Goal: Task Accomplishment & Management: Use online tool/utility

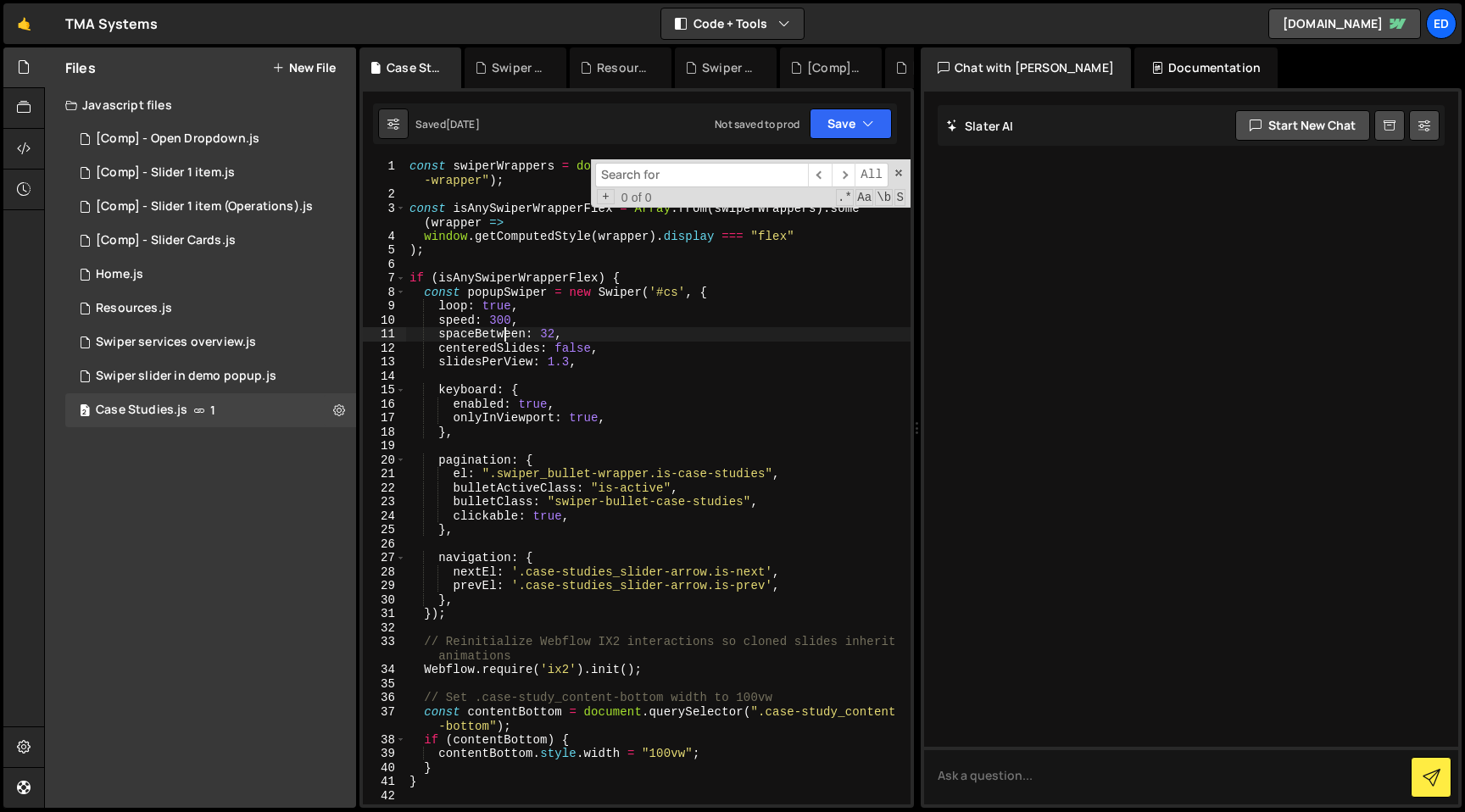
click at [504, 333] on div "const swiperWrappers = document . querySelectorAll ( ".swiper_bottom -wrapper" …" at bounding box center [658, 503] width 504 height 688
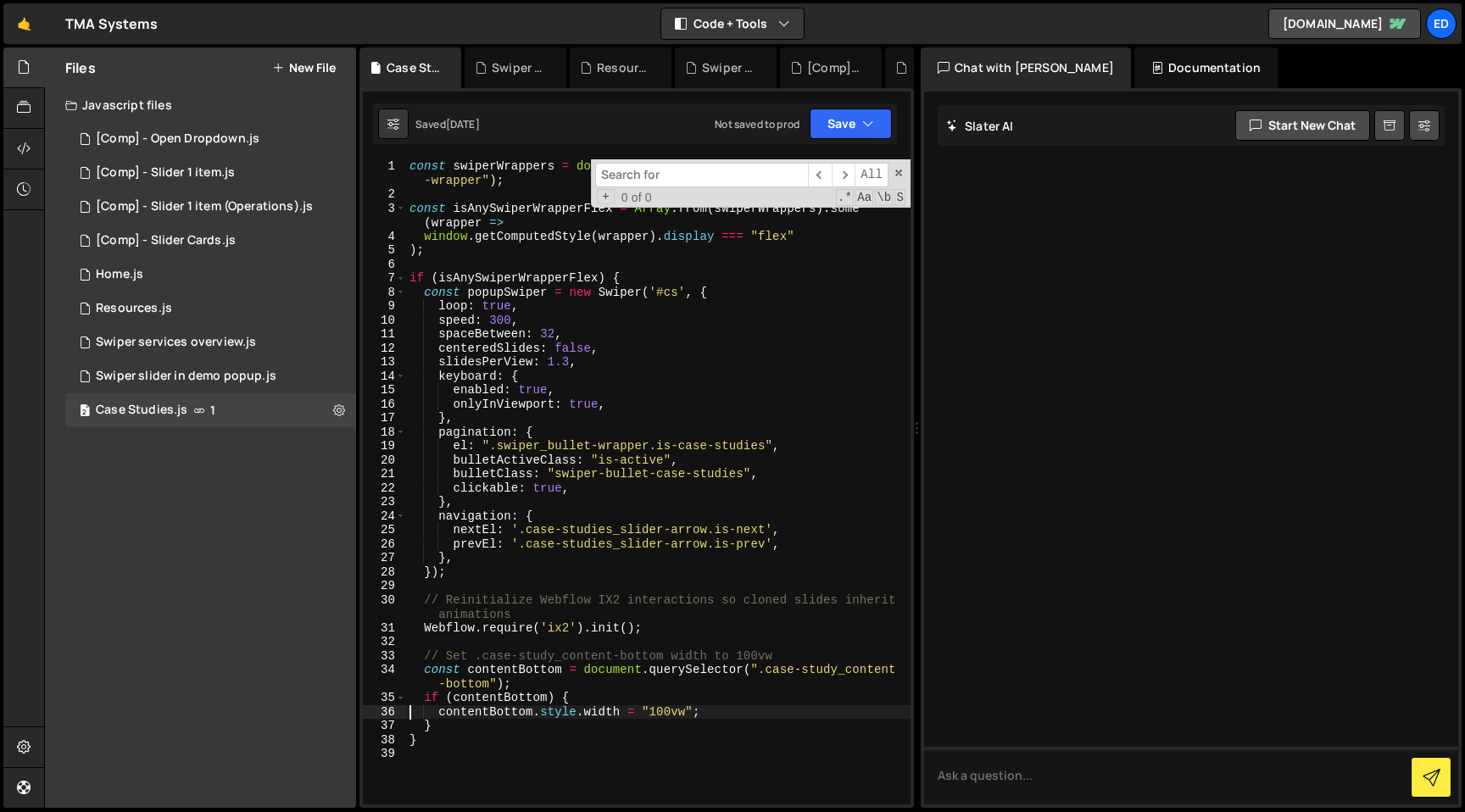
click at [479, 226] on div "const swiperWrappers = document . querySelectorAll ( ".swiper_bottom -wrapper" …" at bounding box center [658, 503] width 504 height 688
click at [894, 174] on span at bounding box center [898, 173] width 12 height 12
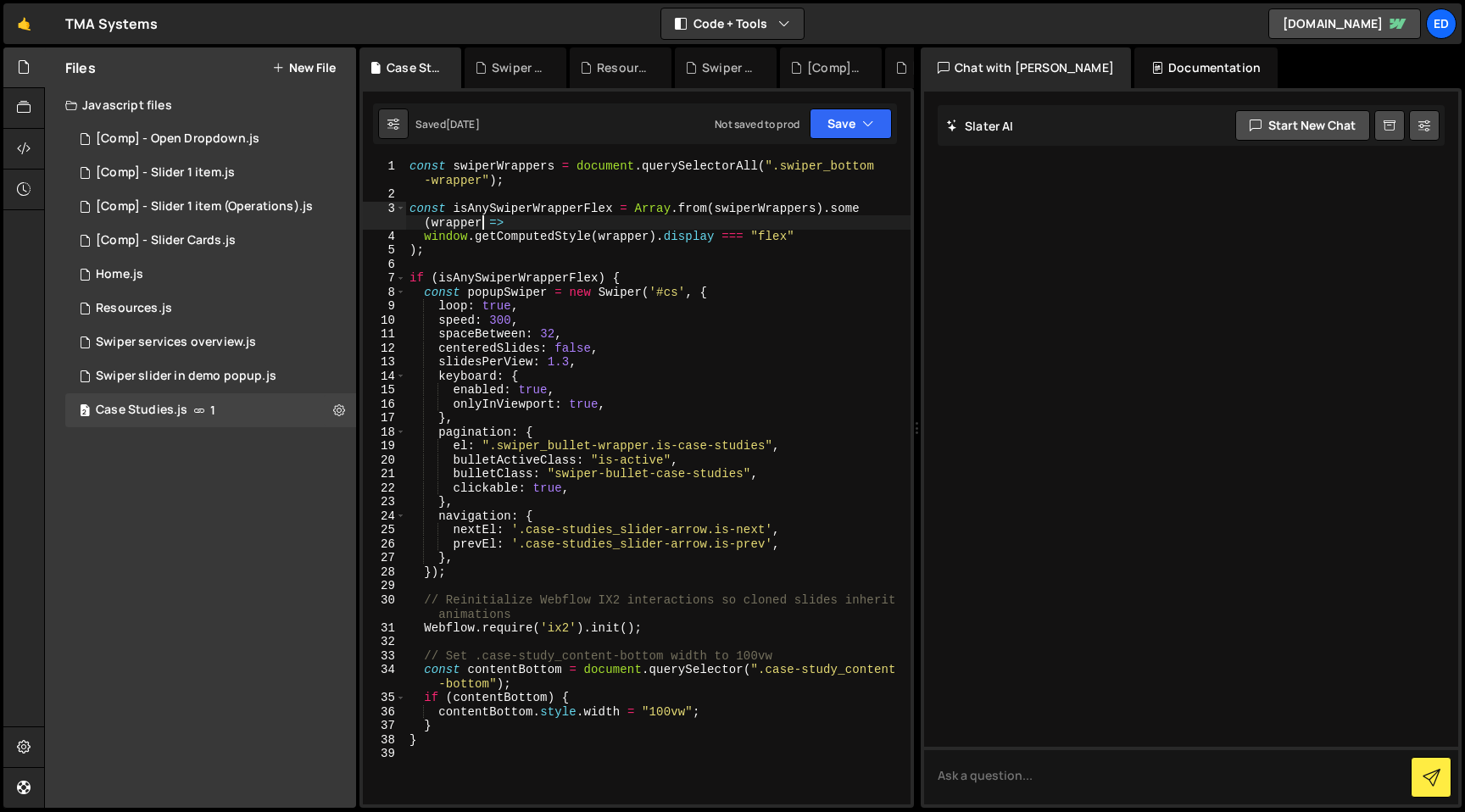
click at [462, 298] on div "const swiperWrappers = document . querySelectorAll ( ".swiper_bottom -wrapper" …" at bounding box center [658, 503] width 504 height 688
type textarea "}"
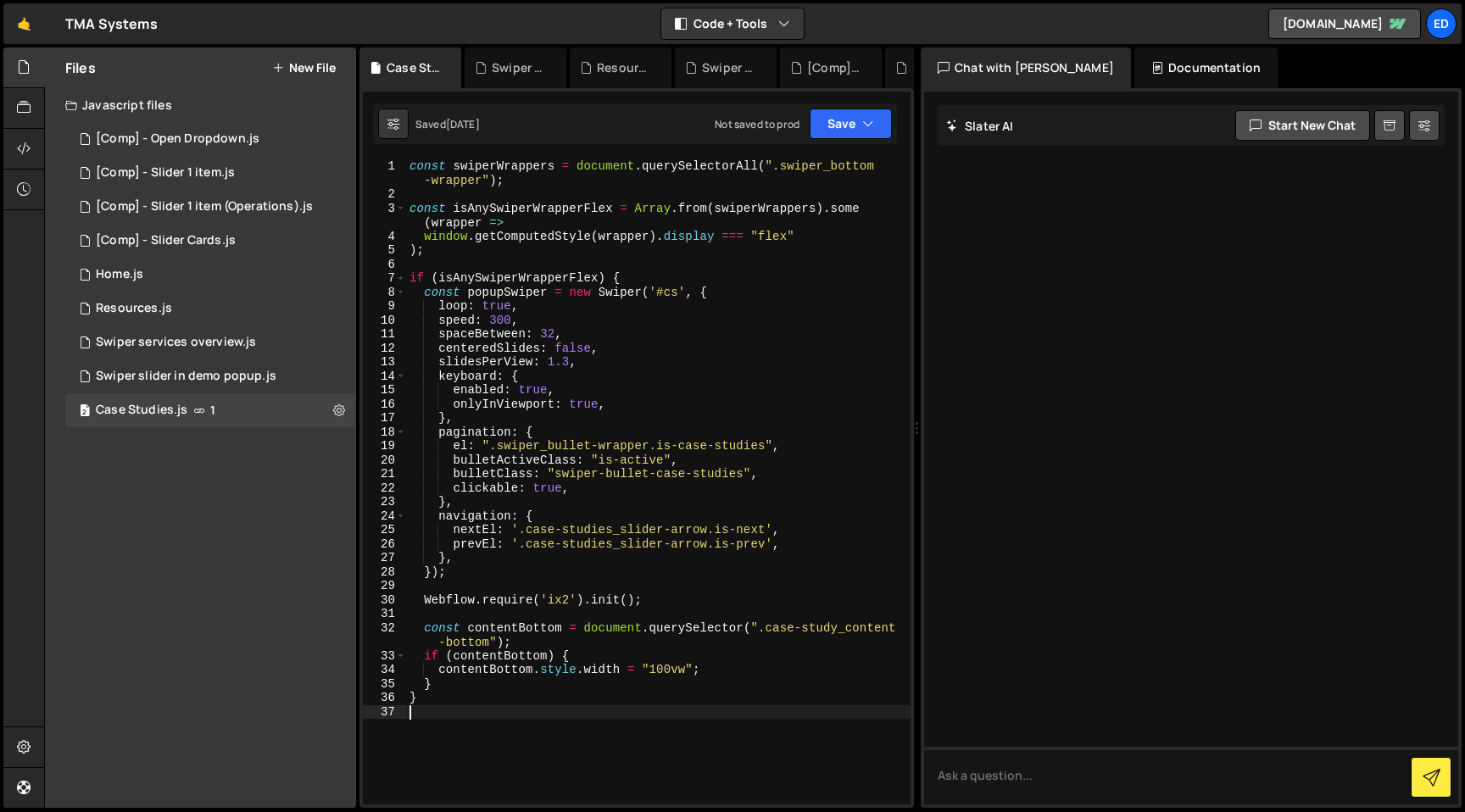
click at [436, 252] on div "const swiperWrappers = document . querySelectorAll ( ".swiper_bottom -wrapper" …" at bounding box center [658, 503] width 504 height 688
type textarea "}"
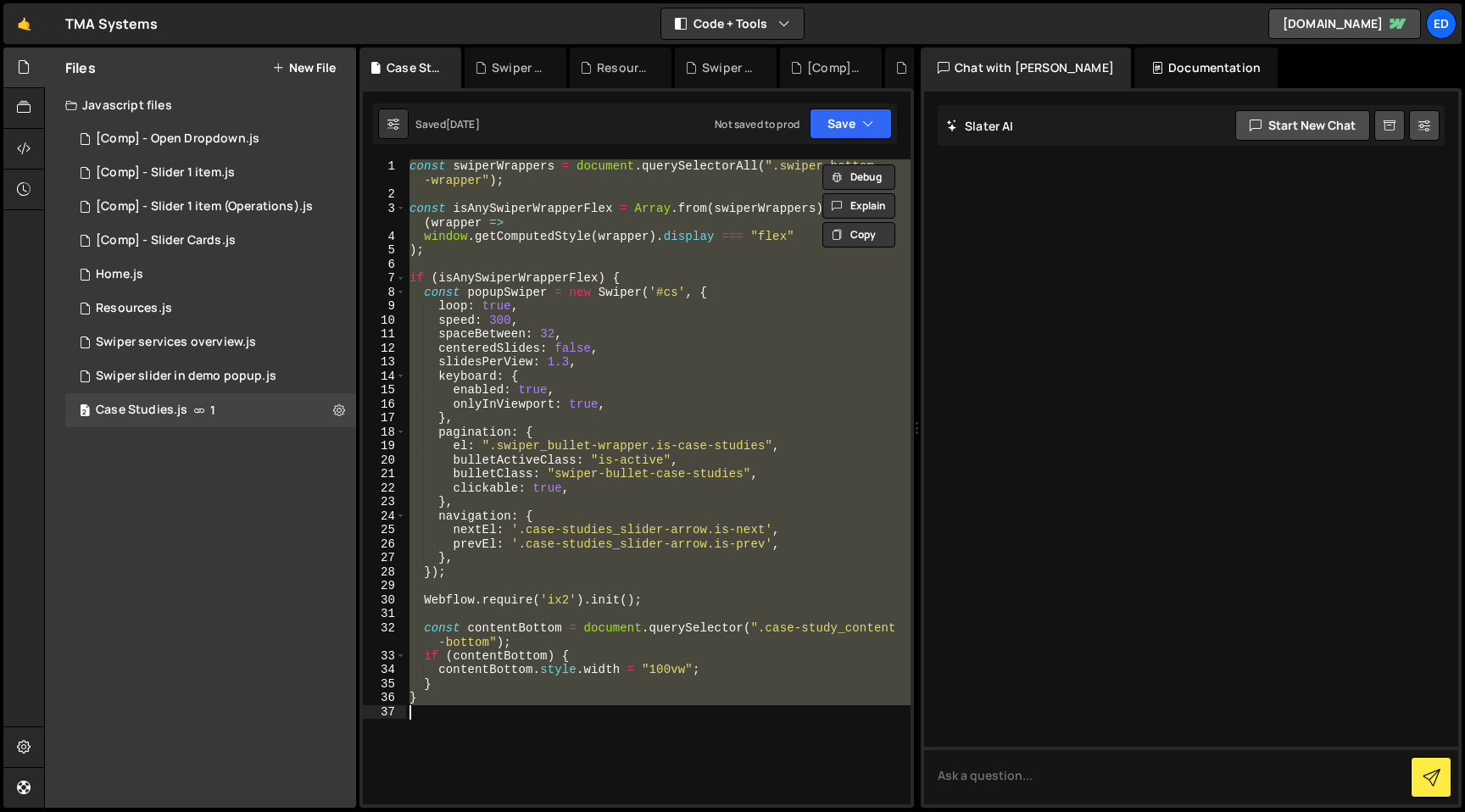
paste textarea
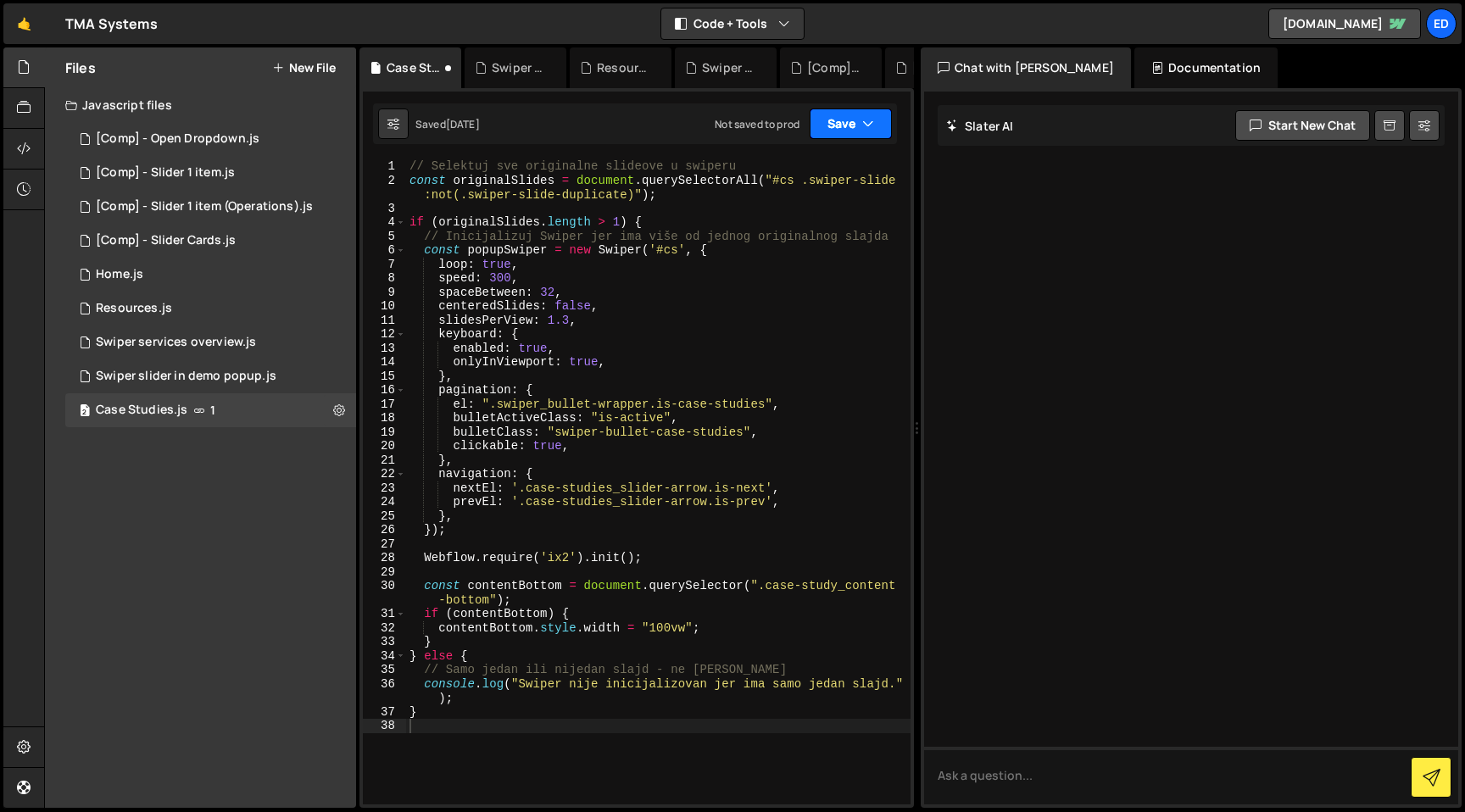
click at [857, 118] on button "Save" at bounding box center [851, 123] width 82 height 30
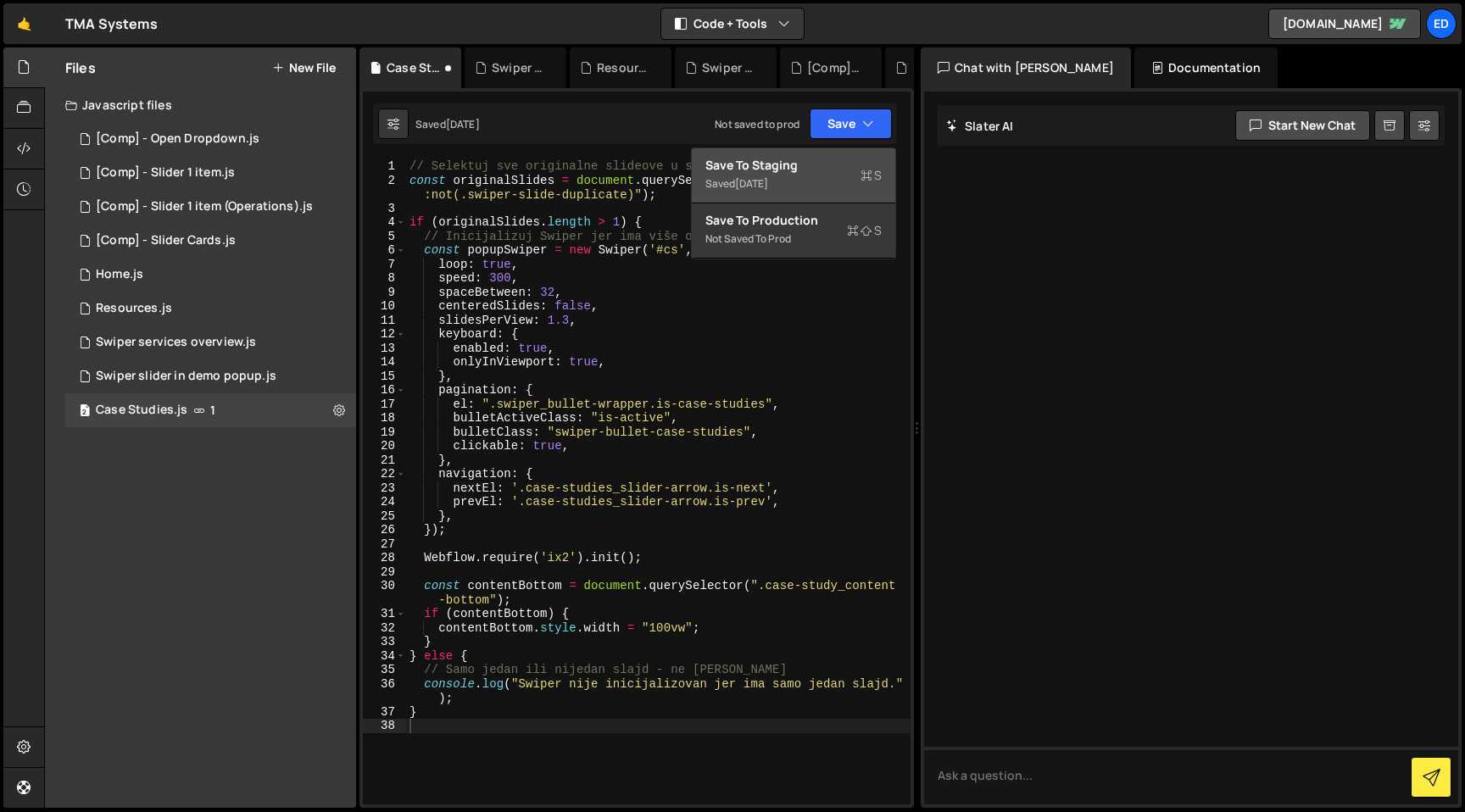
click at [768, 181] on div "[DATE]" at bounding box center [751, 183] width 33 height 14
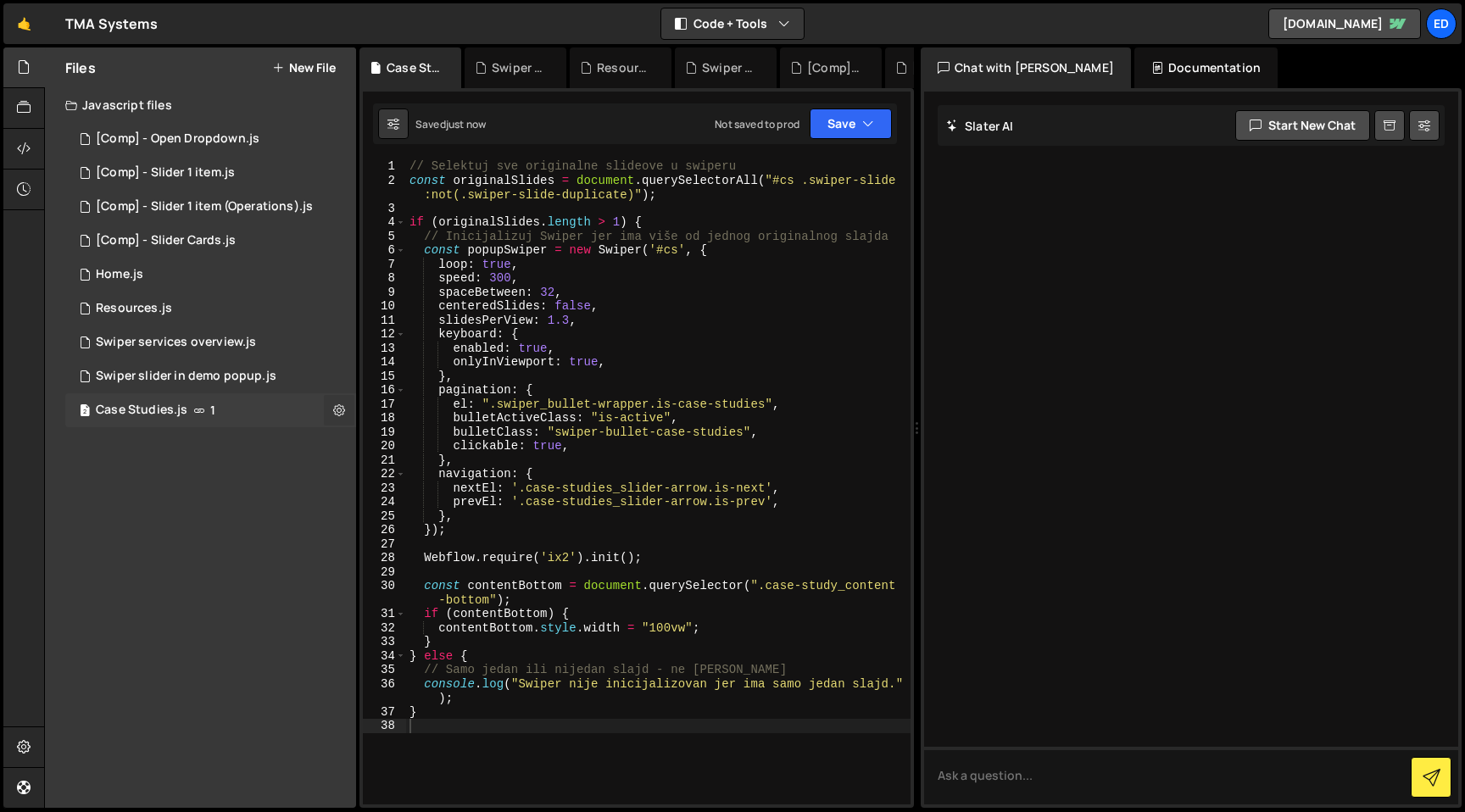
click at [345, 412] on button at bounding box center [339, 410] width 30 height 30
type input "Case Studies"
radio input "true"
checkbox input "true"
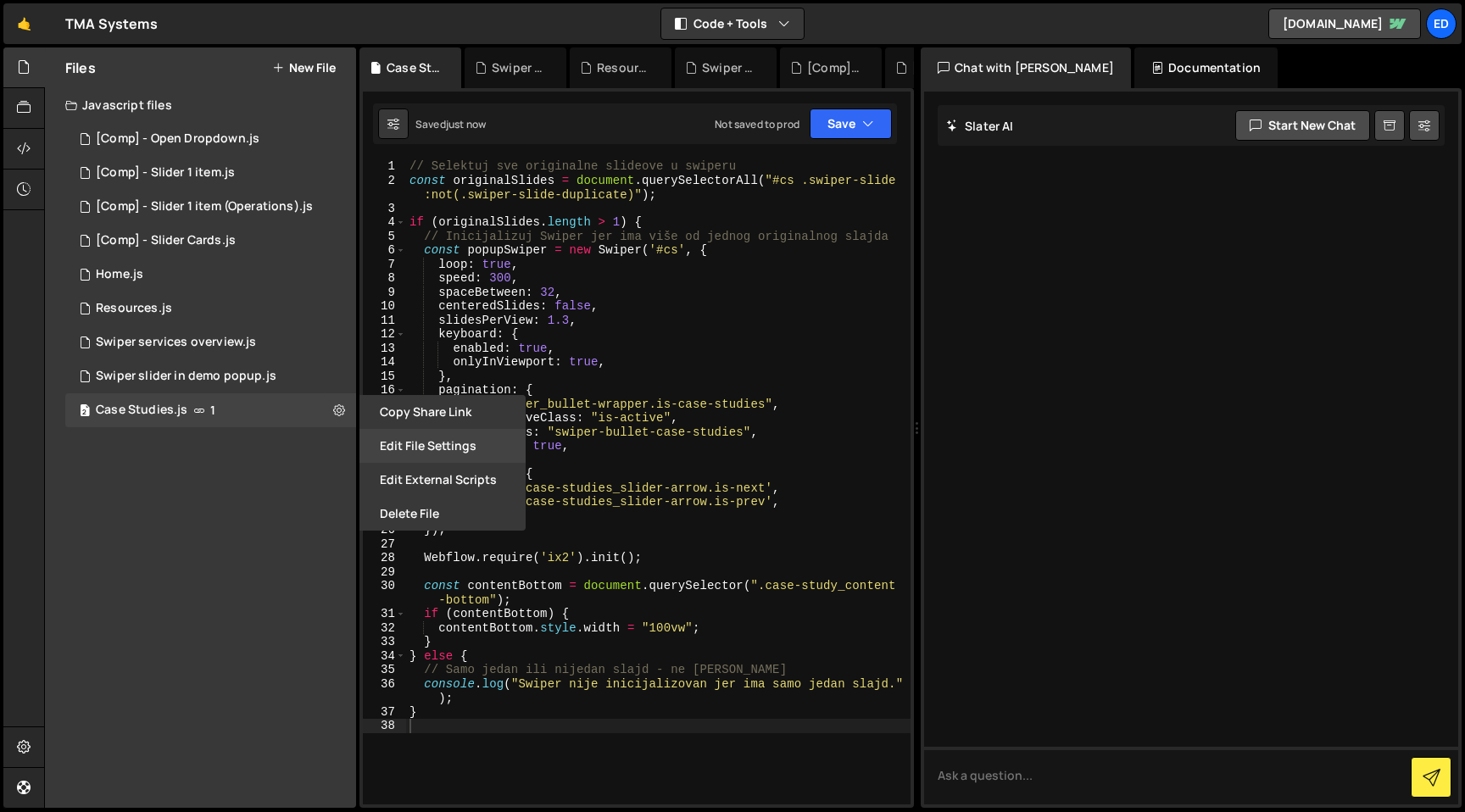
click at [387, 441] on button "Edit File Settings" at bounding box center [443, 446] width 166 height 34
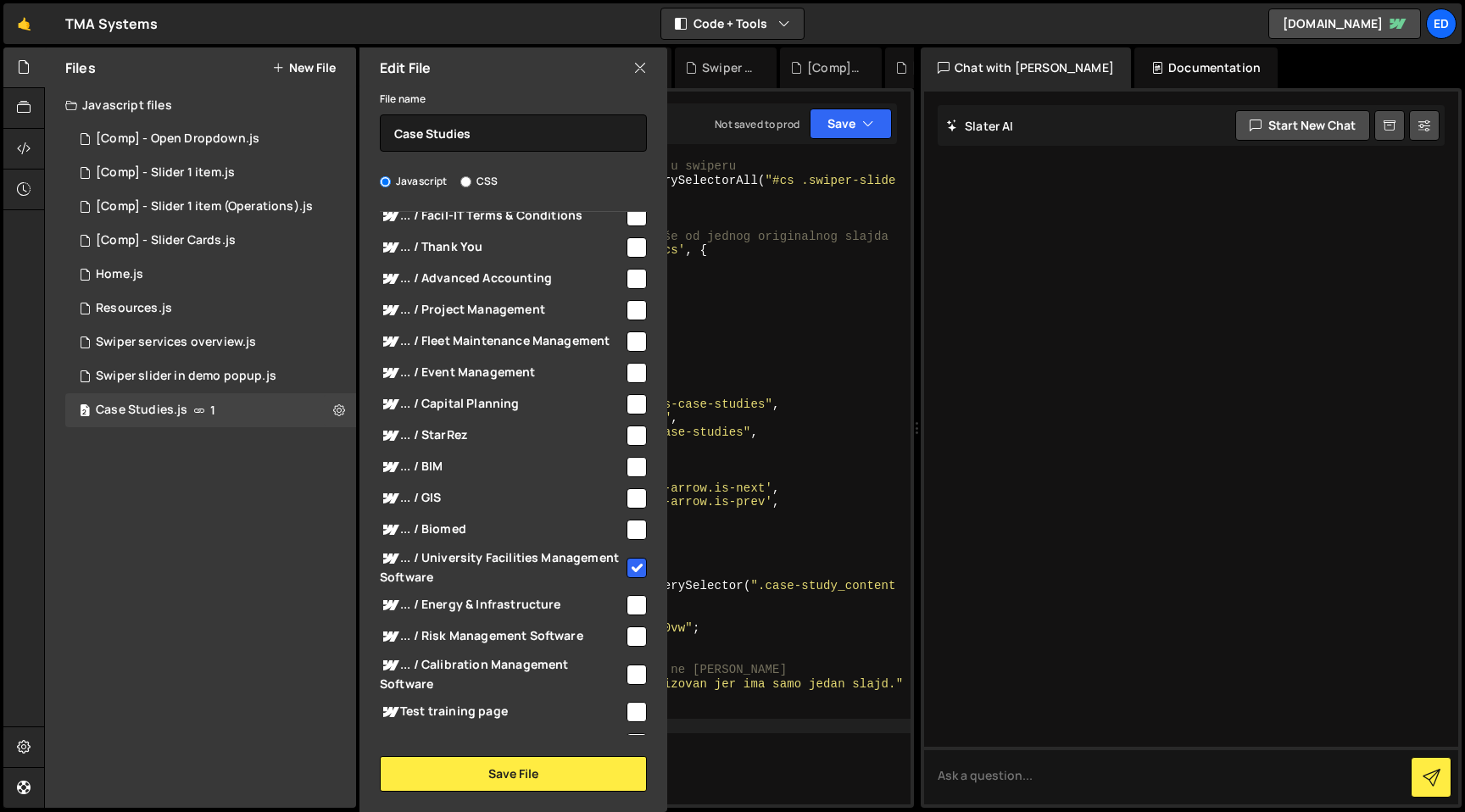
scroll to position [410, 0]
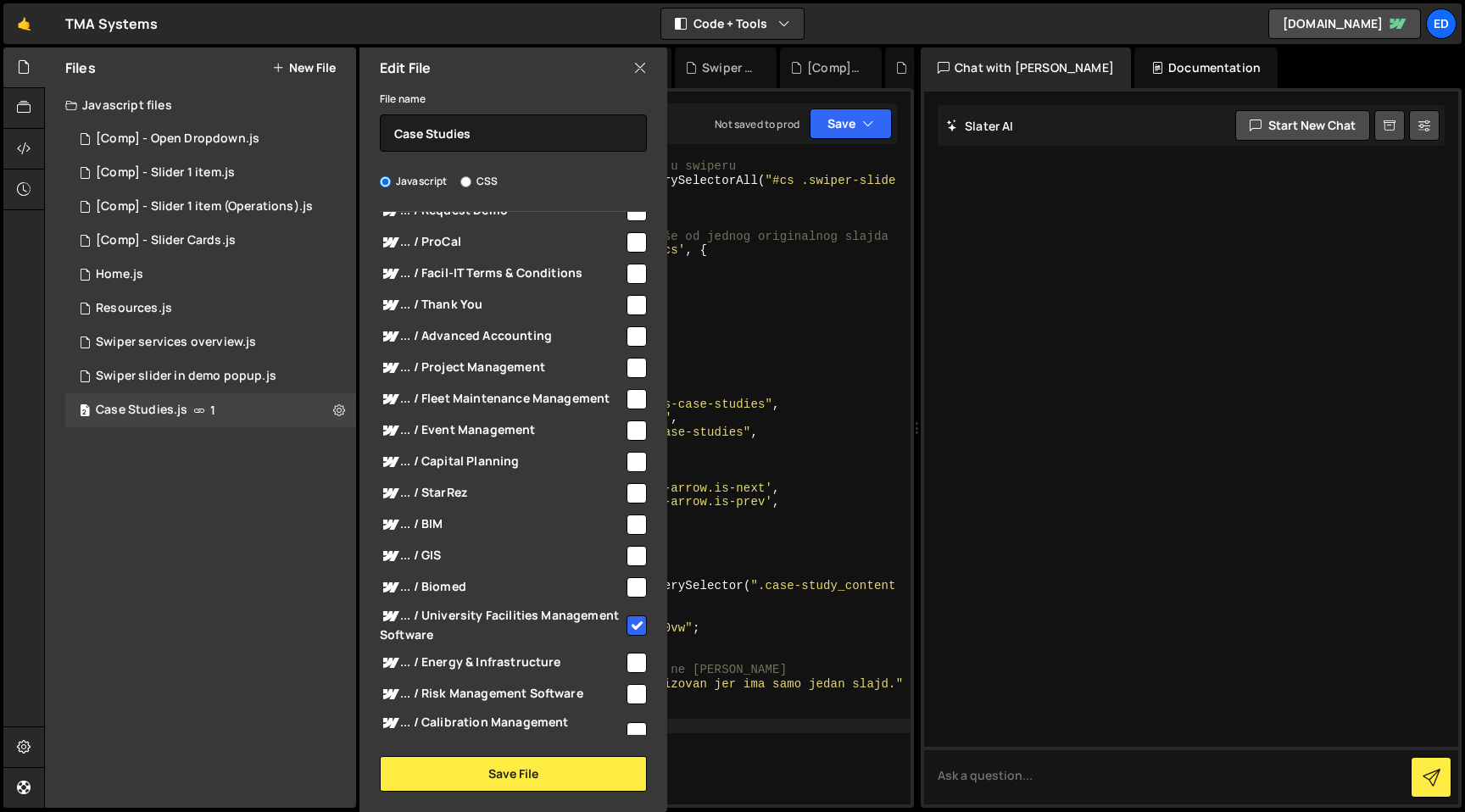
click at [627, 626] on input "checkbox" at bounding box center [636, 625] width 21 height 21
checkbox input "false"
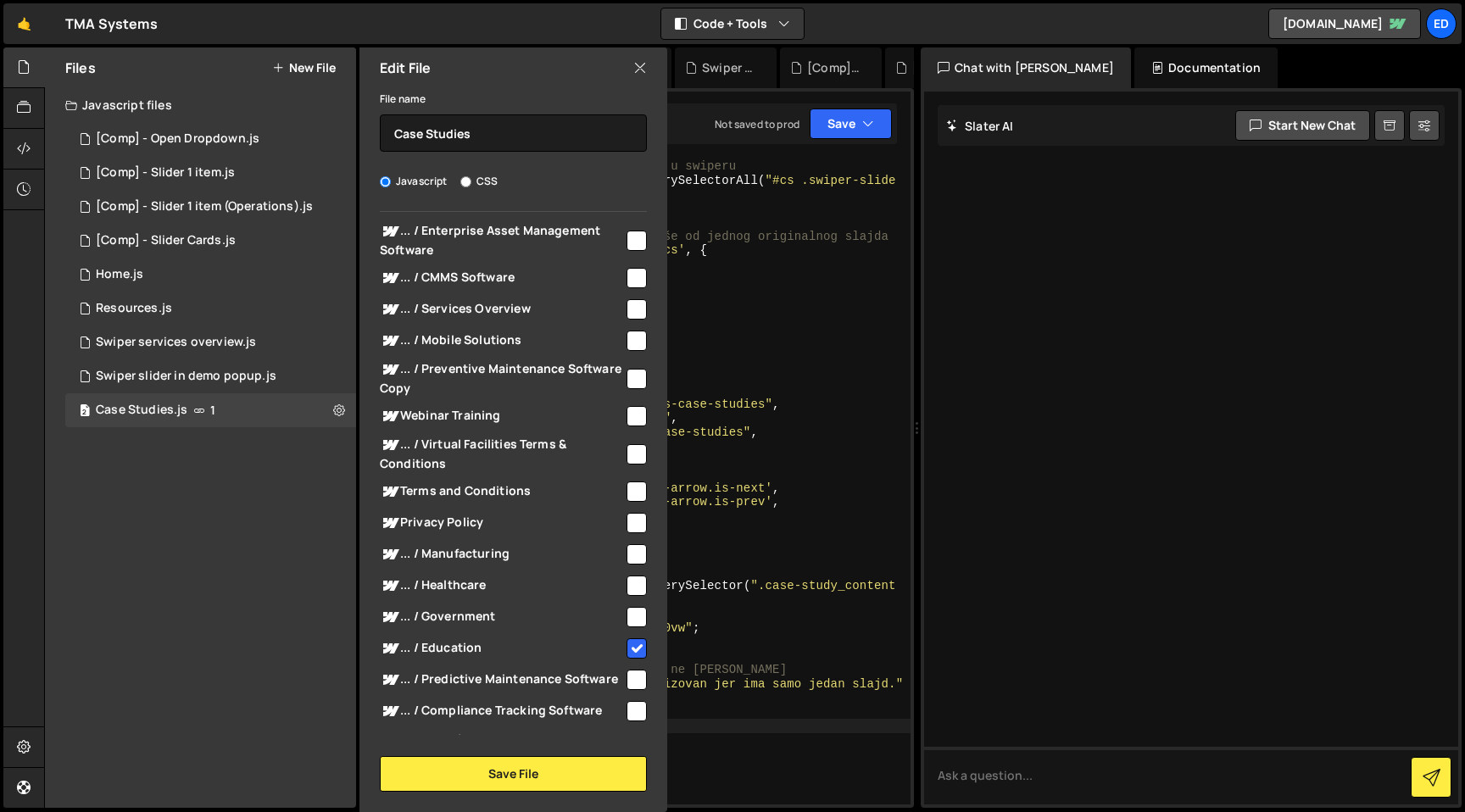
scroll to position [2295, 0]
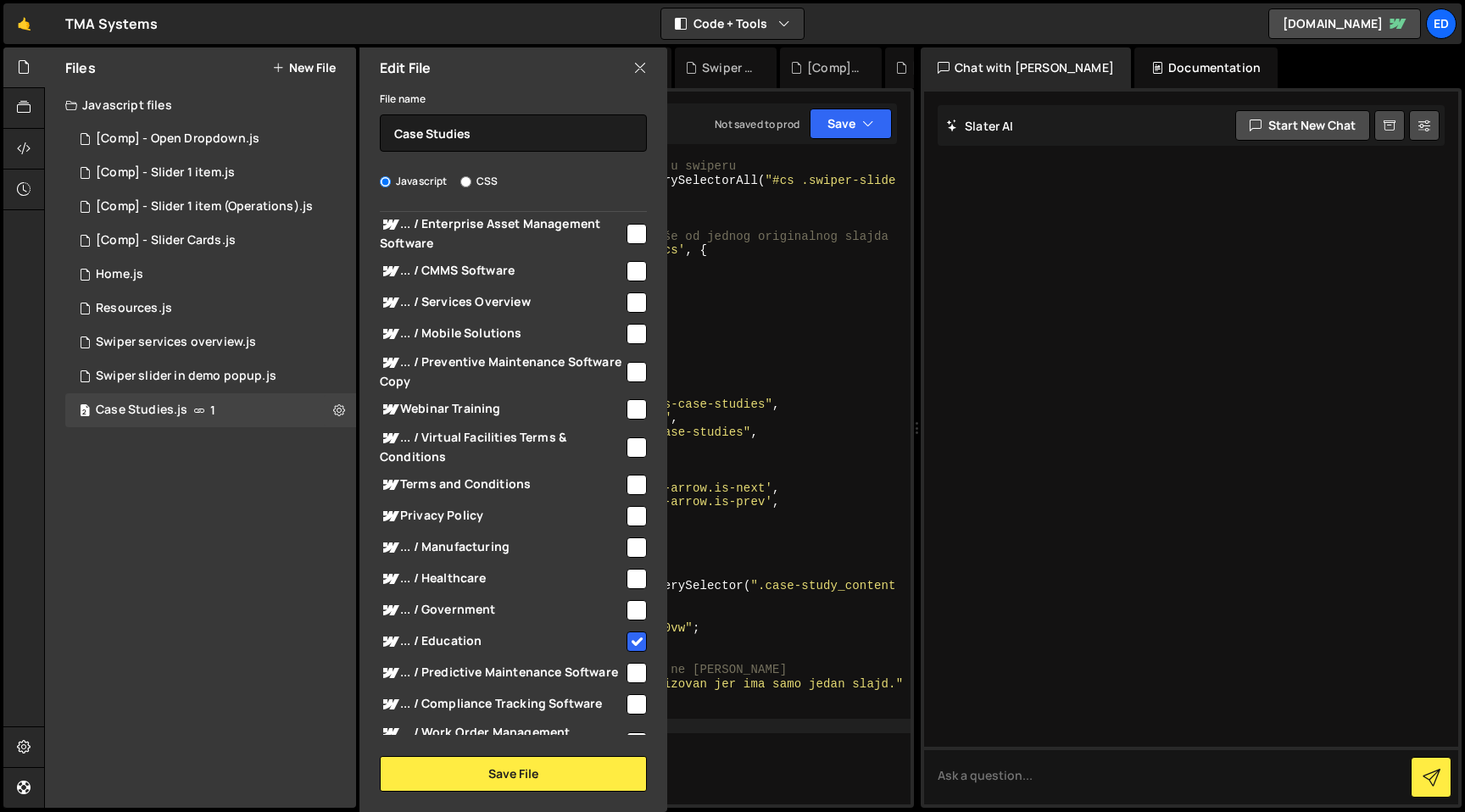
click at [629, 650] on input "checkbox" at bounding box center [636, 641] width 21 height 21
checkbox input "false"
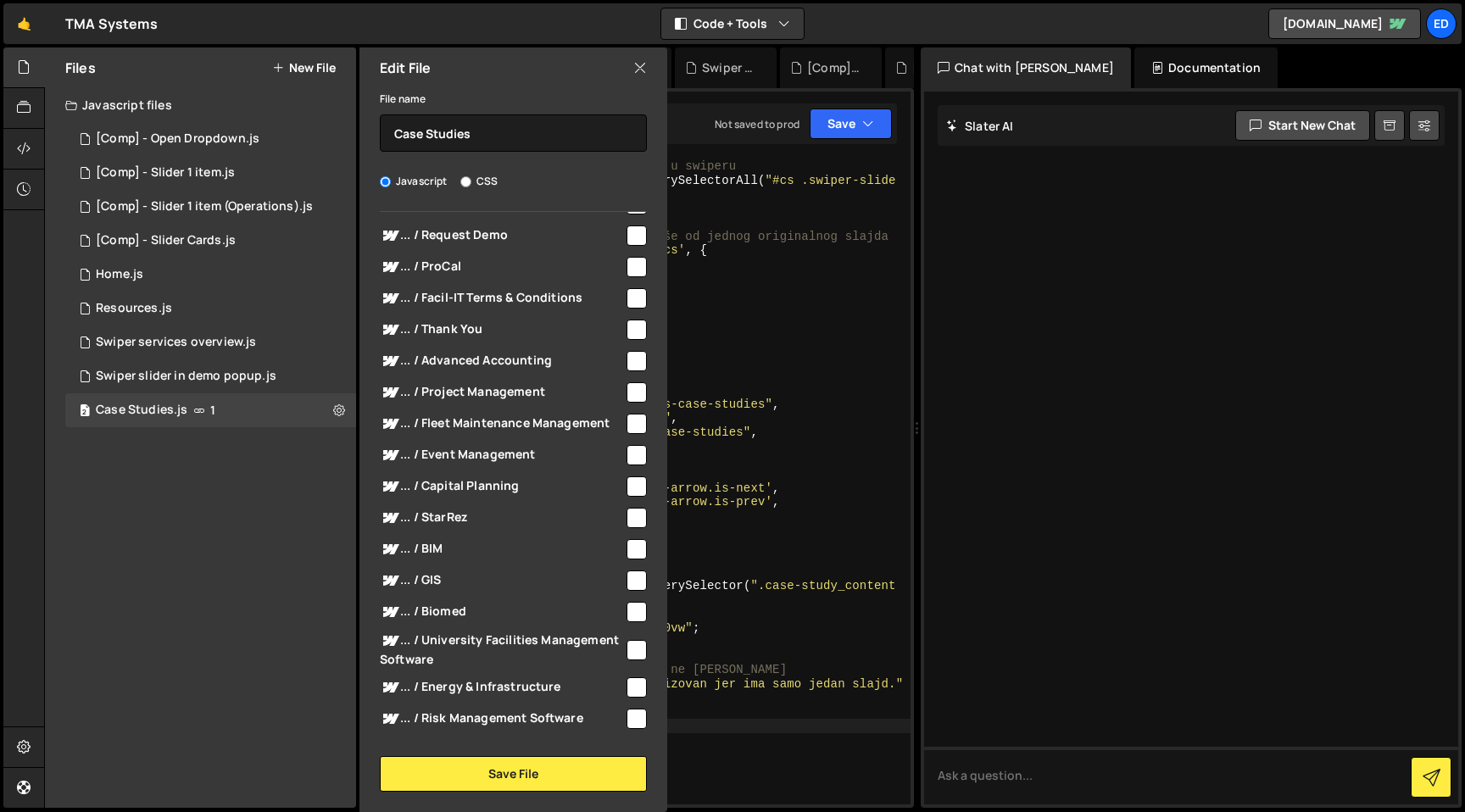
scroll to position [0, 0]
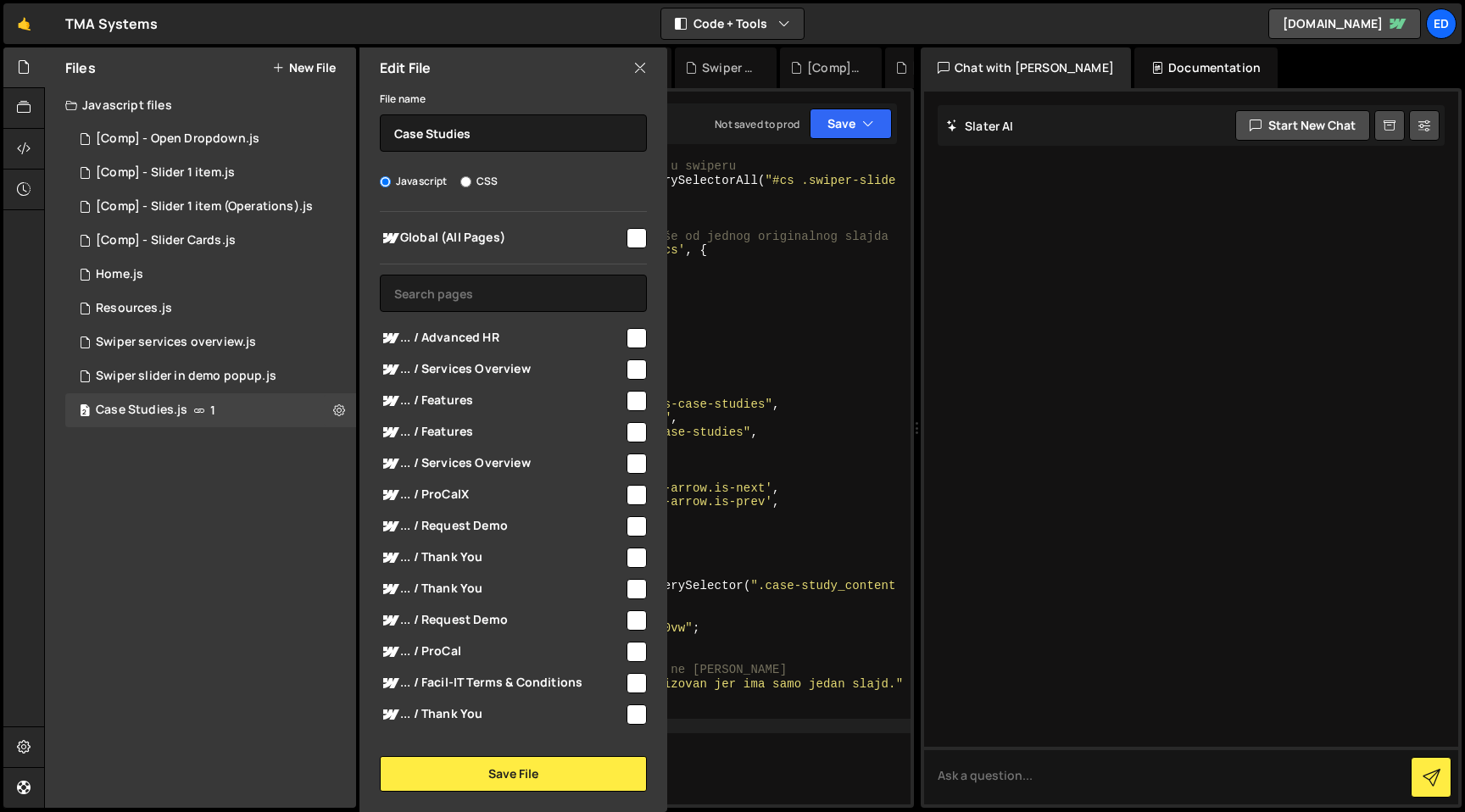
click at [631, 235] on input "checkbox" at bounding box center [636, 238] width 21 height 21
checkbox input "true"
click at [512, 761] on button "Save File" at bounding box center [513, 774] width 267 height 36
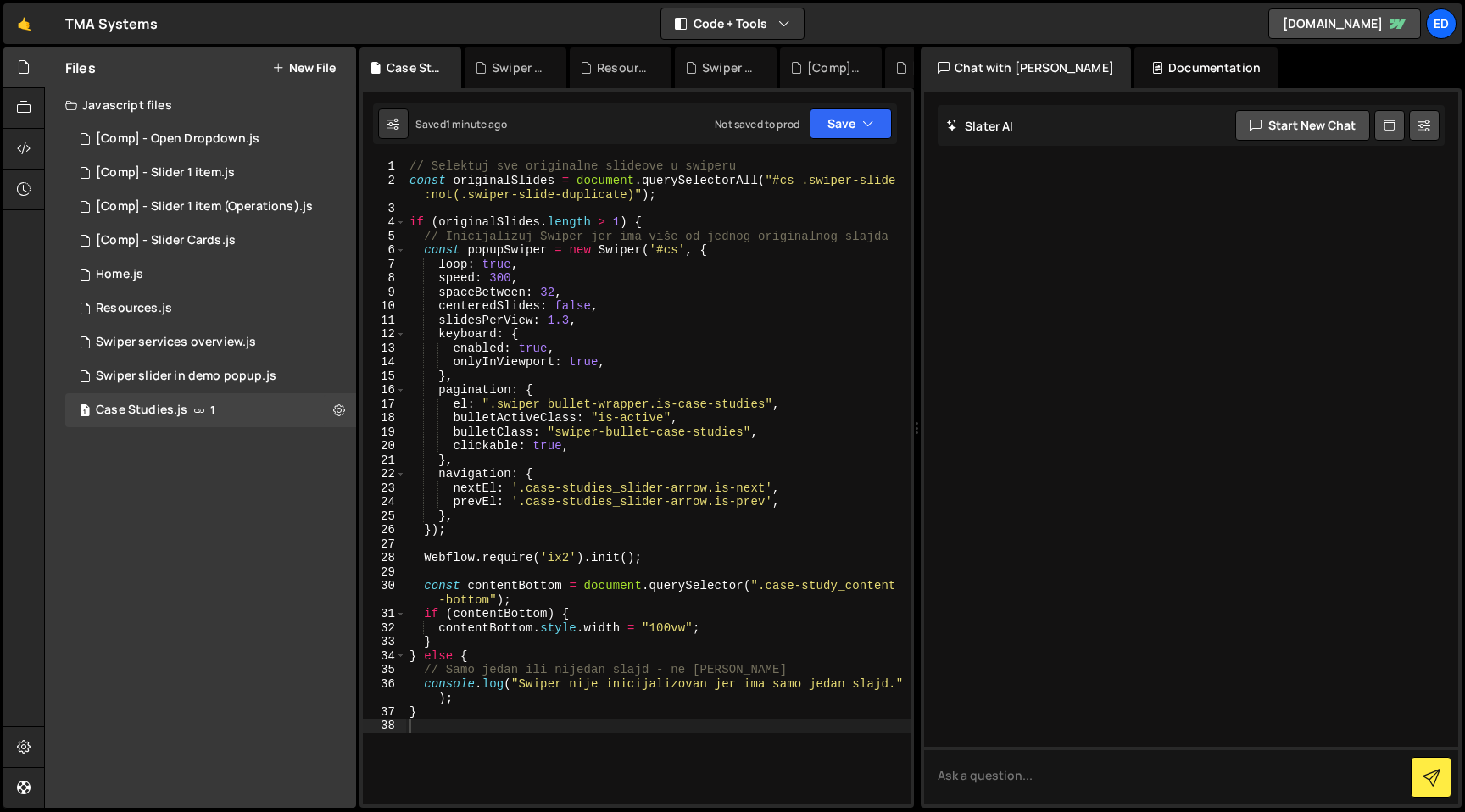
click at [639, 408] on div "// Selektuj sve originalne slideove u swiperu const originalSlides = document .…" at bounding box center [658, 495] width 504 height 673
type textarea "}"
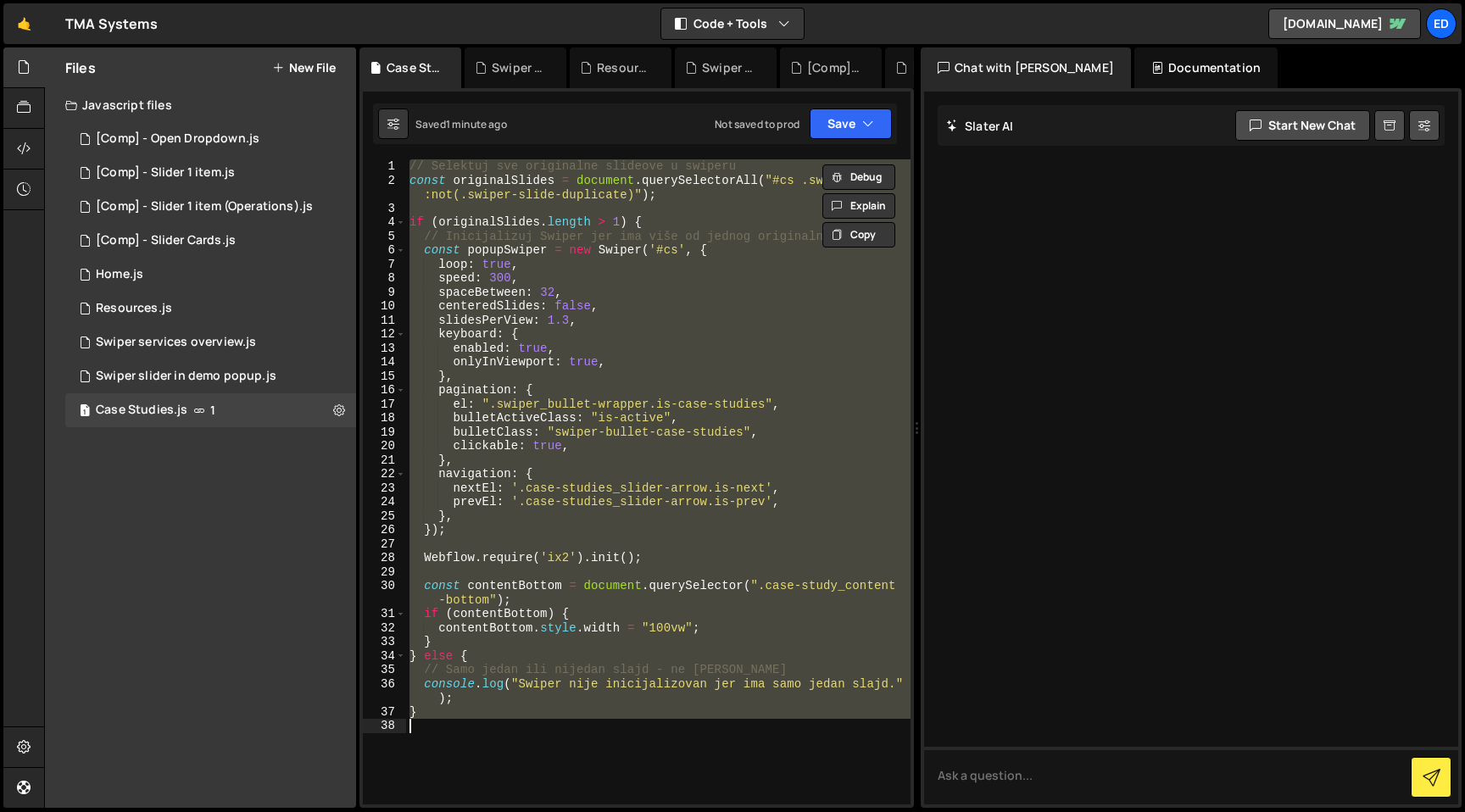
paste textarea
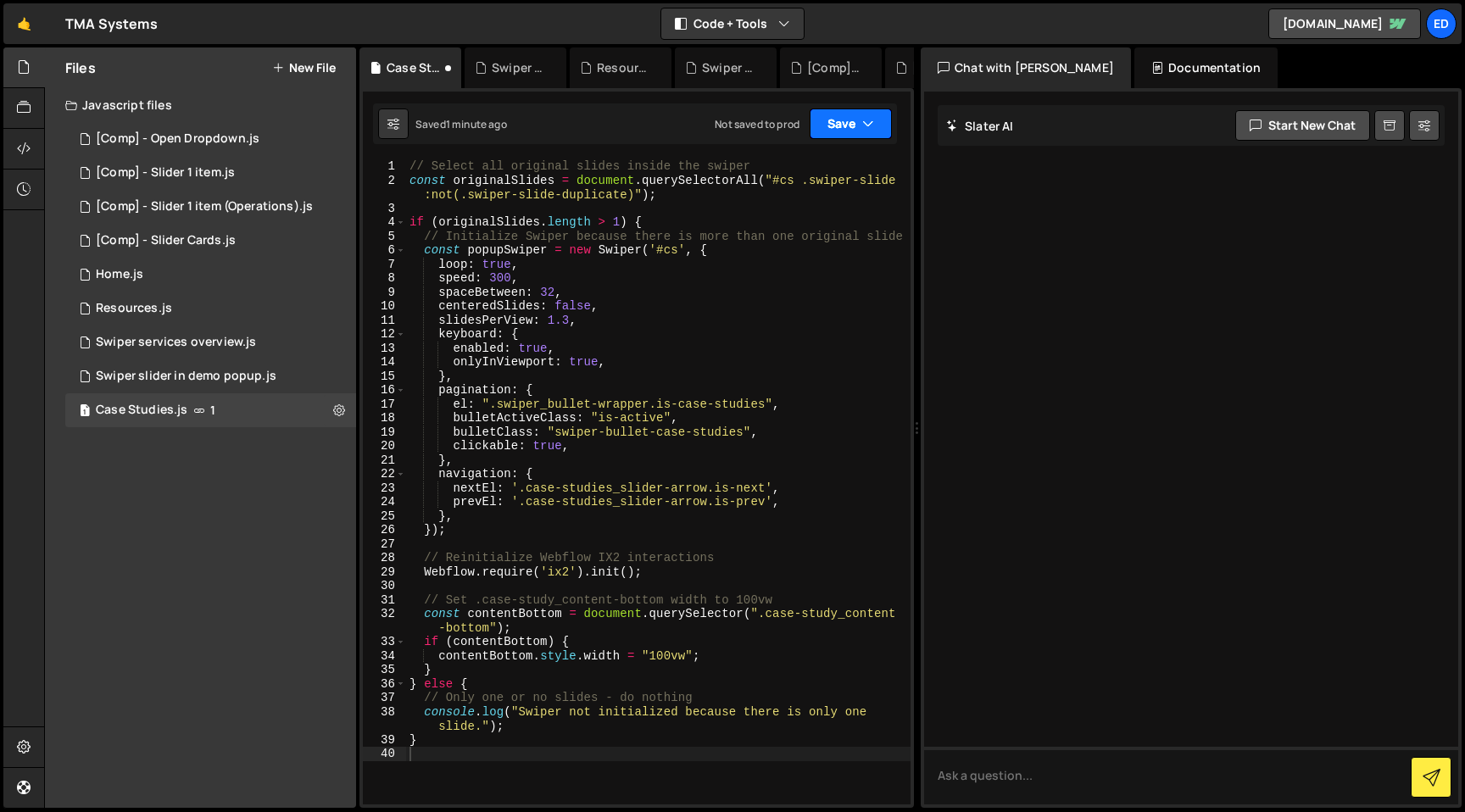
click at [851, 135] on button "Save" at bounding box center [851, 123] width 82 height 30
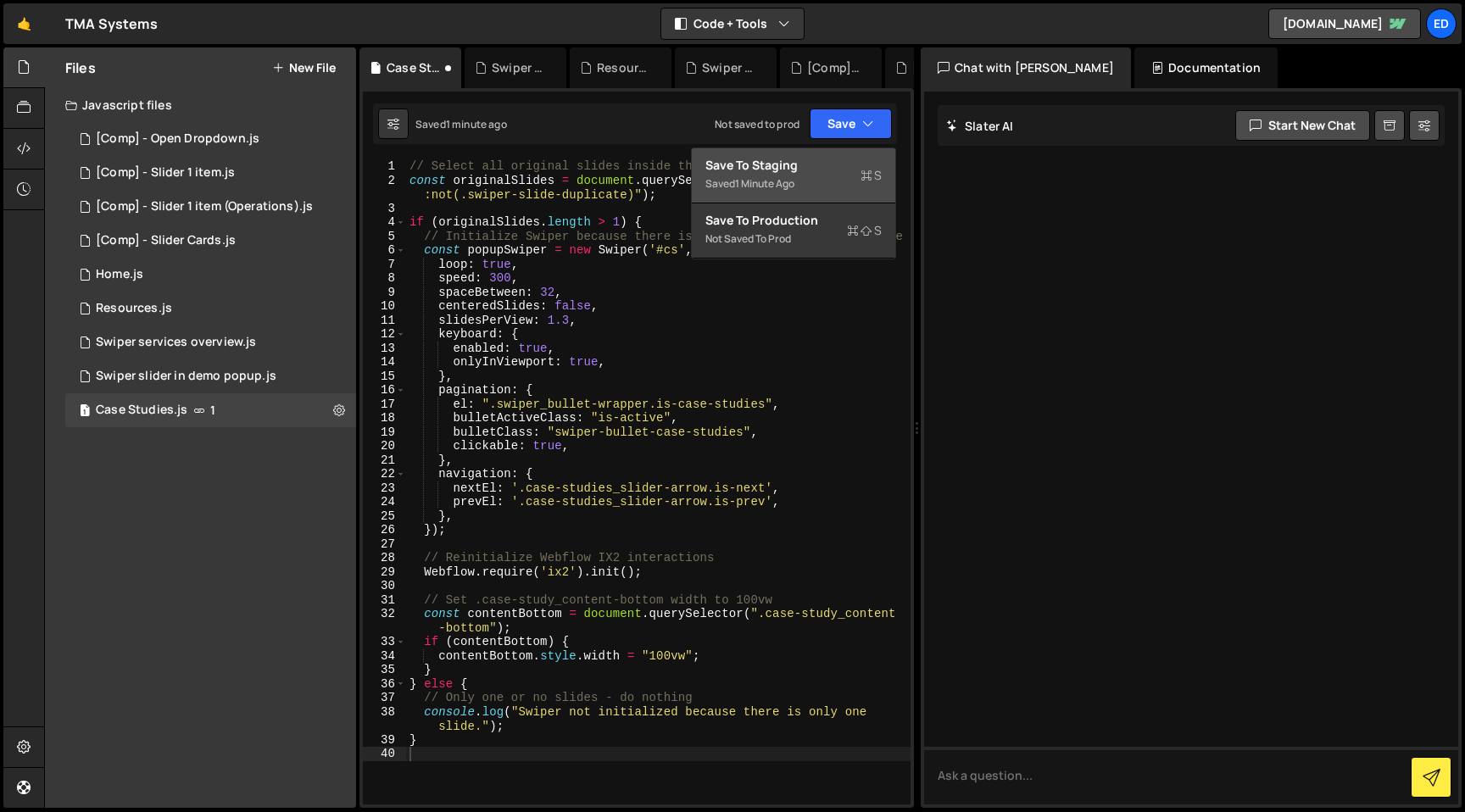
click at [821, 169] on div "Save to Staging S" at bounding box center [793, 165] width 176 height 17
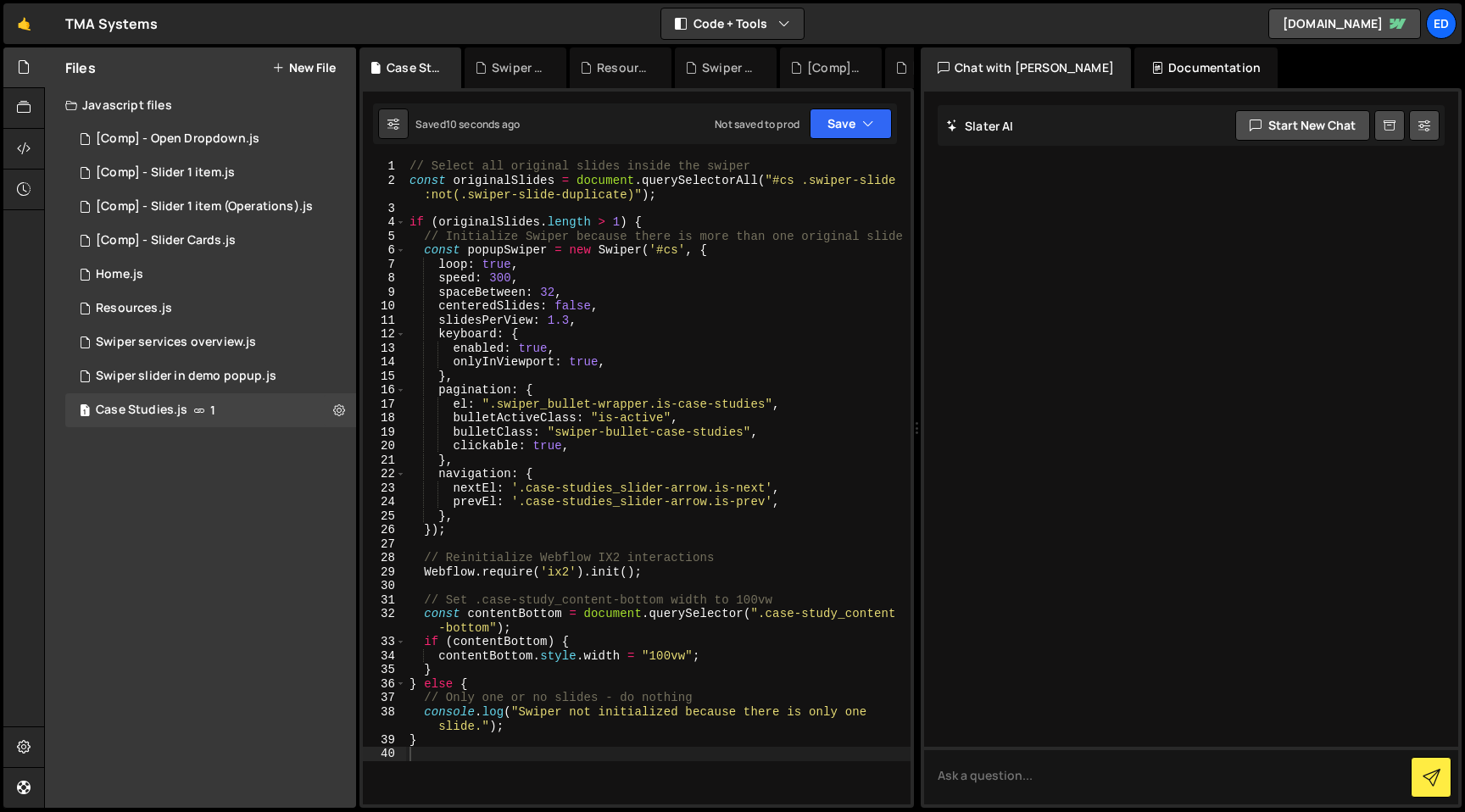
click at [475, 243] on div "// Select all original slides inside the swiper const originalSlides = document…" at bounding box center [658, 495] width 504 height 673
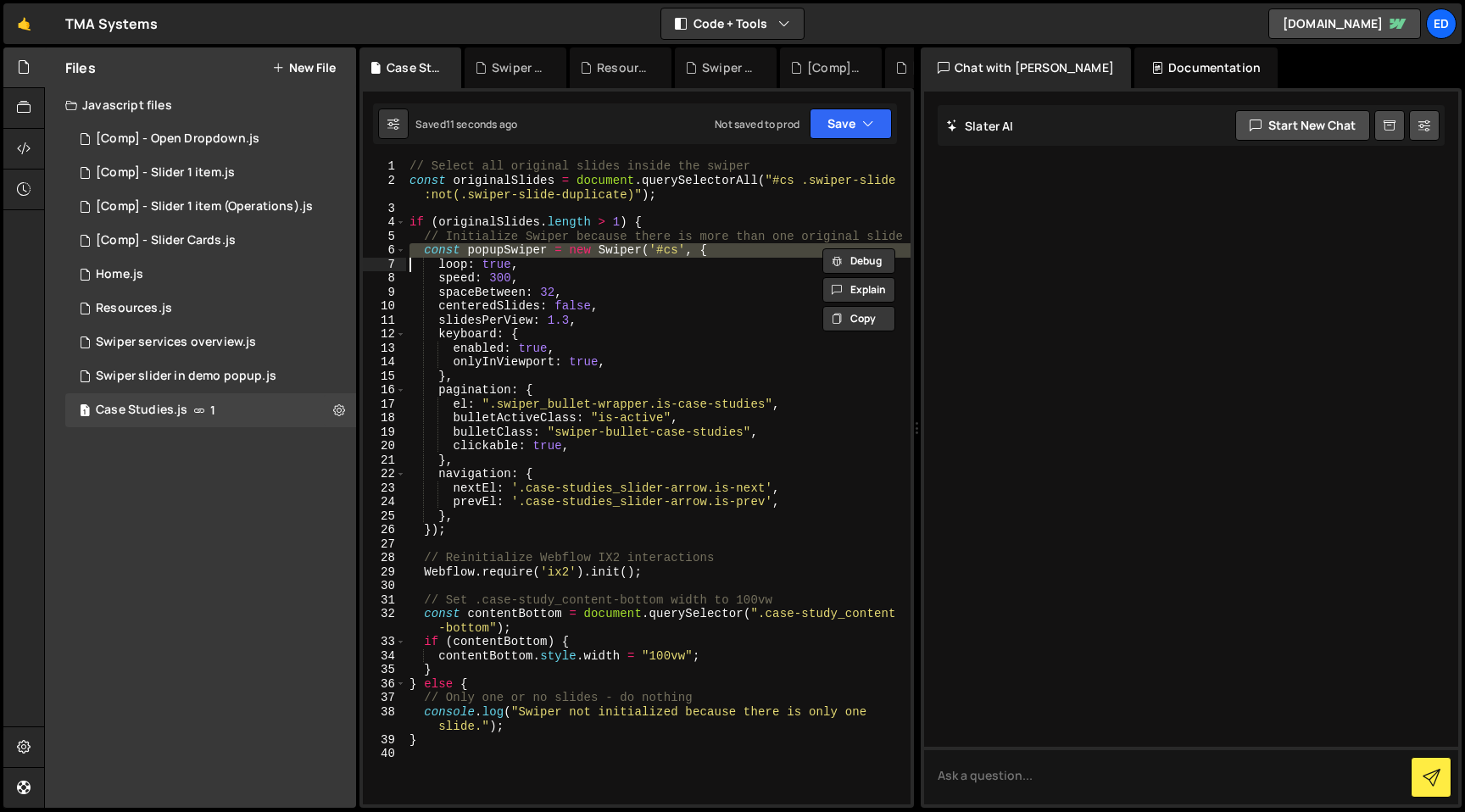
click at [515, 236] on div "// Select all original slides inside the swiper const originalSlides = document…" at bounding box center [658, 495] width 504 height 673
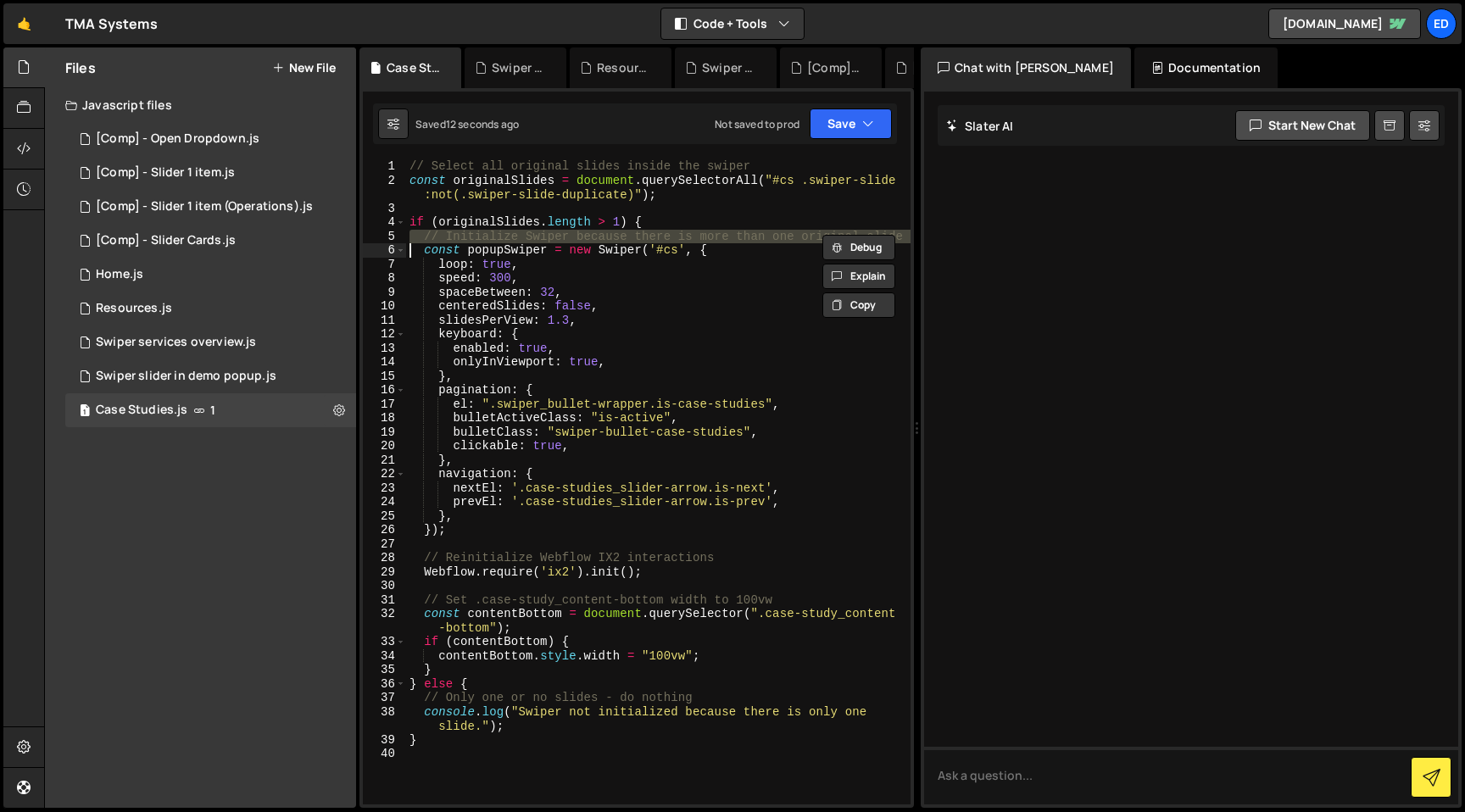
click at [522, 290] on div "// Select all original slides inside the swiper const originalSlides = document…" at bounding box center [658, 495] width 504 height 673
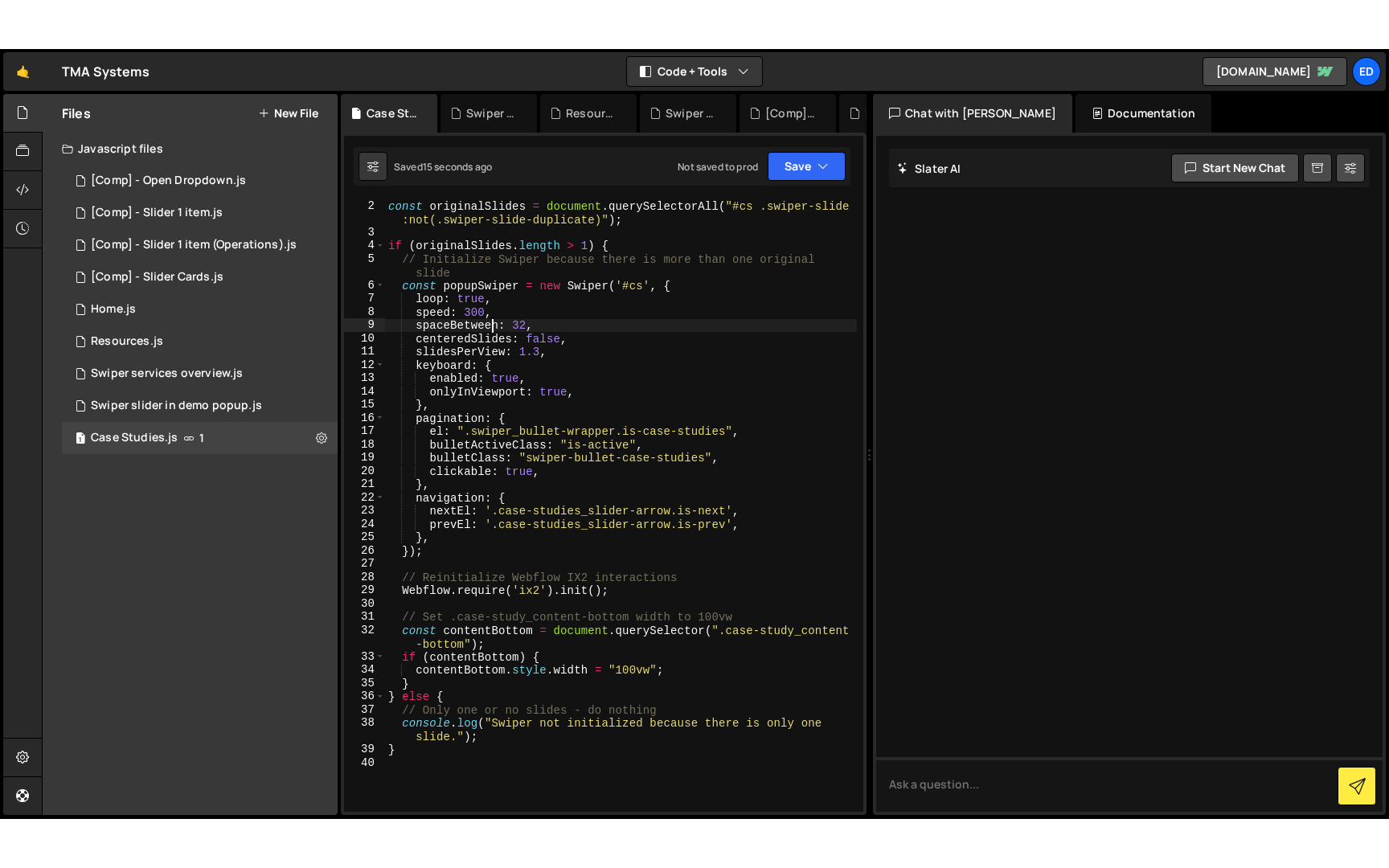
scroll to position [18, 0]
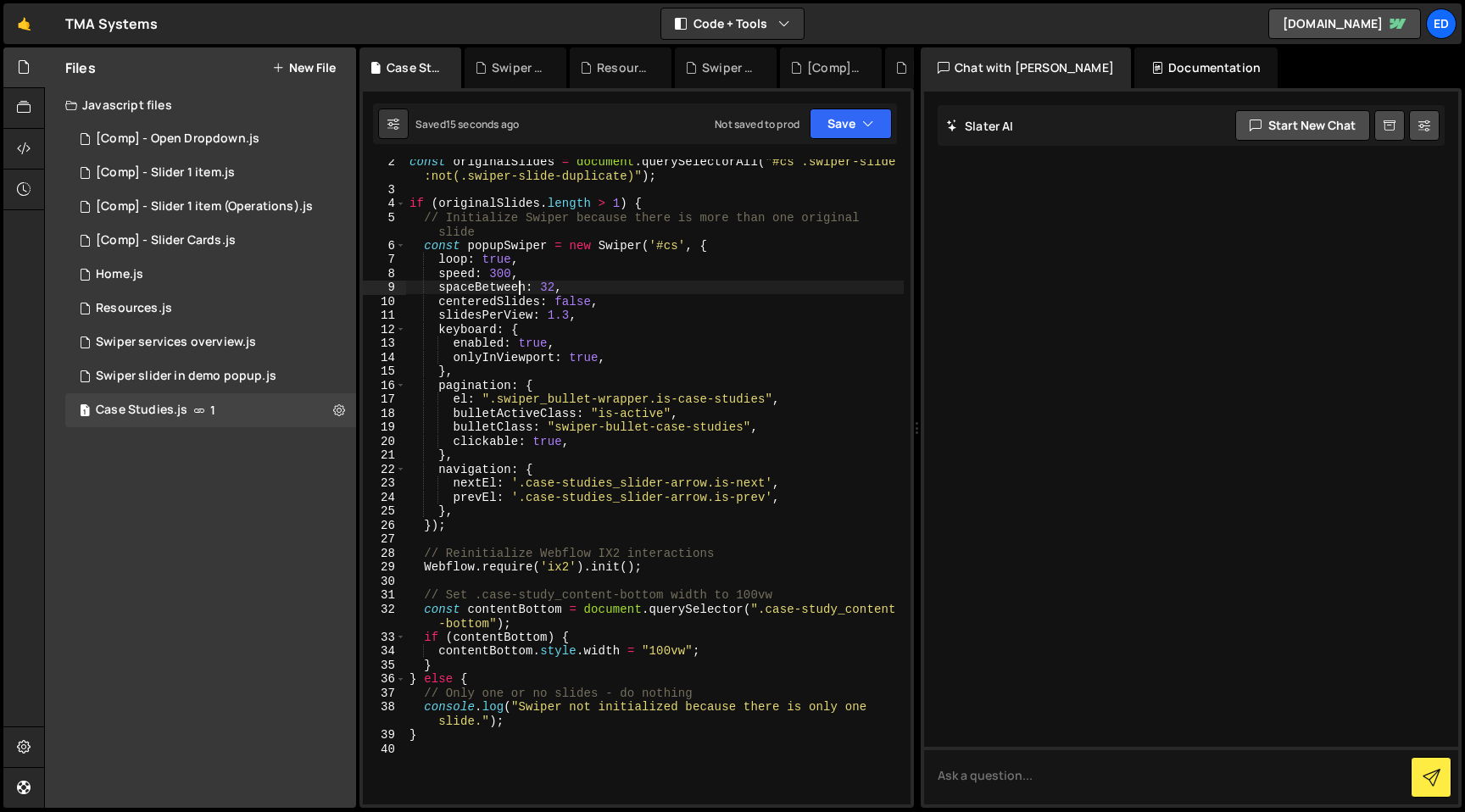
click at [508, 554] on div "const originalSlides = document . querySelectorAll ( "#cs .swiper-slide :not(.s…" at bounding box center [655, 497] width 497 height 688
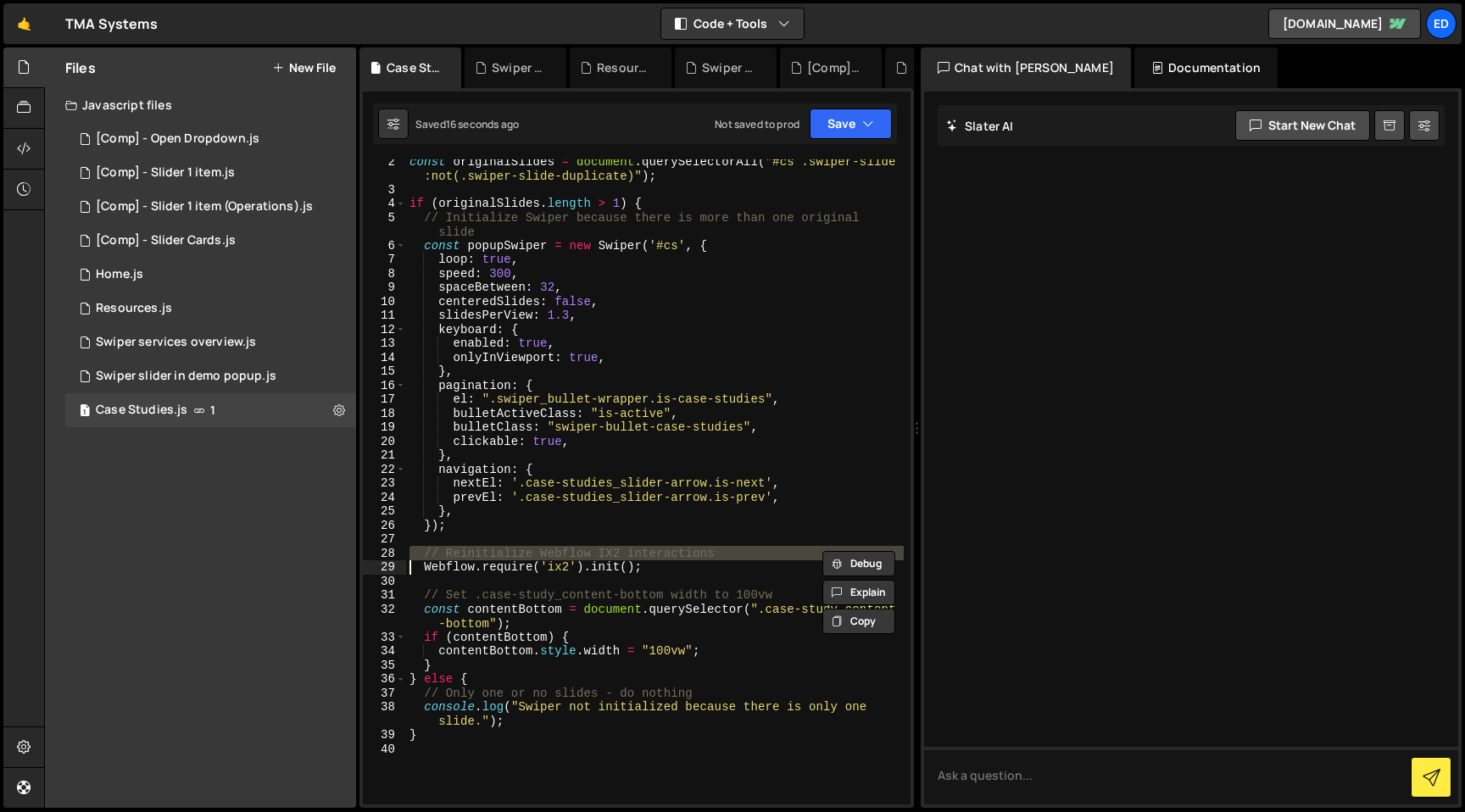
click at [508, 554] on div "const originalSlides = document . querySelectorAll ( "#cs .swiper-slide :not(.s…" at bounding box center [655, 497] width 497 height 688
click at [495, 605] on div "const originalSlides = document . querySelectorAll ( "#cs .swiper-slide :not(.s…" at bounding box center [655, 497] width 497 height 688
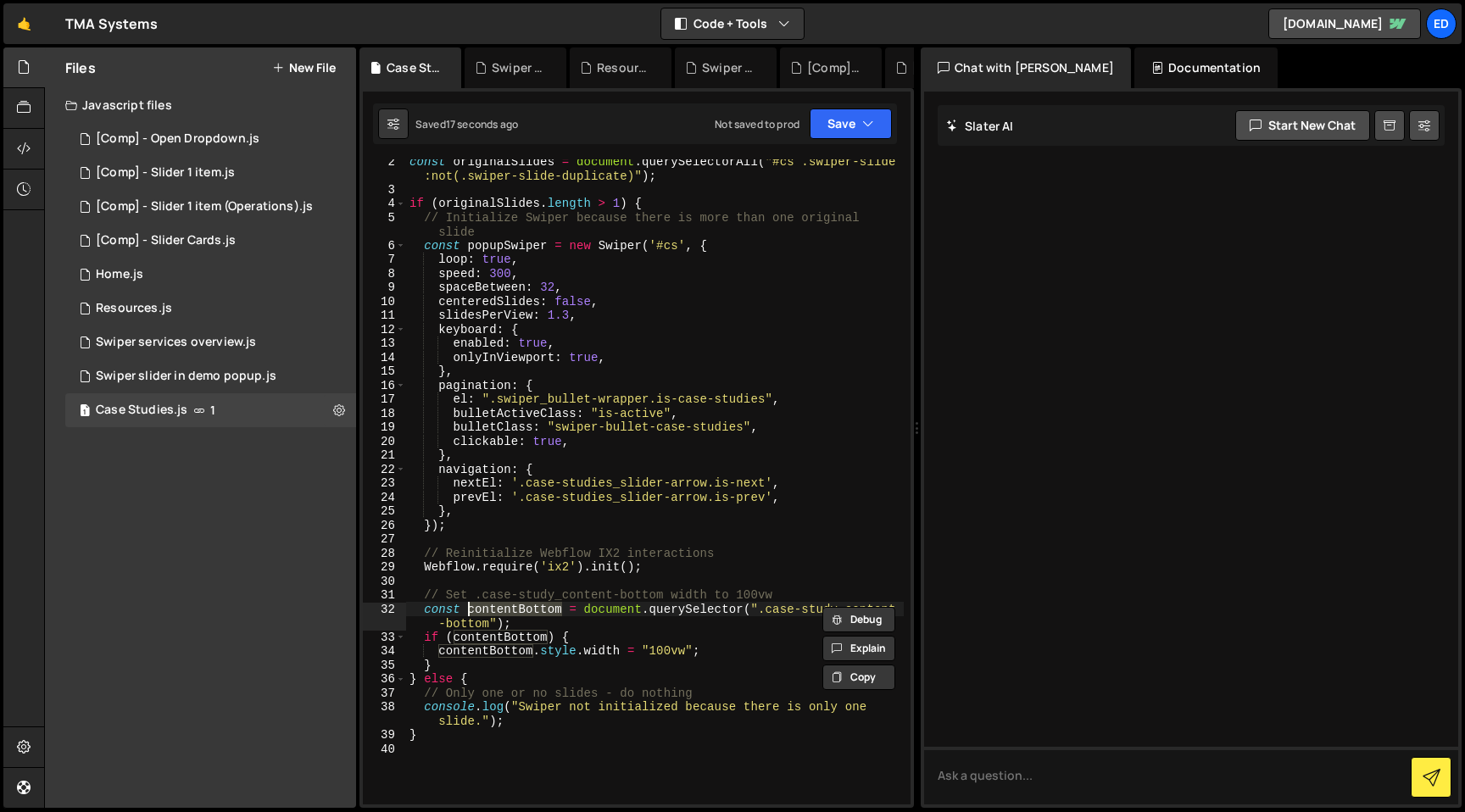
click at [495, 605] on div "const originalSlides = document . querySelectorAll ( "#cs .swiper-slide :not(.s…" at bounding box center [655, 497] width 497 height 688
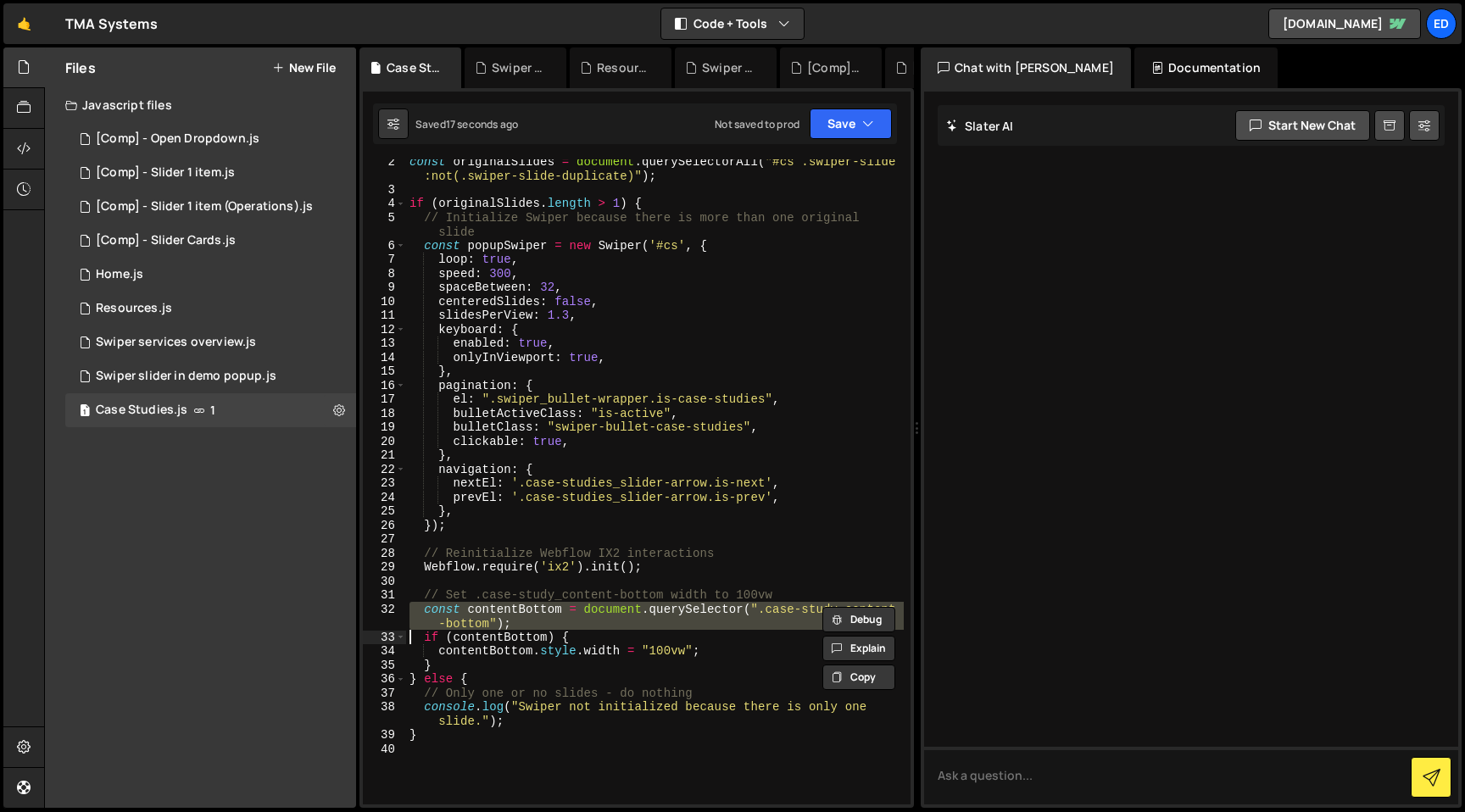
click at [477, 595] on div "const originalSlides = document . querySelectorAll ( "#cs .swiper-slide :not(.s…" at bounding box center [655, 497] width 497 height 688
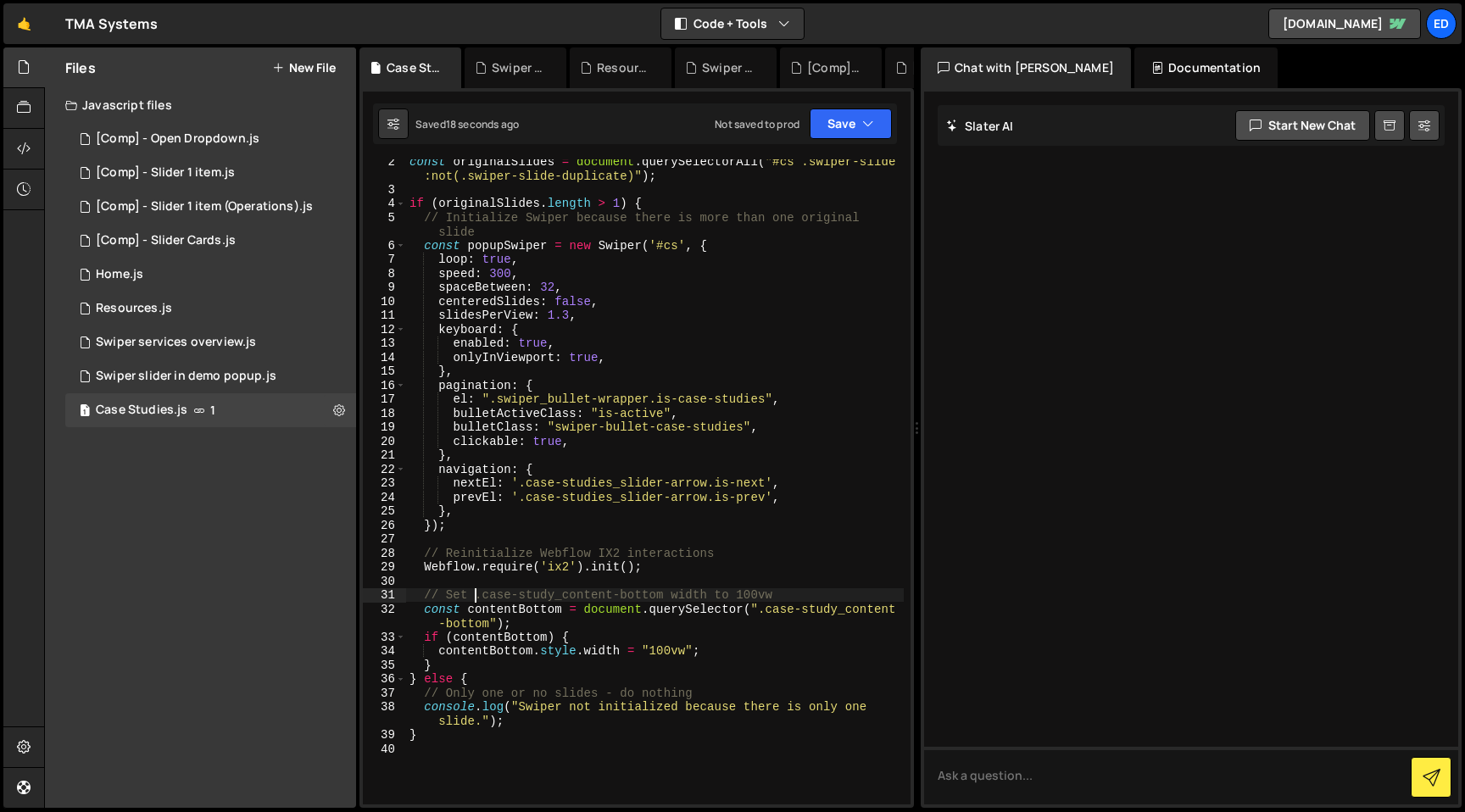
click at [477, 595] on div "const originalSlides = document . querySelectorAll ( "#cs .swiper-slide :not(.s…" at bounding box center [655, 497] width 497 height 688
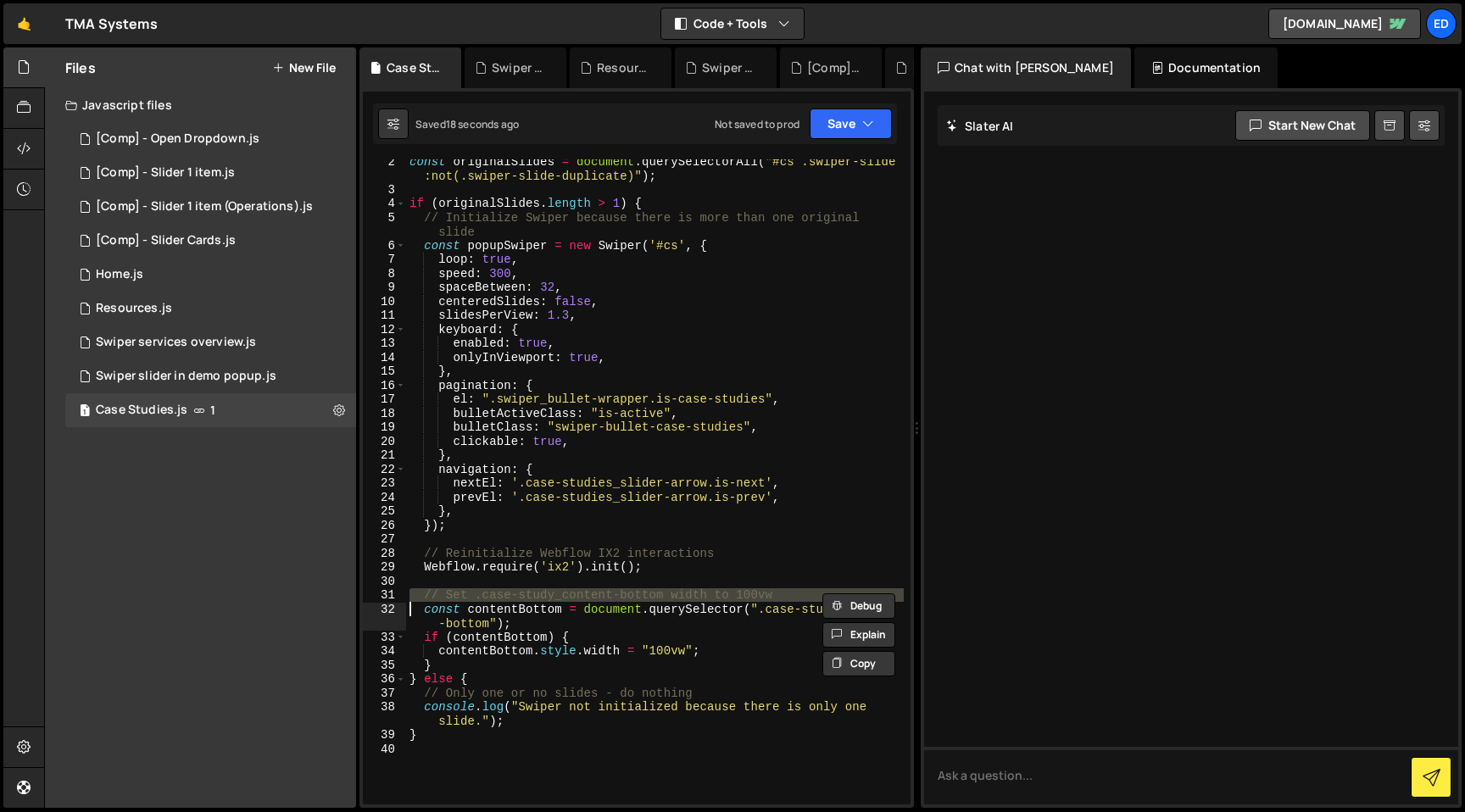
click at [477, 595] on div "const originalSlides = document . querySelectorAll ( "#cs .swiper-slide :not(.s…" at bounding box center [655, 497] width 497 height 688
click at [479, 625] on div "const originalSlides = document . querySelectorAll ( "#cs .swiper-slide :not(.s…" at bounding box center [655, 497] width 497 height 688
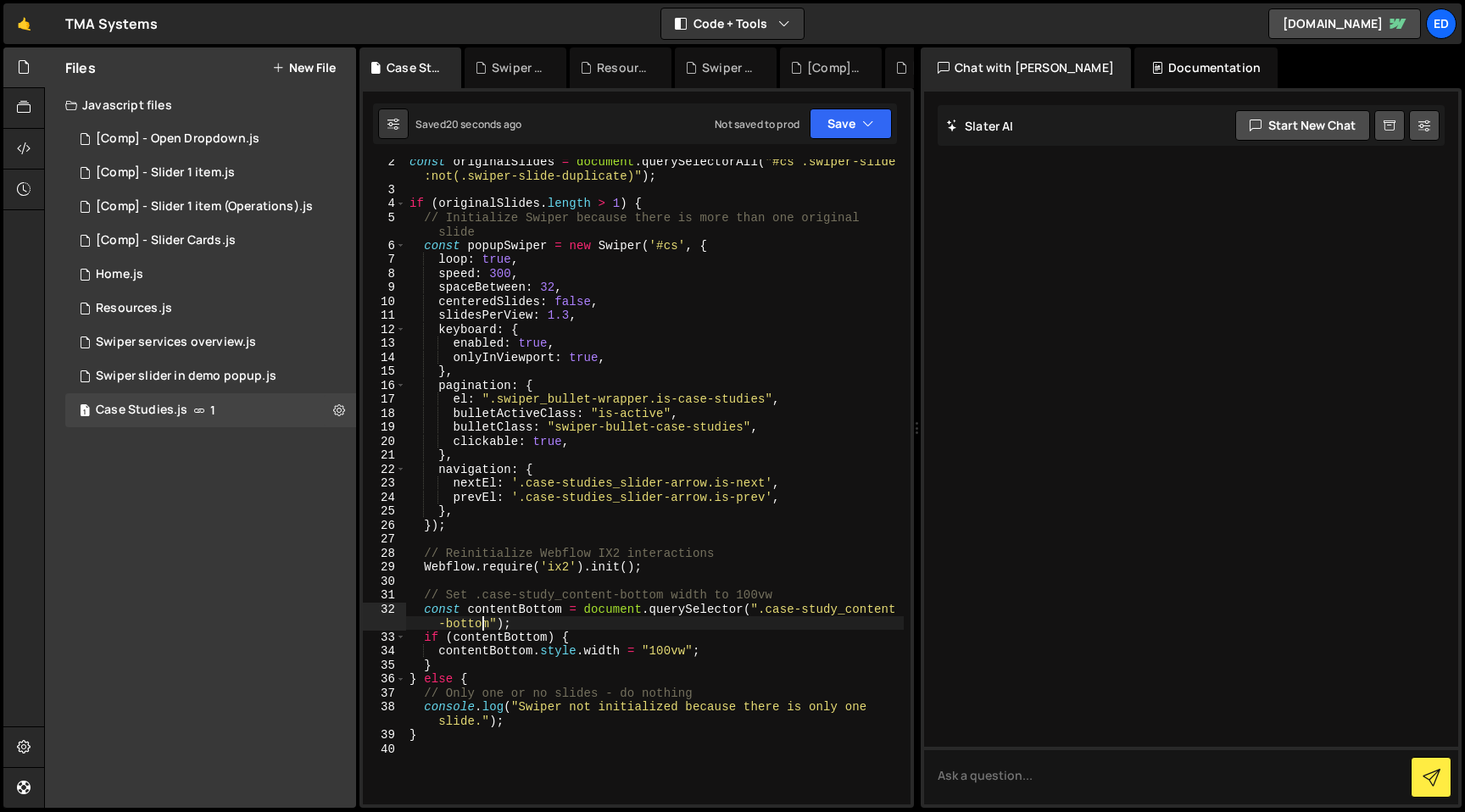
click at [480, 697] on div "const originalSlides = document . querySelectorAll ( "#cs .swiper-slide :not(.s…" at bounding box center [655, 497] width 497 height 688
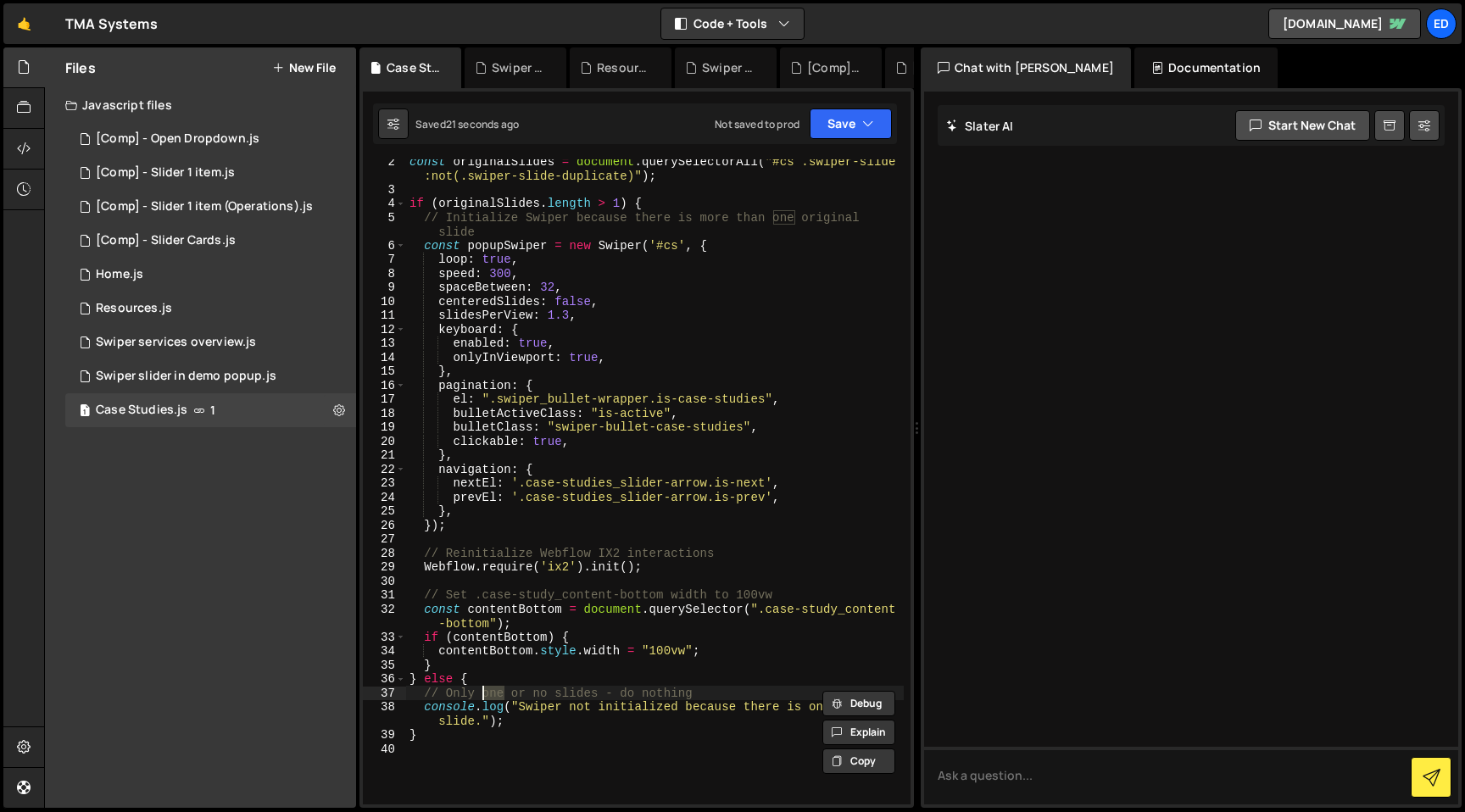
click at [480, 697] on div "const originalSlides = document . querySelectorAll ( "#cs .swiper-slide :not(.s…" at bounding box center [655, 497] width 497 height 688
type textarea "// Only one or no slides - do nothing console.log("Swiper not initialized becau…"
click at [523, 580] on div "const originalSlides = document . querySelectorAll ( "#cs .swiper-slide :not(.s…" at bounding box center [655, 497] width 497 height 688
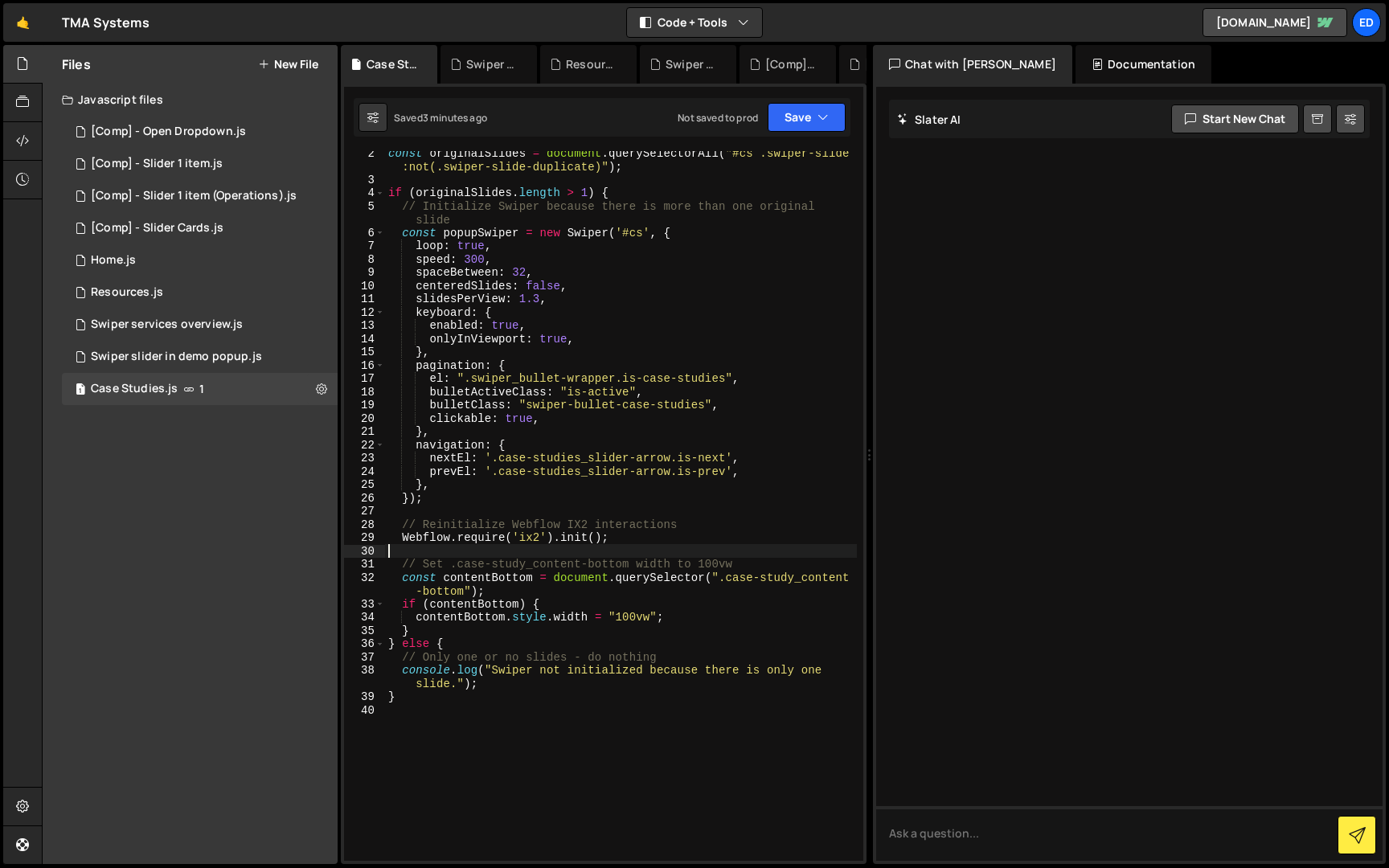
click at [466, 554] on div "const originalSlides = document . querySelectorAll ( "#cs .swiper-slide :not(.s…" at bounding box center [621, 520] width 471 height 749
click at [396, 568] on div "const originalSlides = document . querySelectorAll ( "#cs .swiper-slide :not(.s…" at bounding box center [621, 520] width 471 height 749
drag, startPoint x: 394, startPoint y: 529, endPoint x: 649, endPoint y: 544, distance: 255.4
click at [649, 544] on div "const originalSlides = document . querySelectorAll ( "#cs .swiper-slide :not(.s…" at bounding box center [621, 520] width 471 height 749
type textarea "// Reinitialize Webflow IX2 interactions Webflow.require('ix2').init();"
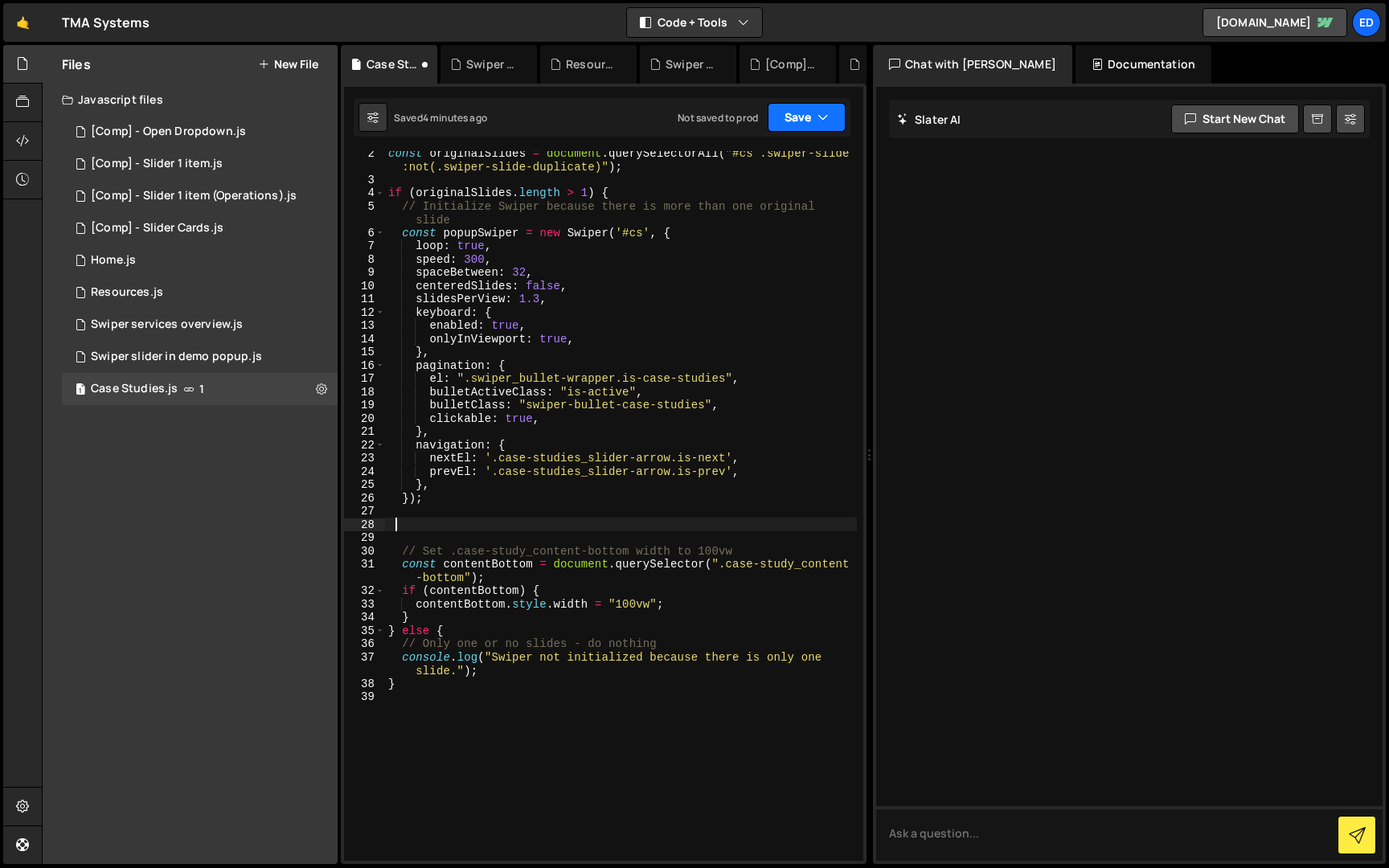
click at [793, 114] on button "Save" at bounding box center [806, 117] width 78 height 29
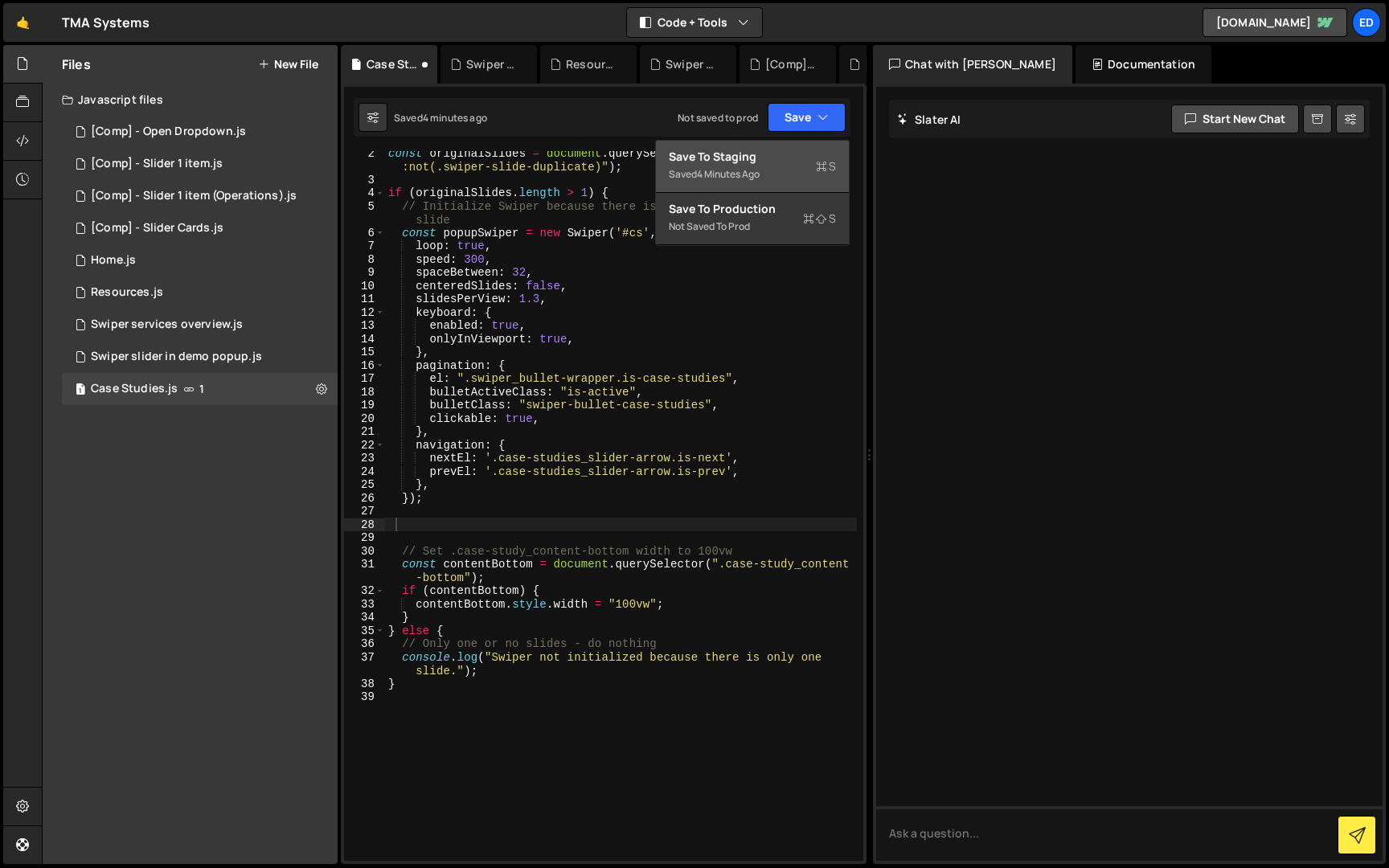
click at [744, 153] on div "Save to Staging S" at bounding box center [752, 156] width 167 height 16
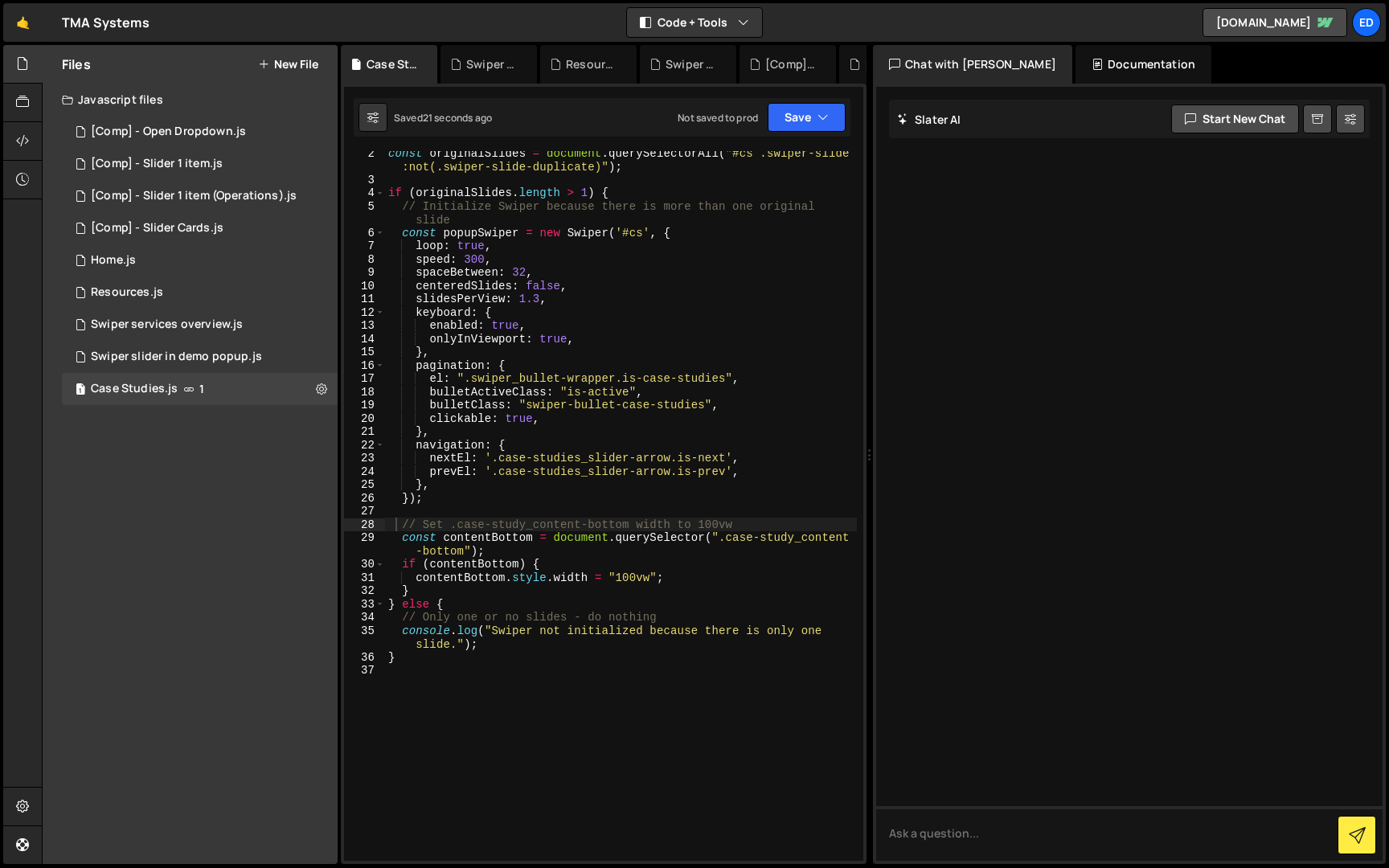
click at [529, 459] on div "const originalSlides = document . querySelectorAll ( "#cs .swiper-slide :not(.s…" at bounding box center [621, 520] width 471 height 749
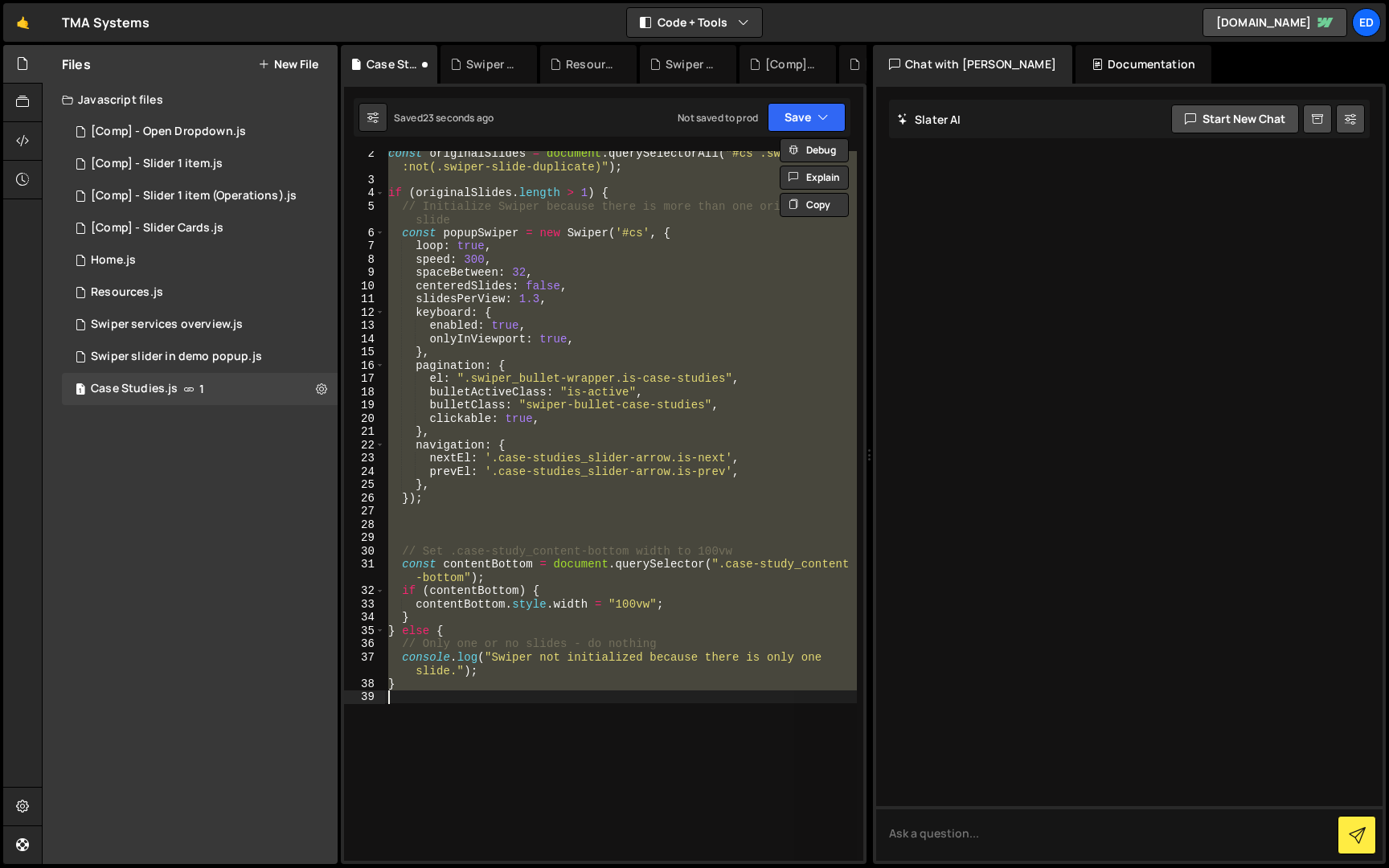
click at [579, 450] on div "const originalSlides = document . querySelectorAll ( "#cs .swiper-slide :not(.s…" at bounding box center [621, 505] width 471 height 709
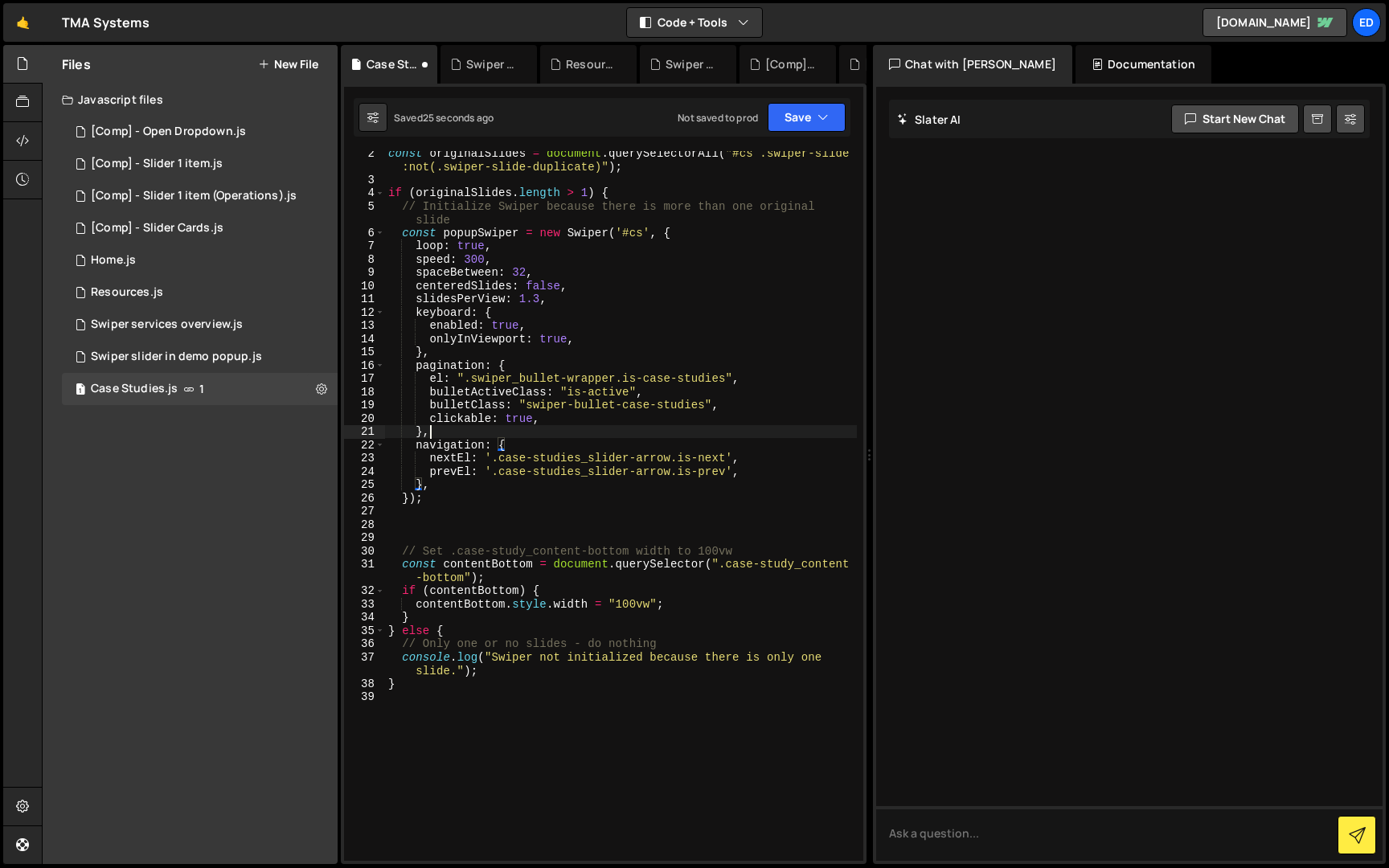
click at [575, 425] on div "const originalSlides = document . querySelectorAll ( "#cs .swiper-slide :not(.s…" at bounding box center [621, 520] width 471 height 749
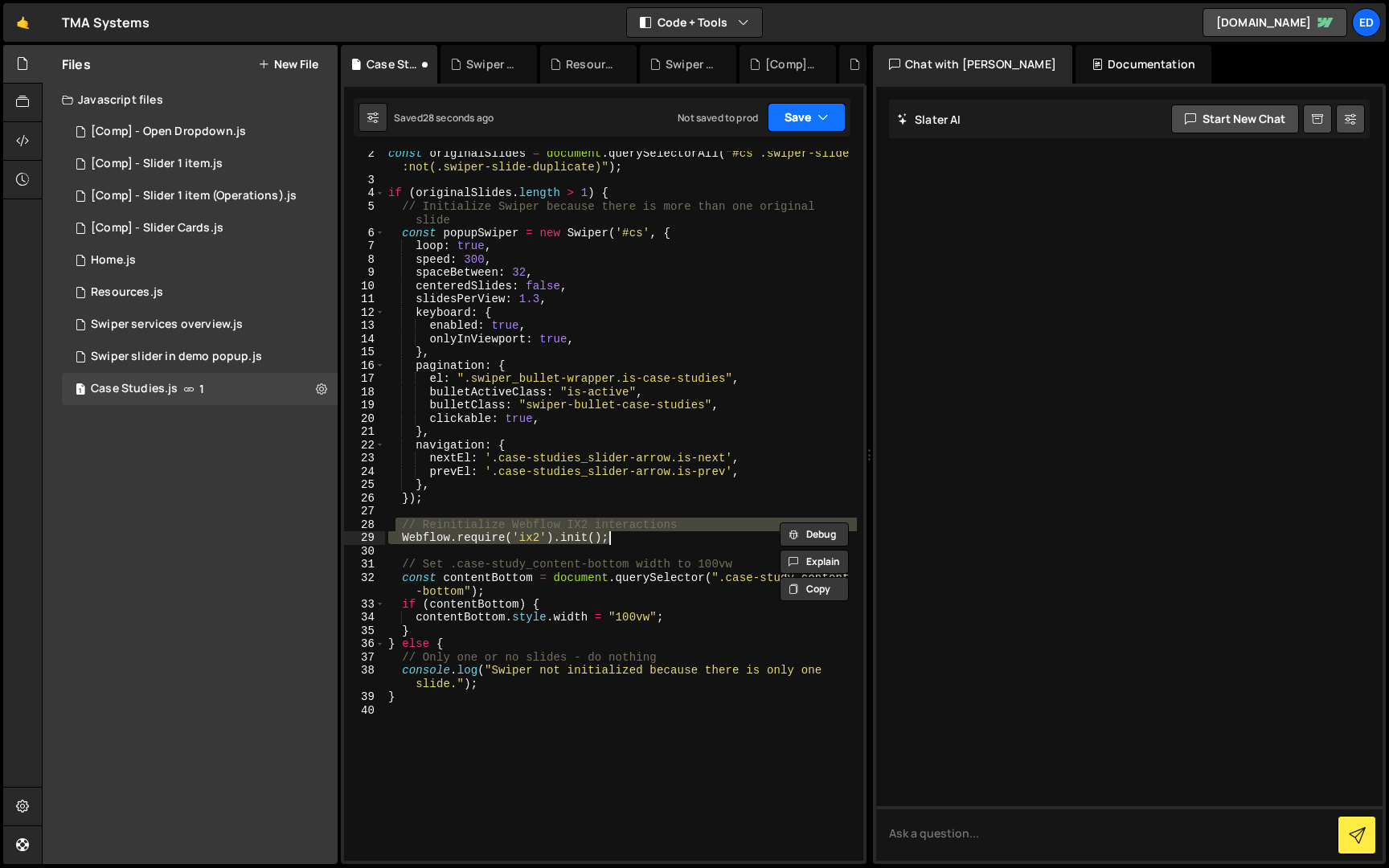
click at [829, 120] on button "Save" at bounding box center [806, 117] width 78 height 29
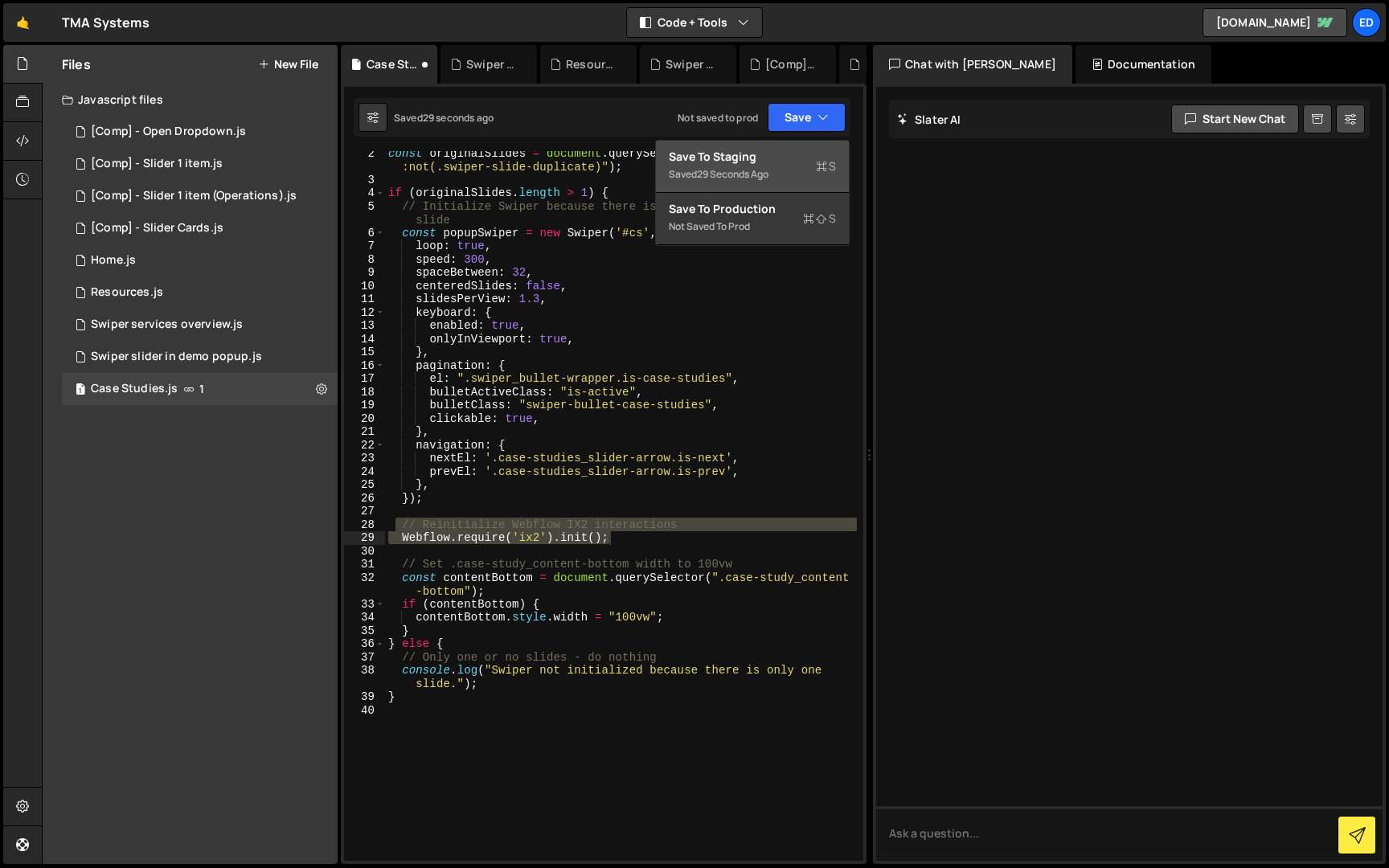
click at [796, 160] on div "Save to Staging S" at bounding box center [752, 156] width 167 height 16
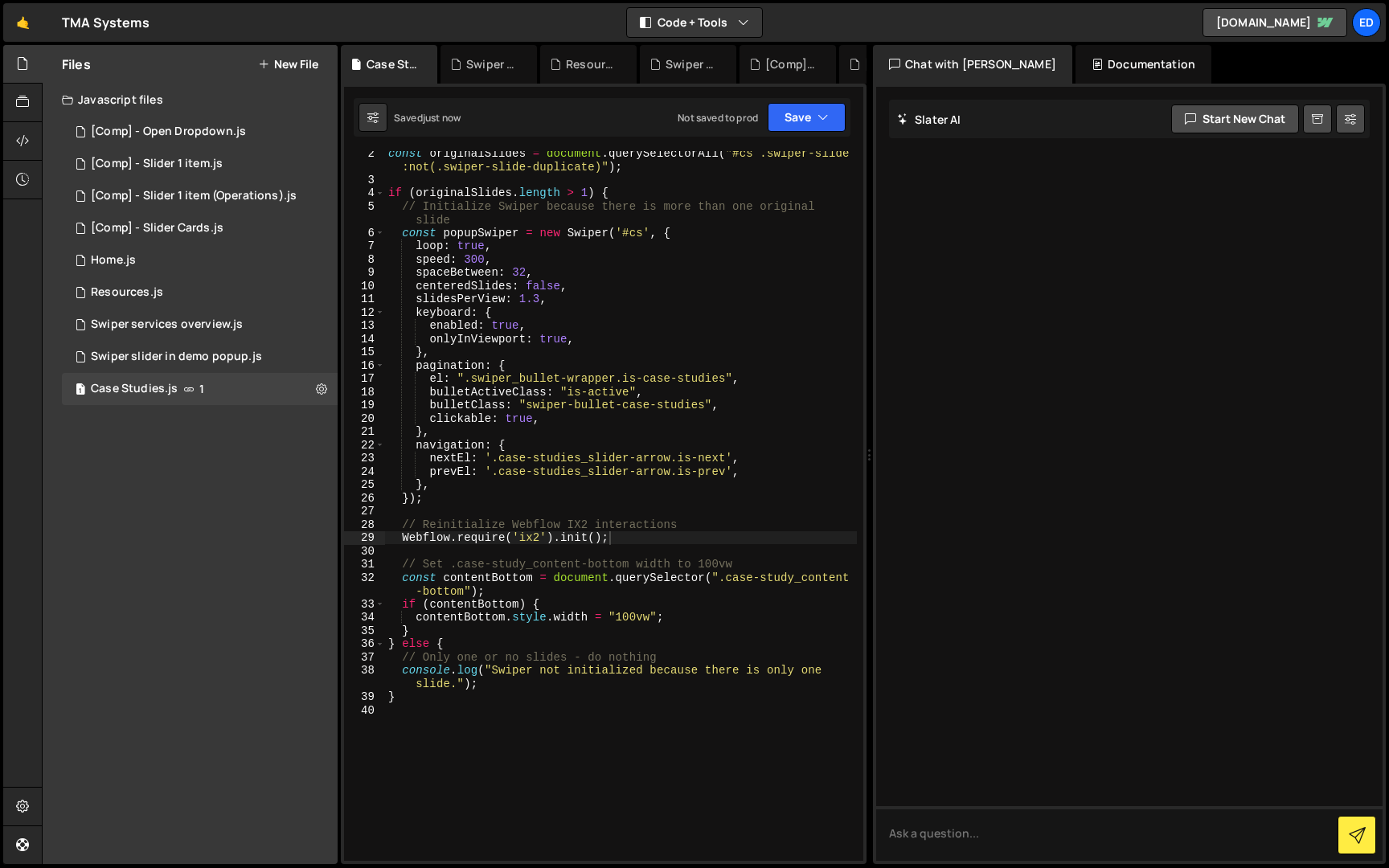
click at [517, 521] on div "const originalSlides = document . querySelectorAll ( "#cs .swiper-slide :not(.s…" at bounding box center [621, 520] width 471 height 749
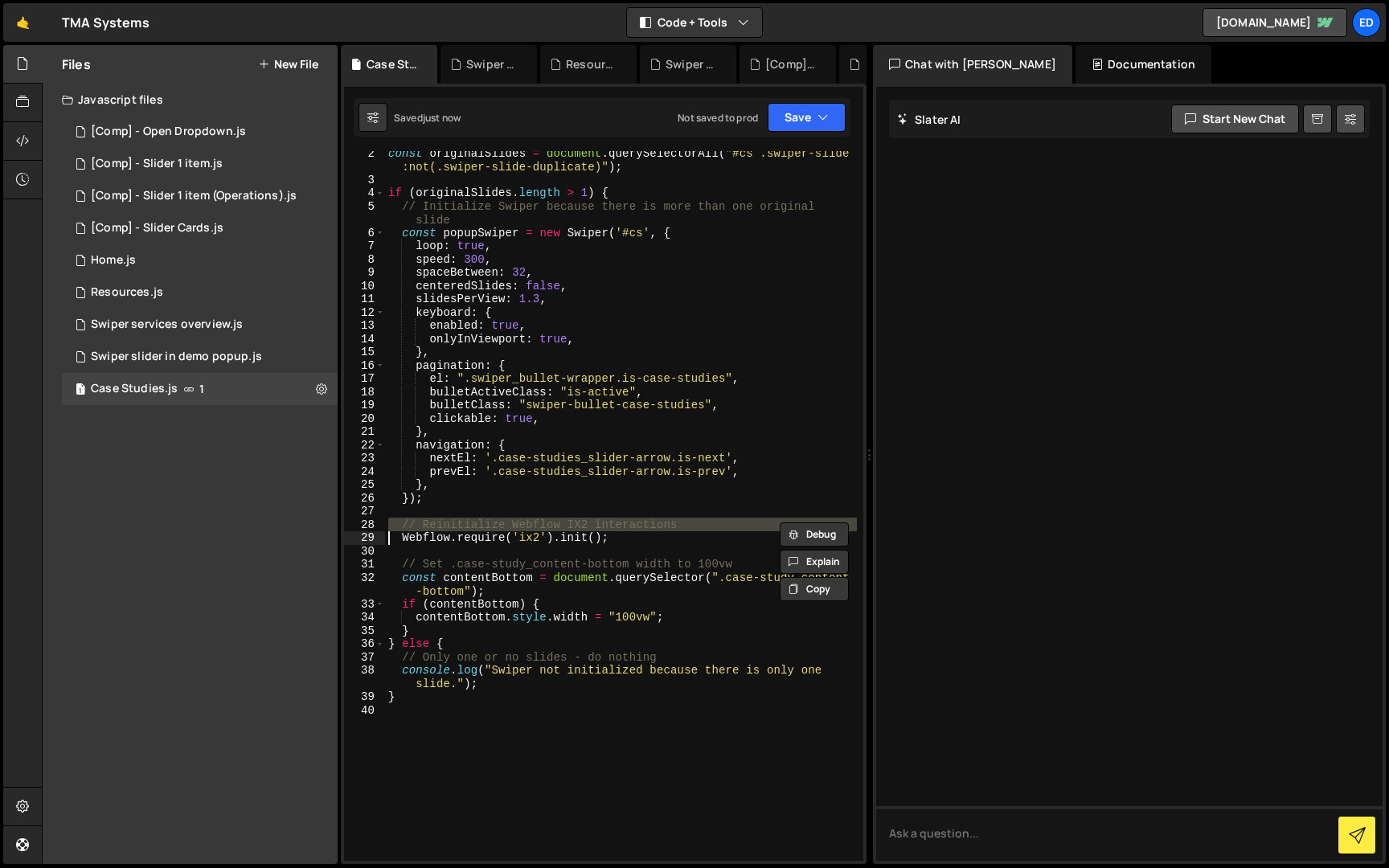
click at [517, 561] on div "const originalSlides = document . querySelectorAll ( "#cs .swiper-slide :not(.s…" at bounding box center [621, 520] width 471 height 749
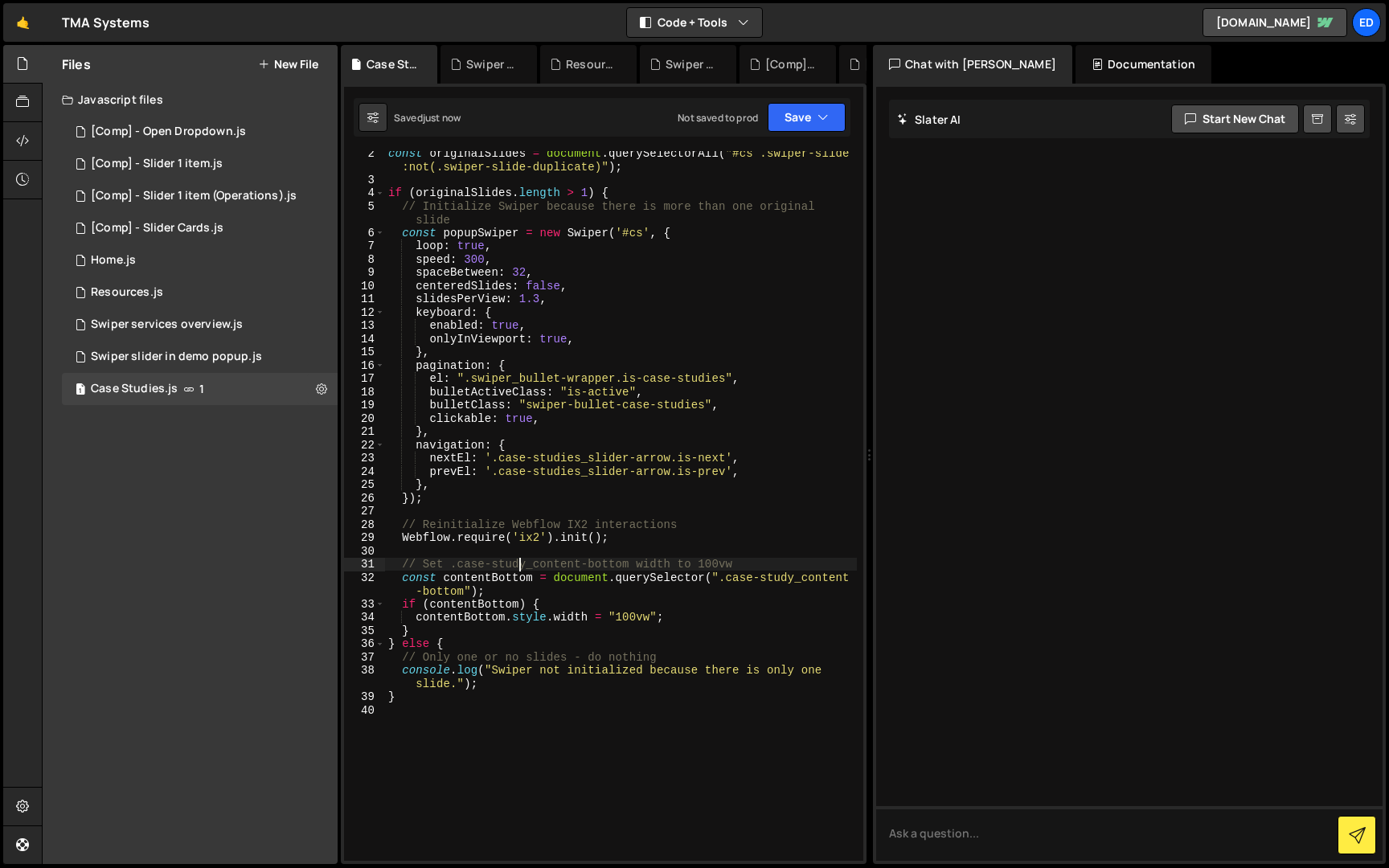
click at [483, 536] on div "const originalSlides = document . querySelectorAll ( "#cs .swiper-slide :not(.s…" at bounding box center [621, 520] width 471 height 749
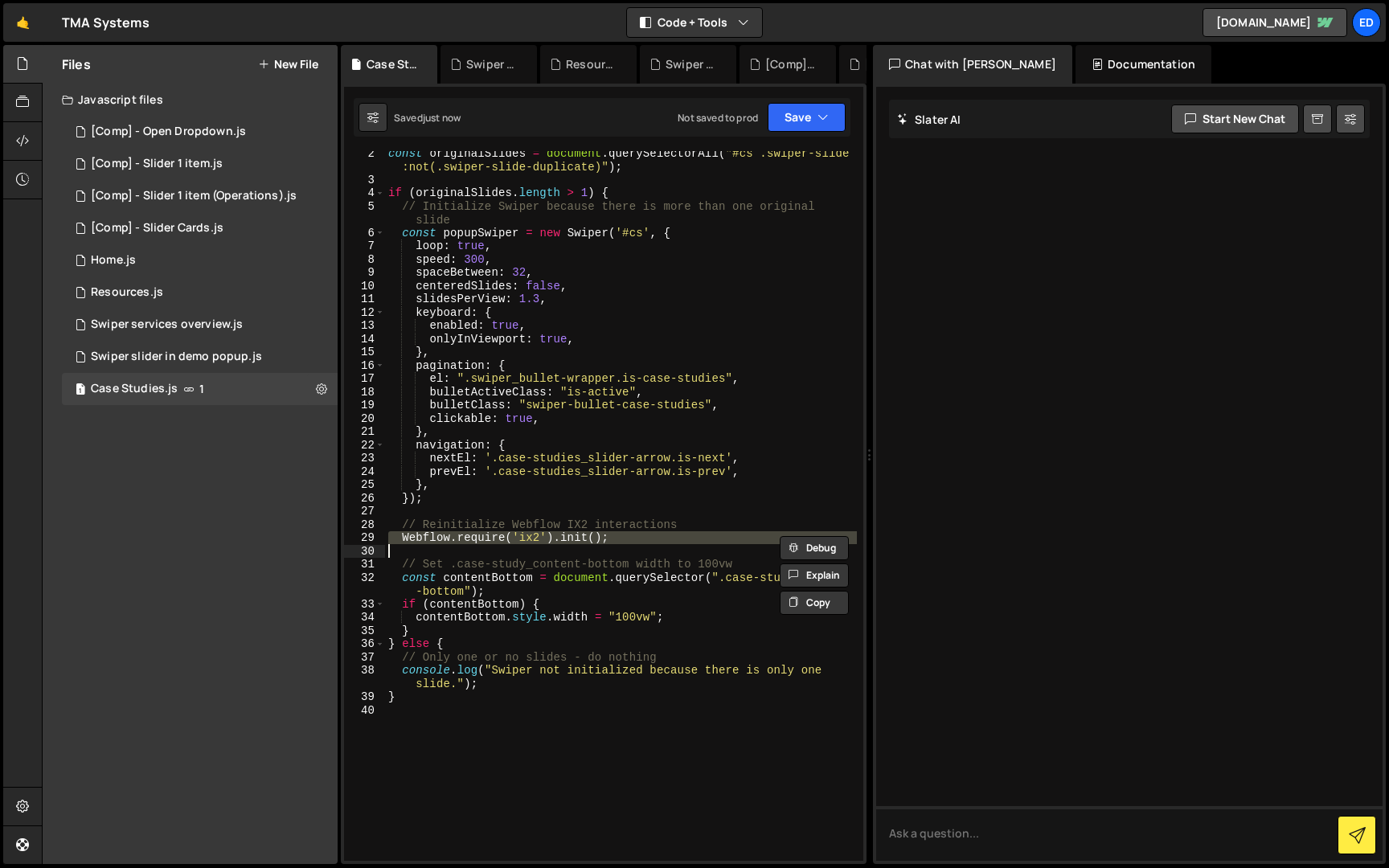
click at [483, 565] on div "const originalSlides = document . querySelectorAll ( "#cs .swiper-slide :not(.s…" at bounding box center [621, 520] width 471 height 749
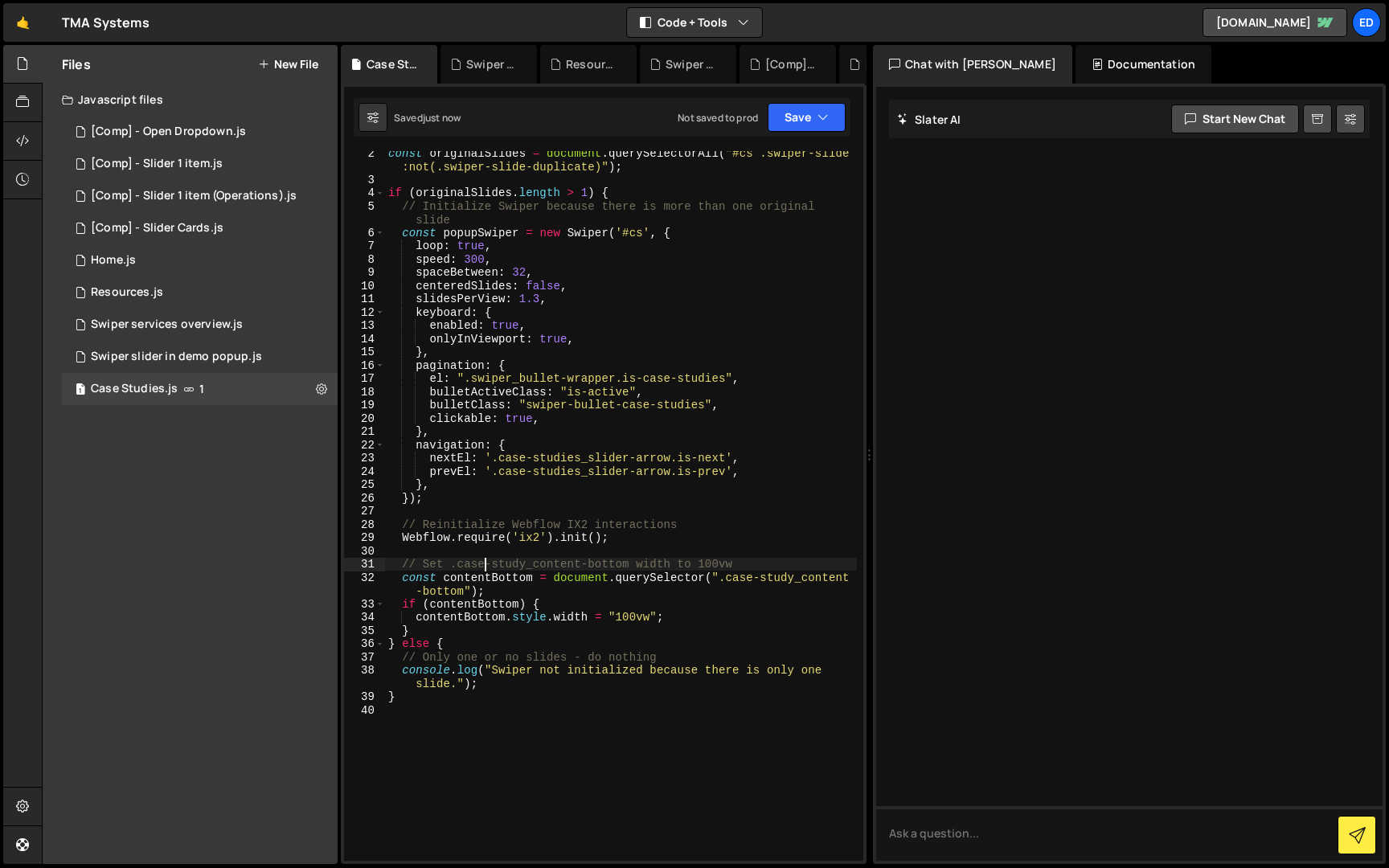
click at [483, 565] on div "const originalSlides = document . querySelectorAll ( "#cs .swiper-slide :not(.s…" at bounding box center [621, 520] width 471 height 749
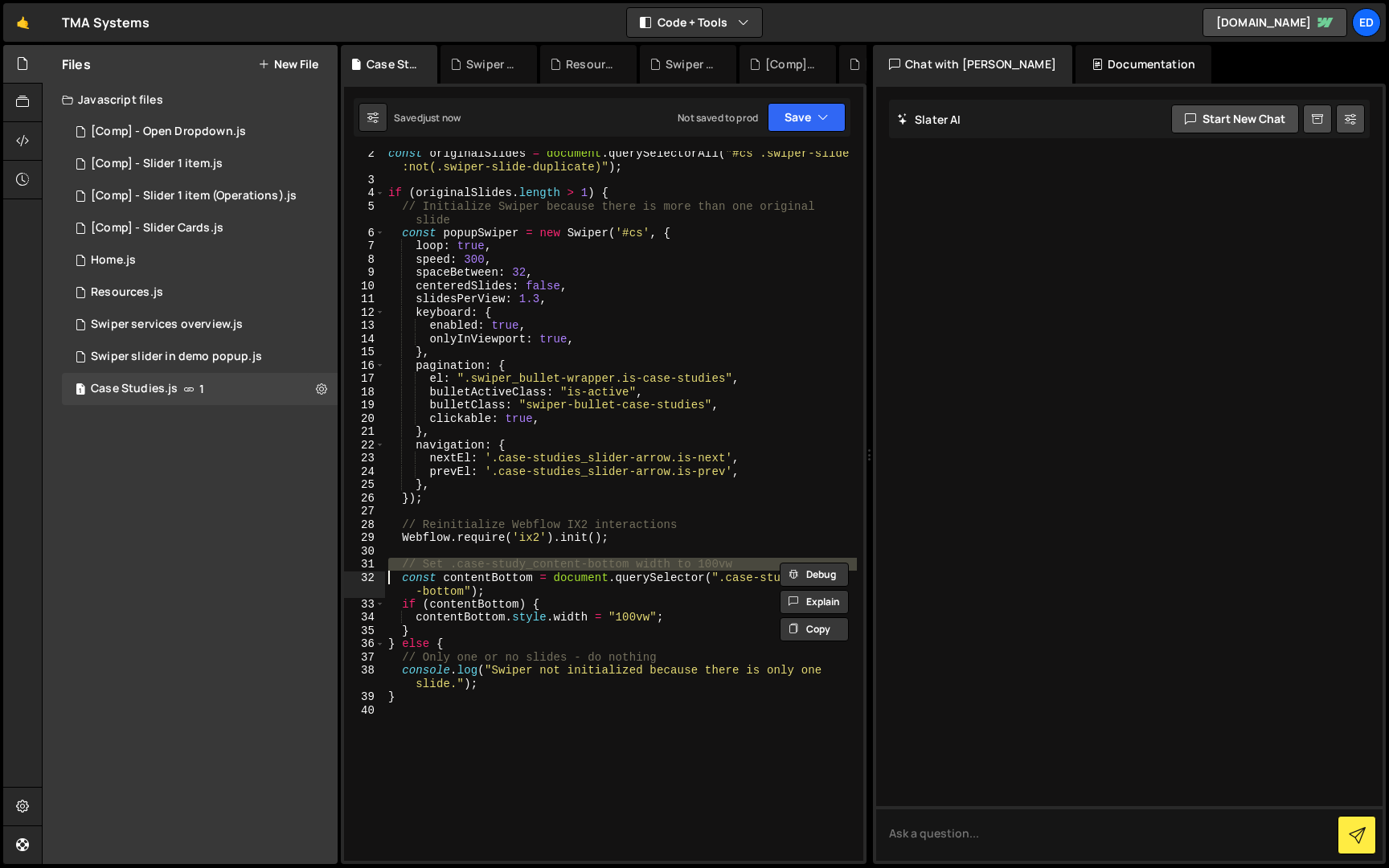
click at [485, 614] on div "const originalSlides = document . querySelectorAll ( "#cs .swiper-slide :not(.s…" at bounding box center [621, 520] width 471 height 749
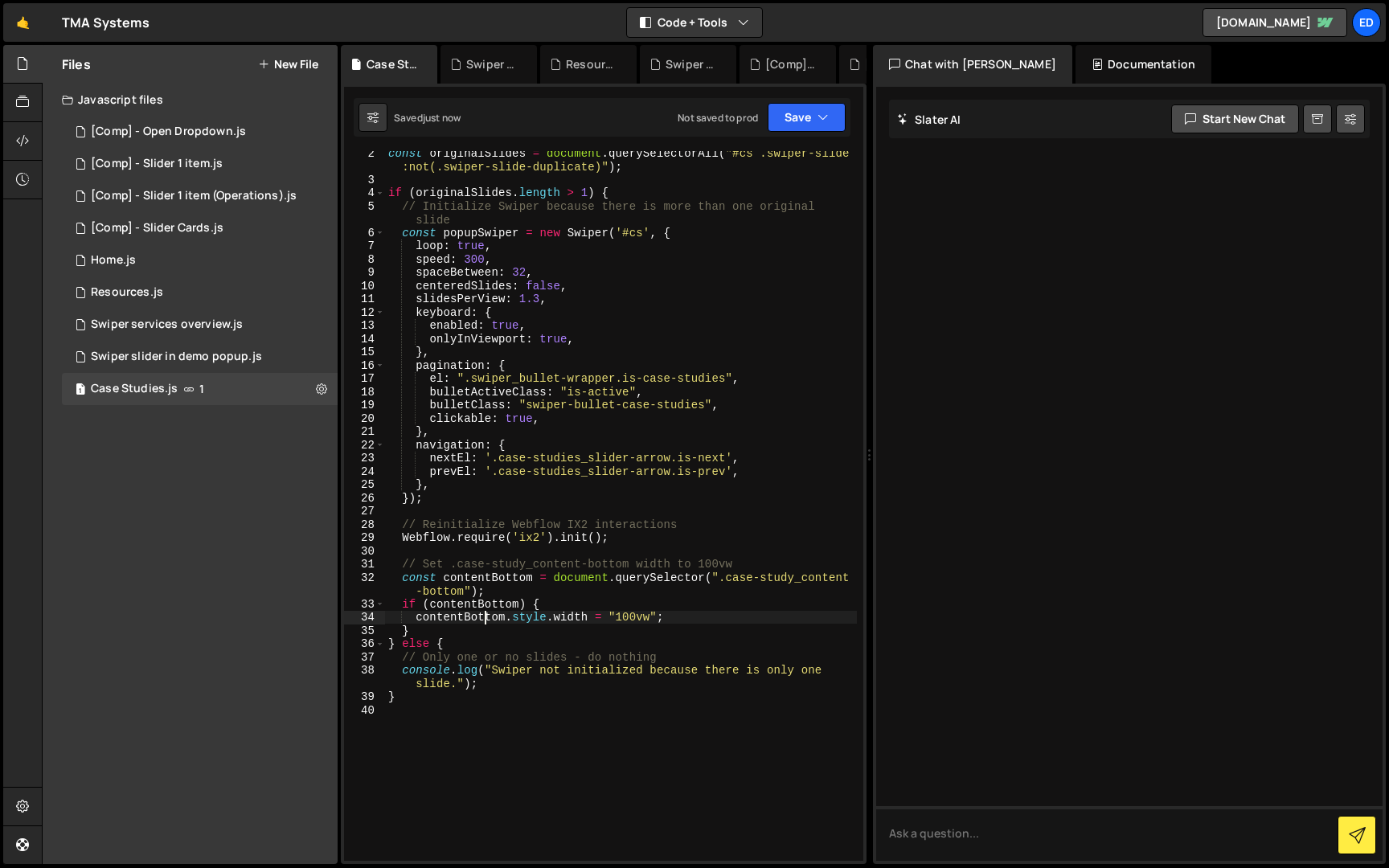
click at [485, 614] on div "const originalSlides = document . querySelectorAll ( "#cs .swiper-slide :not(.s…" at bounding box center [621, 520] width 471 height 749
click at [473, 648] on div "const originalSlides = document . querySelectorAll ( "#cs .swiper-slide :not(.s…" at bounding box center [621, 520] width 471 height 749
type textarea "} else {"
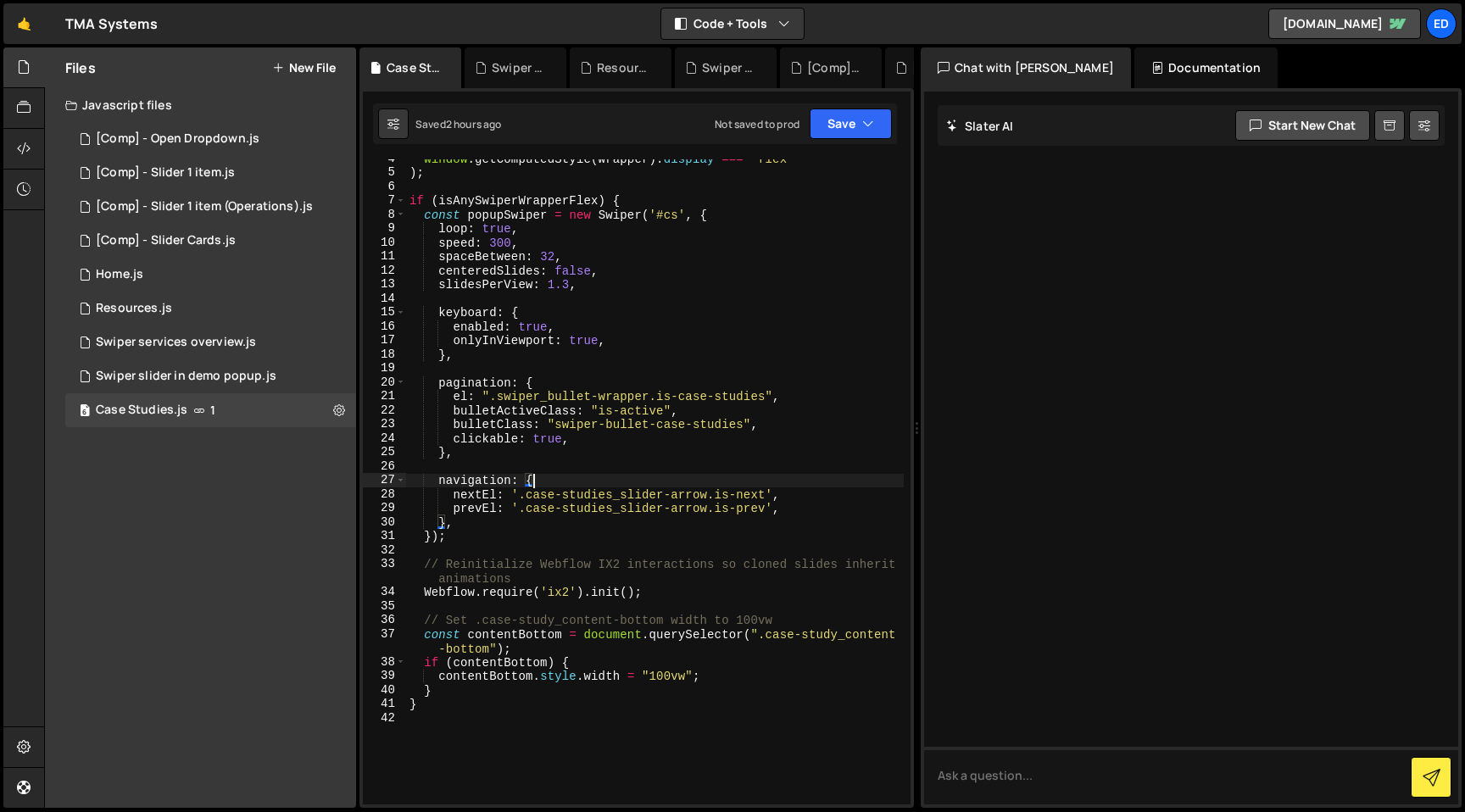
click at [631, 485] on div "window . getComputedStyle ( wrapper ) . display === "flex" ) ; if ( isAnySwiper…" at bounding box center [655, 488] width 497 height 673
type textarea "}"
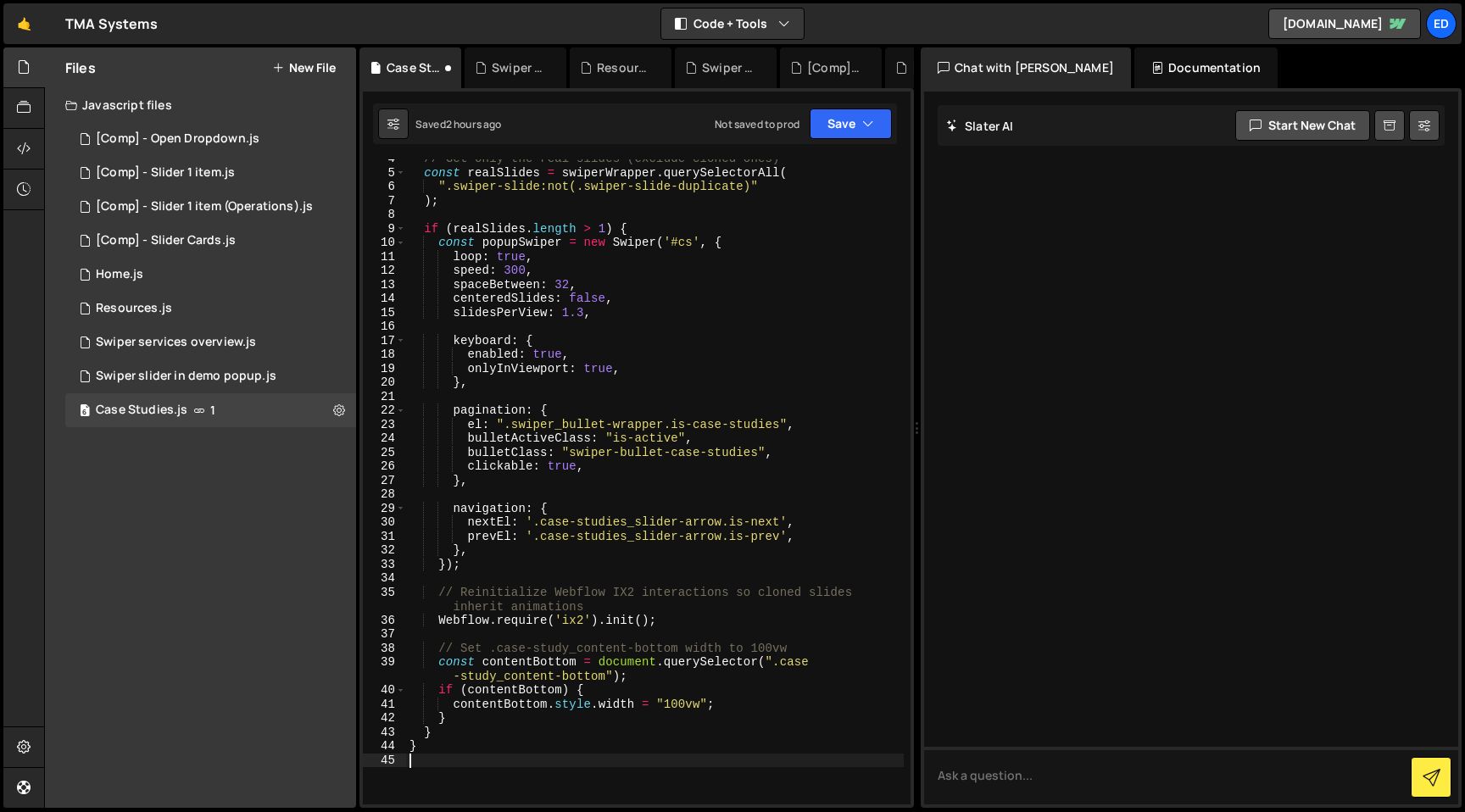
scroll to position [63, 0]
click at [848, 129] on button "Save" at bounding box center [851, 123] width 82 height 30
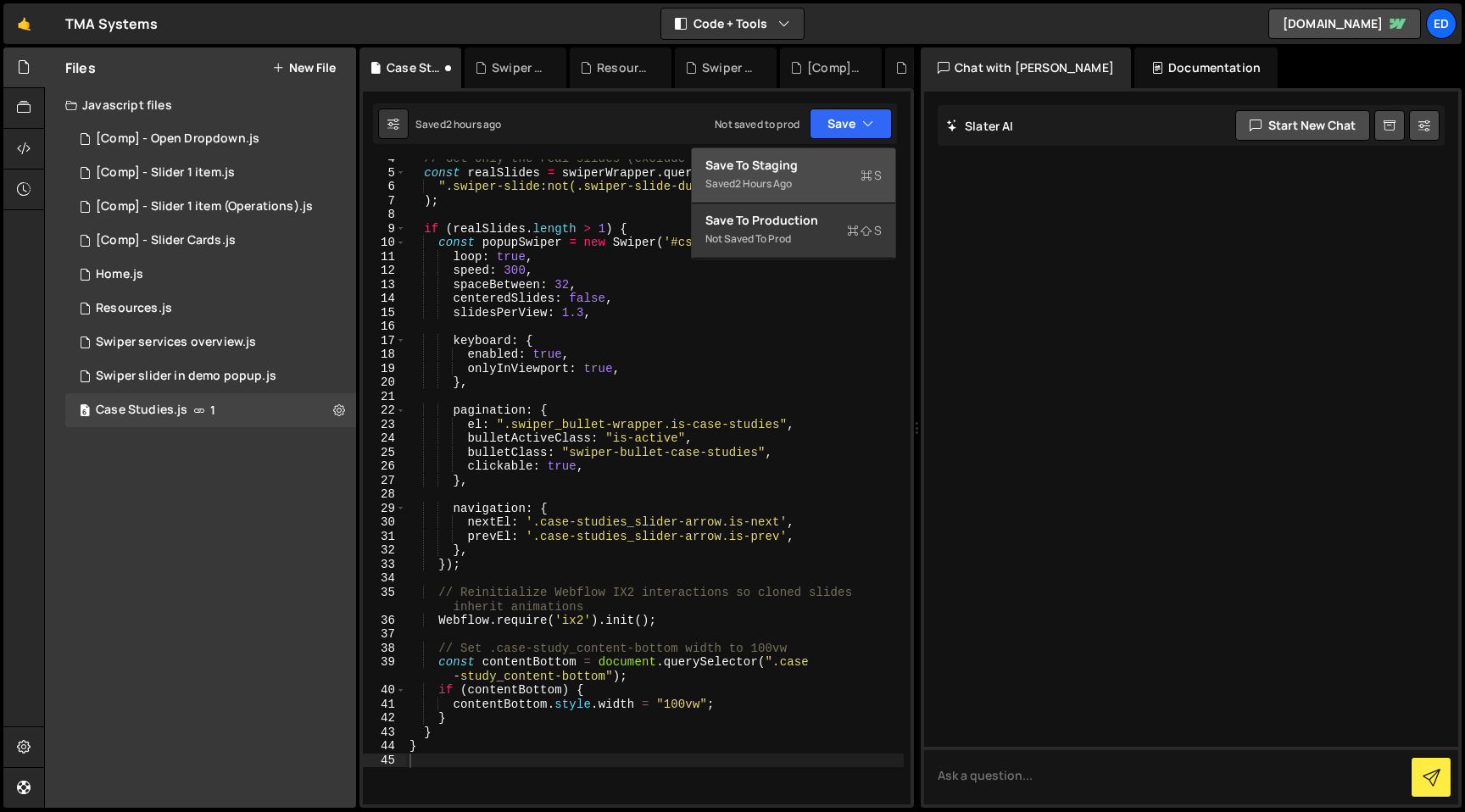
click at [835, 171] on div "Save to Staging S" at bounding box center [793, 165] width 176 height 17
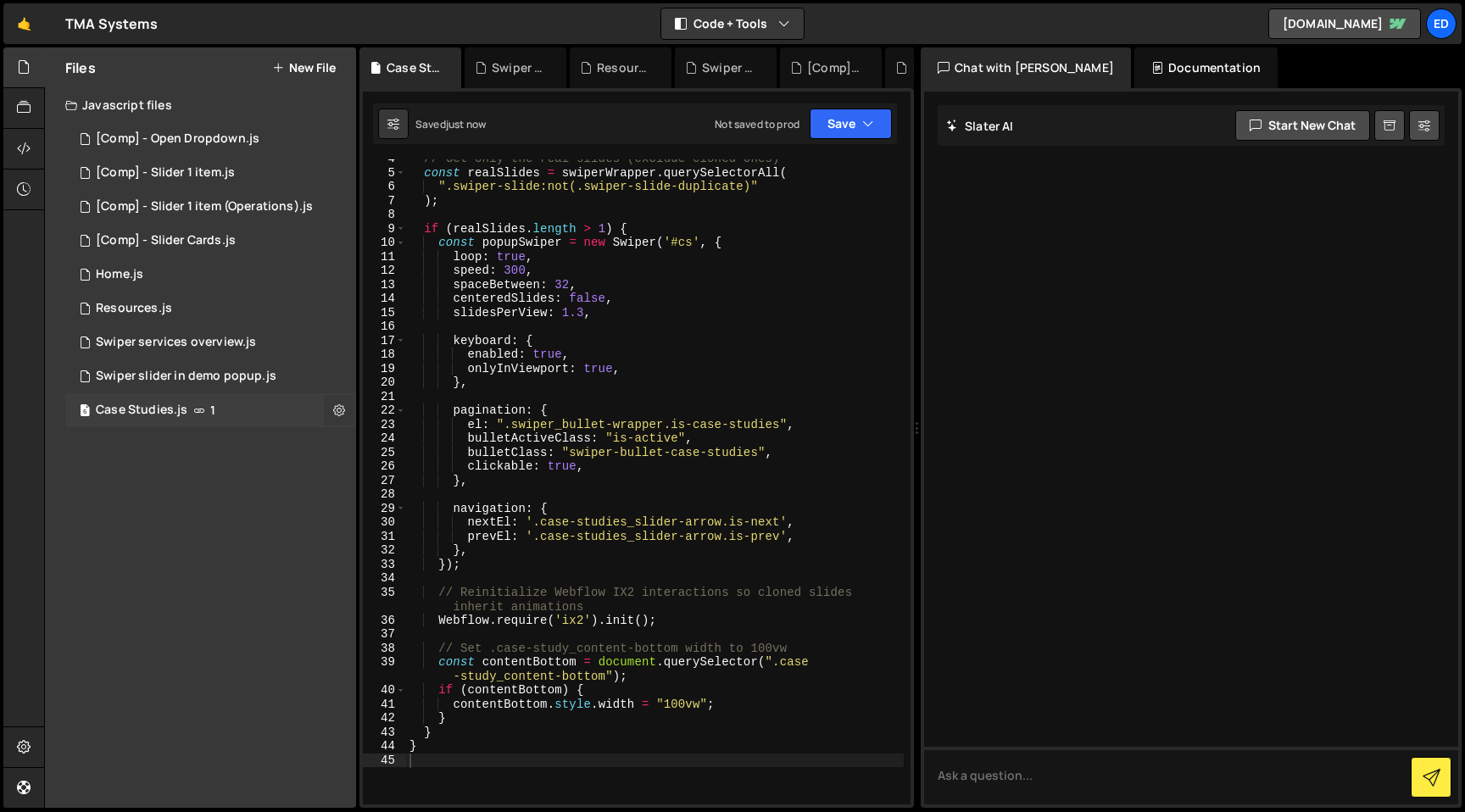
click at [335, 412] on icon at bounding box center [338, 410] width 12 height 16
type input "Case Studies"
radio input "true"
checkbox input "true"
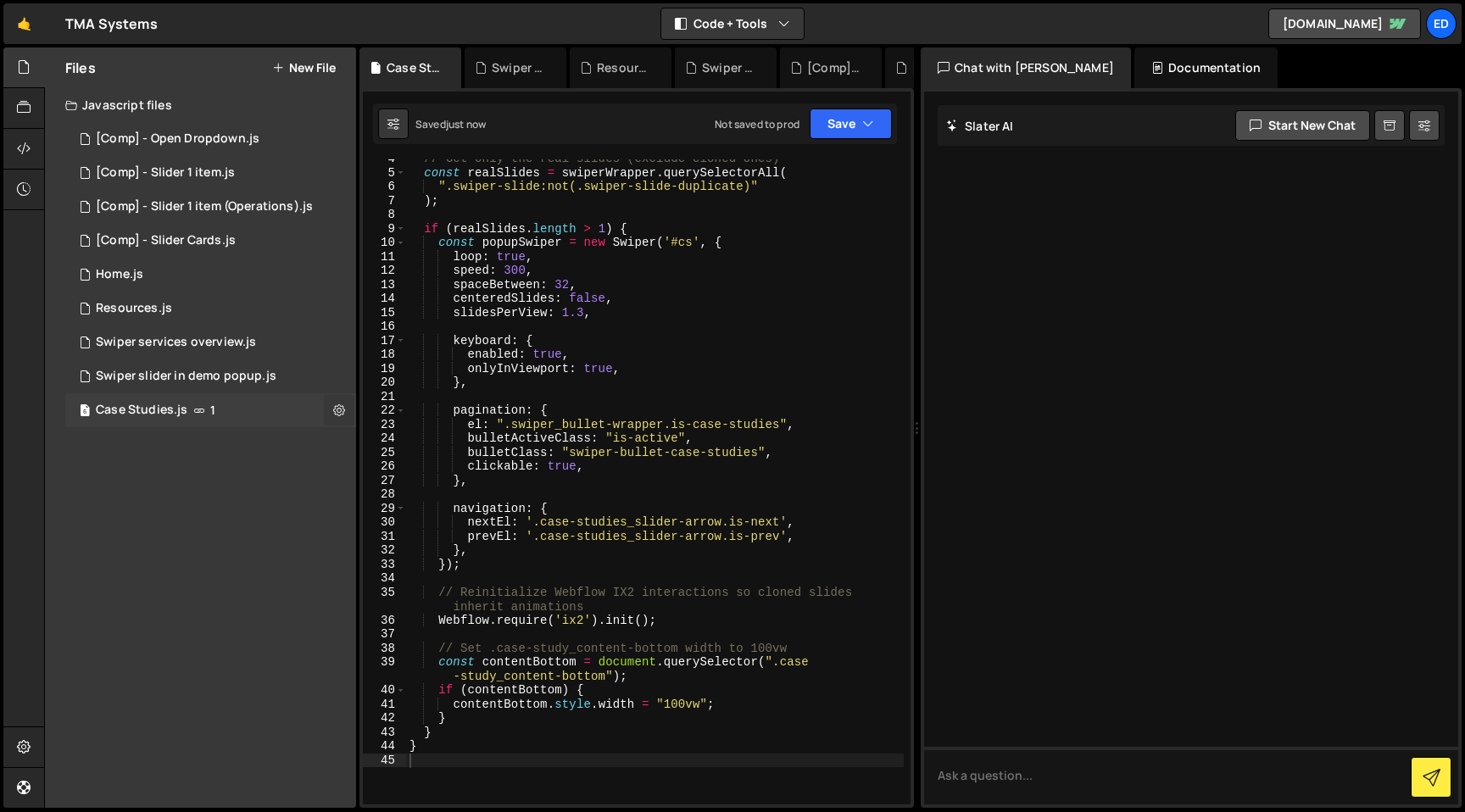
checkbox input "true"
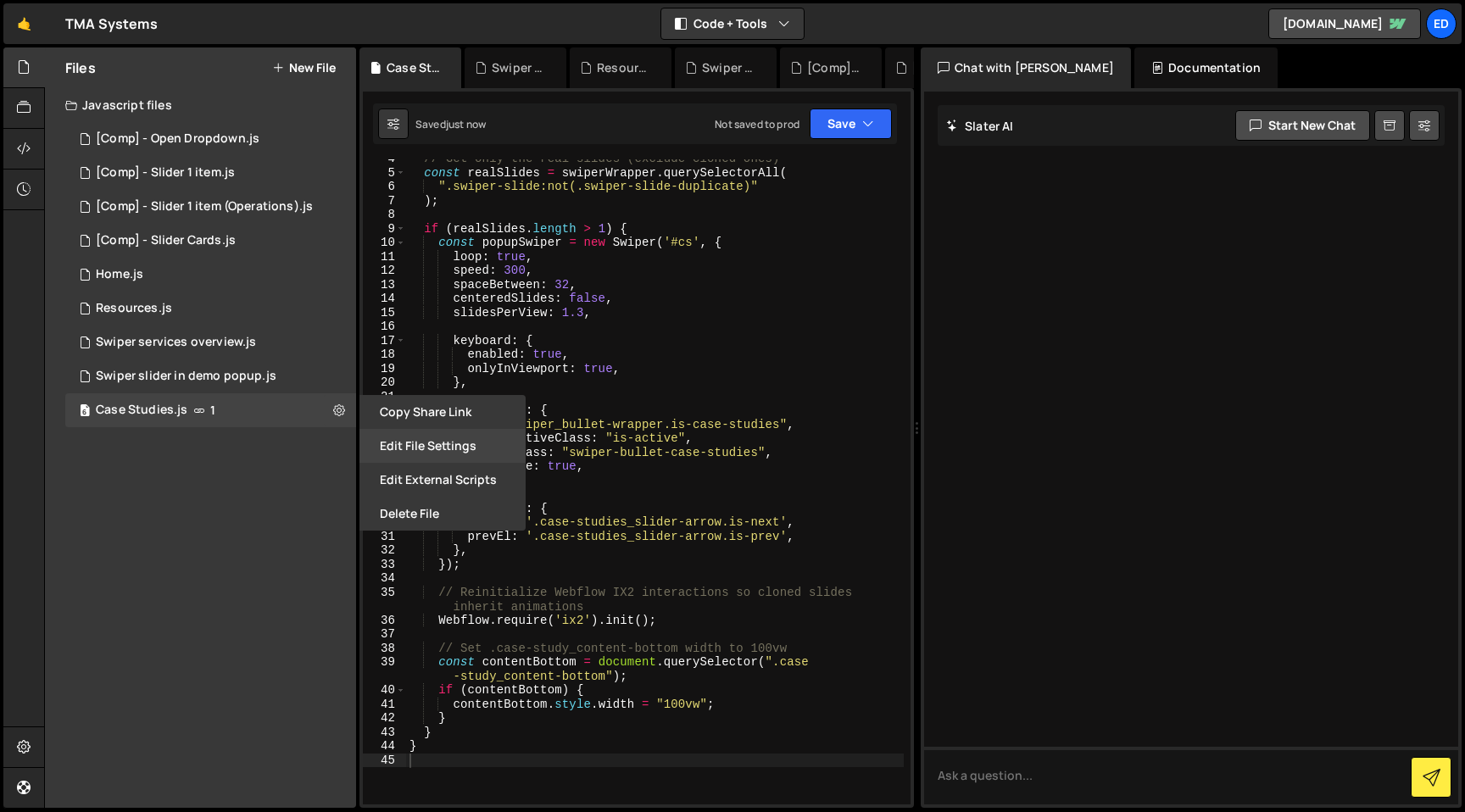
click at [412, 446] on button "Edit File Settings" at bounding box center [443, 446] width 166 height 34
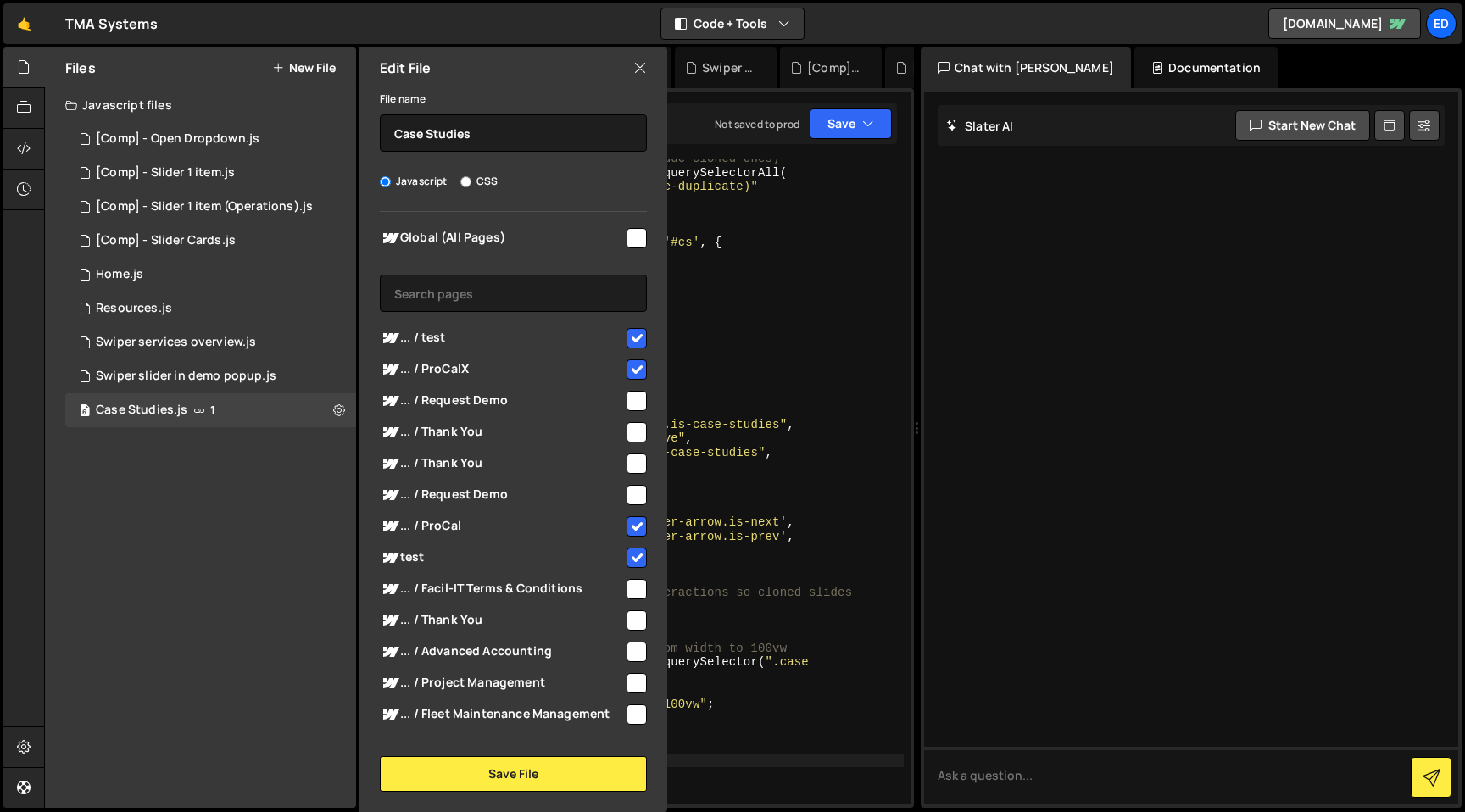
click at [638, 228] on input "checkbox" at bounding box center [636, 238] width 21 height 21
checkbox input "true"
click at [505, 762] on button "Save File" at bounding box center [513, 774] width 267 height 36
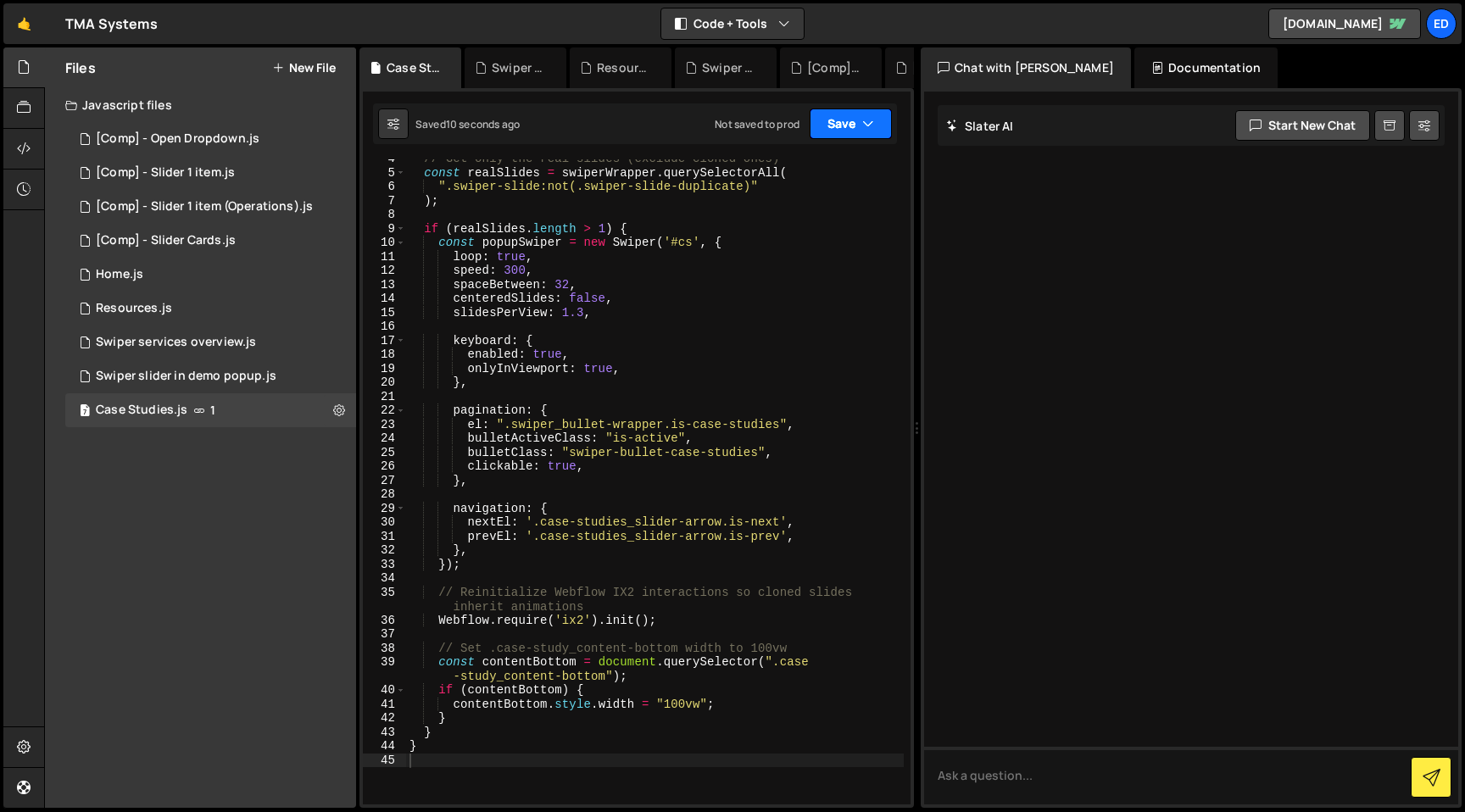
click at [857, 131] on button "Save" at bounding box center [851, 123] width 82 height 30
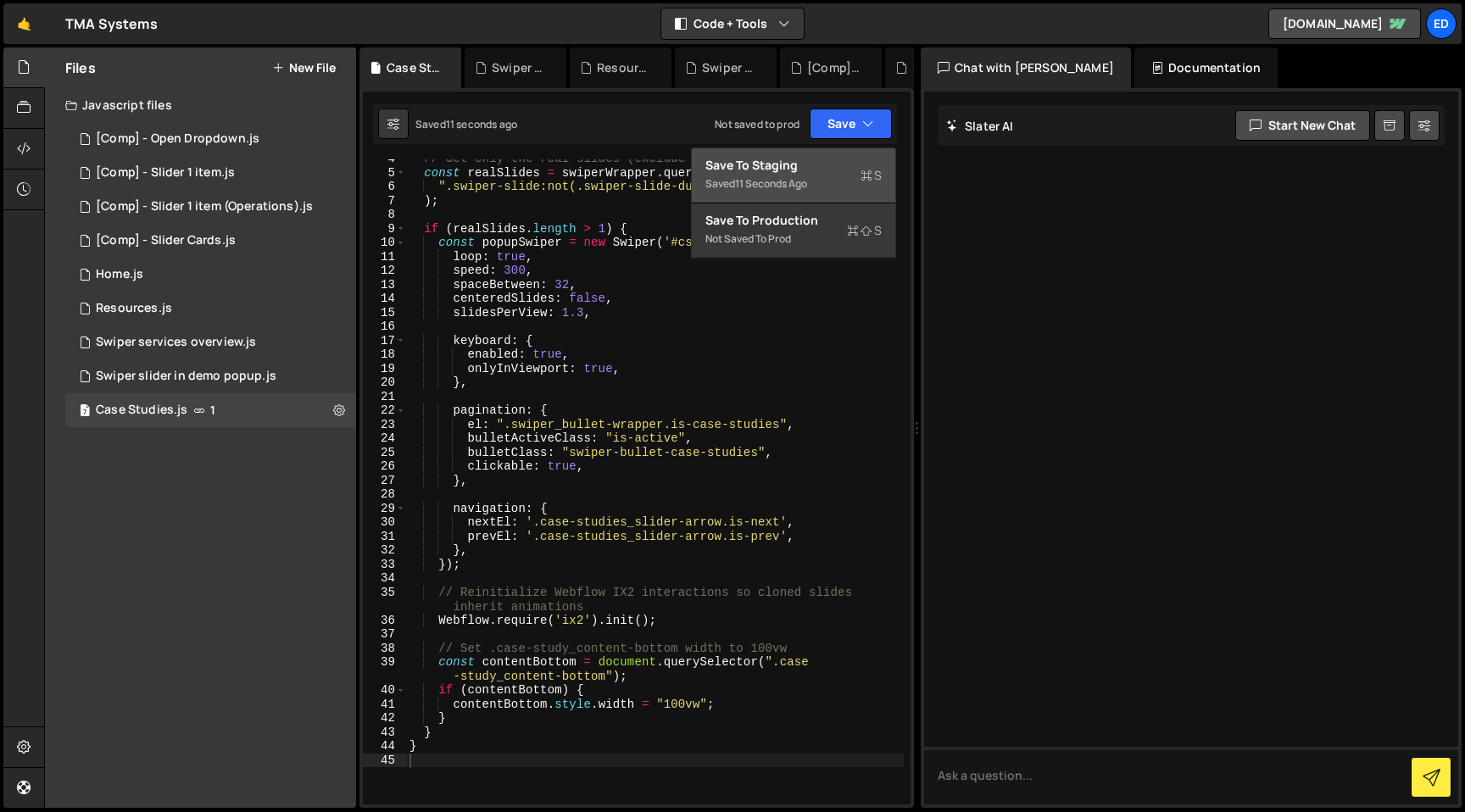
click at [807, 176] on div "11 seconds ago" at bounding box center [771, 183] width 72 height 14
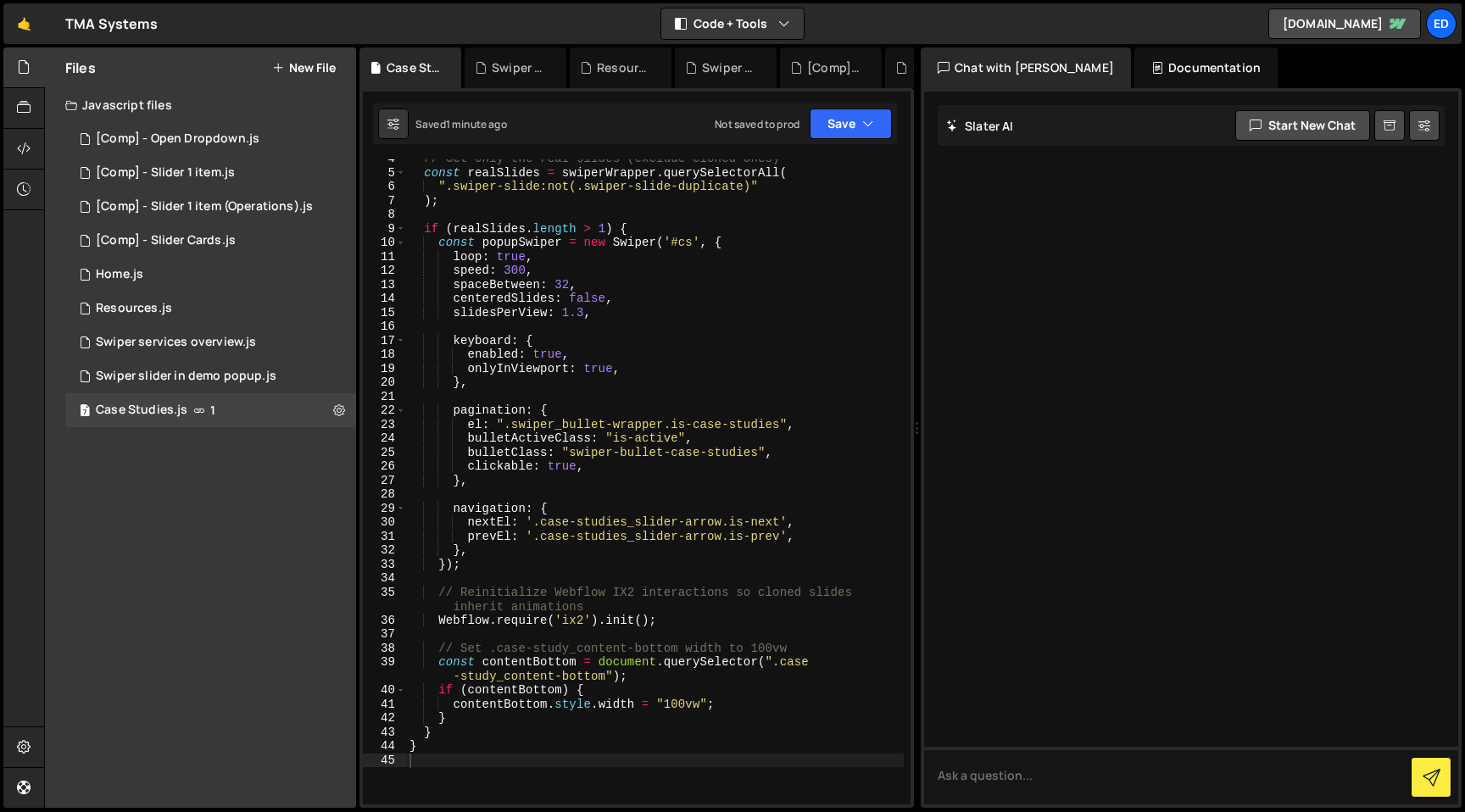
click at [688, 561] on div "// Get only the real slides (exclude cloned ones) const realSlides = swiperWrap…" at bounding box center [655, 488] width 497 height 673
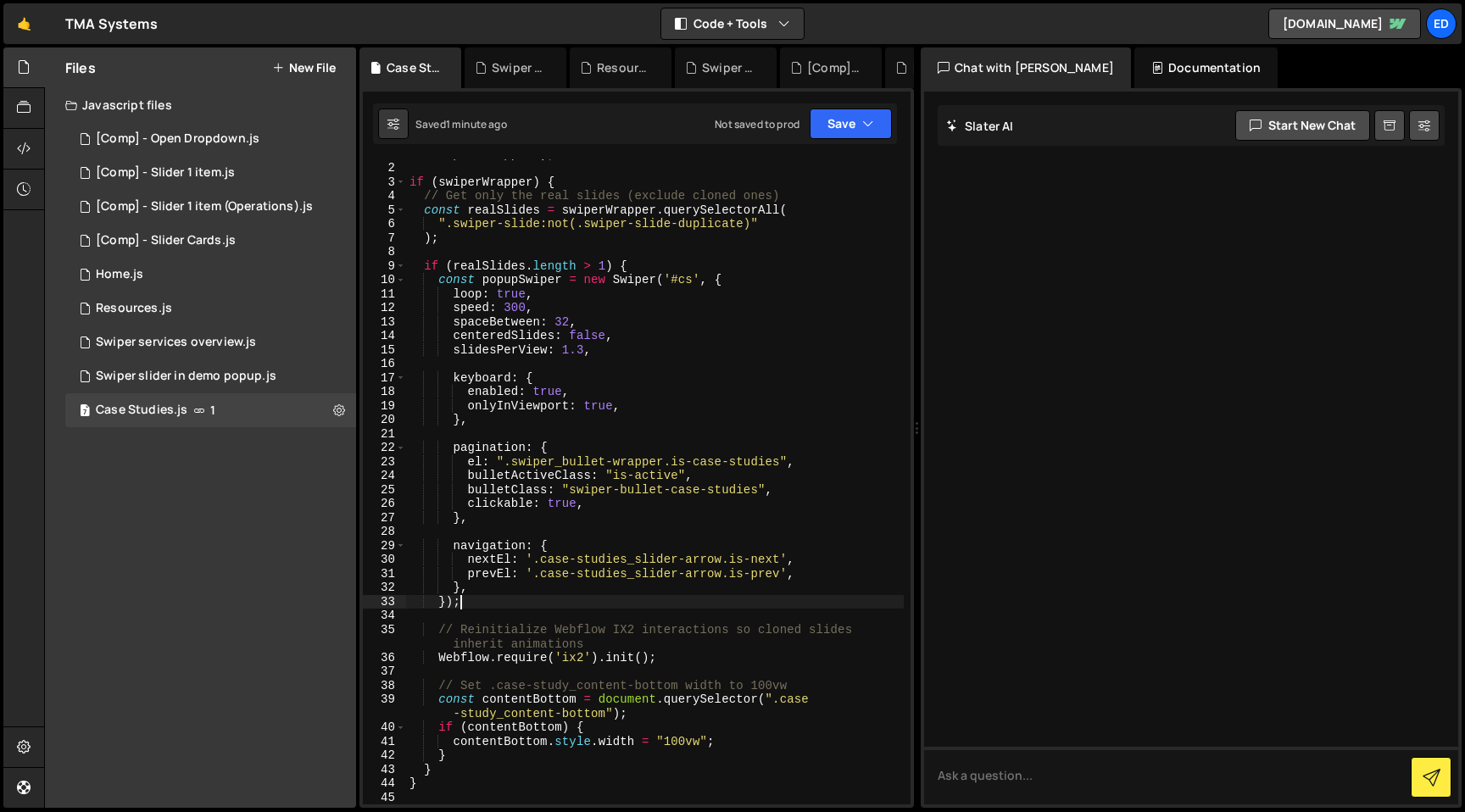
scroll to position [0, 0]
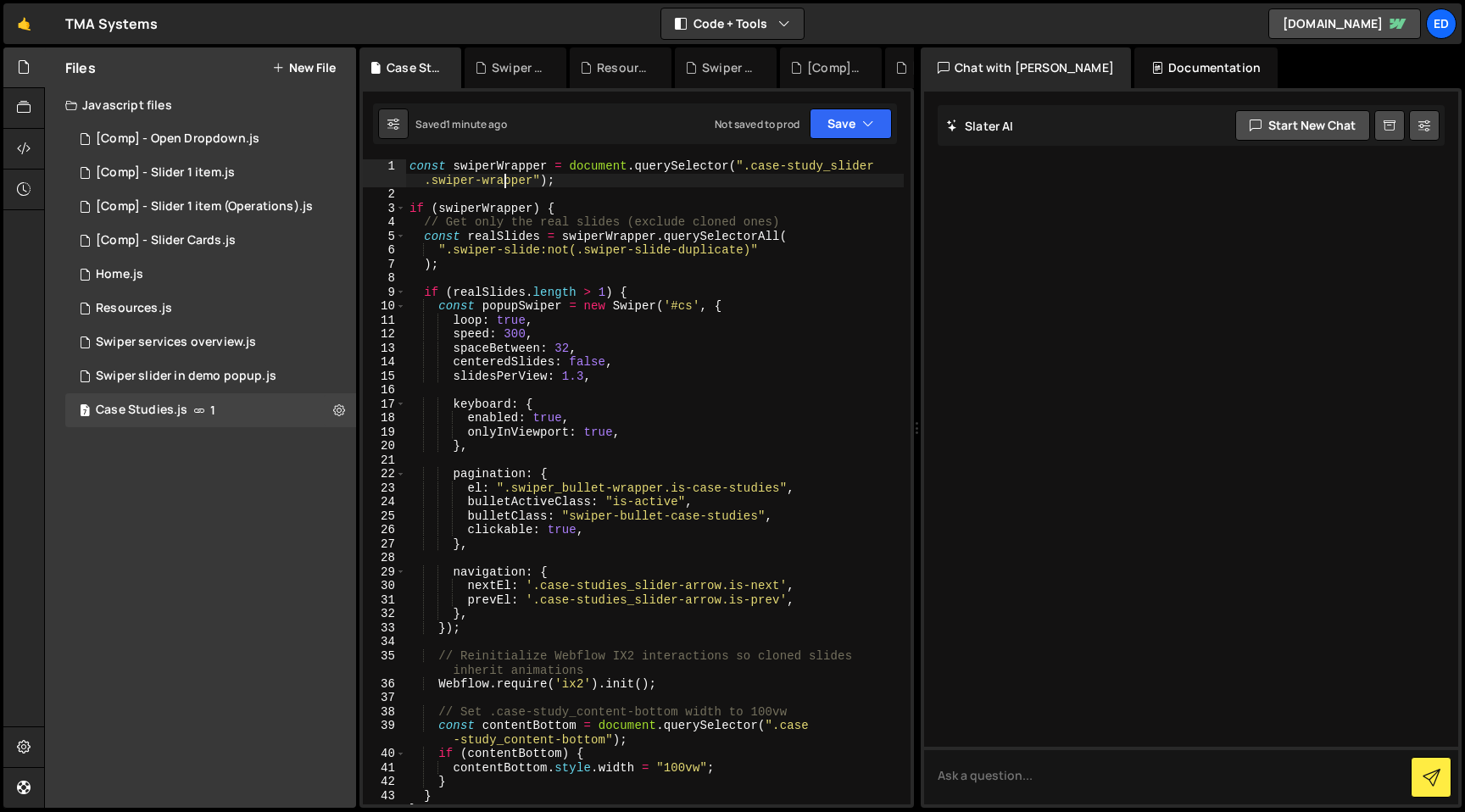
click at [503, 183] on div "const swiperWrapper = document . querySelector ( ".case-study_slider .swiper-wr…" at bounding box center [655, 503] width 497 height 688
type textarea "const swiperWrapper = document.querySelector(".case-study_slider .swiper-wrappe…"
click at [503, 183] on div "const swiperWrapper = document . querySelector ( ".case-study_slider .swiper-wr…" at bounding box center [655, 503] width 497 height 688
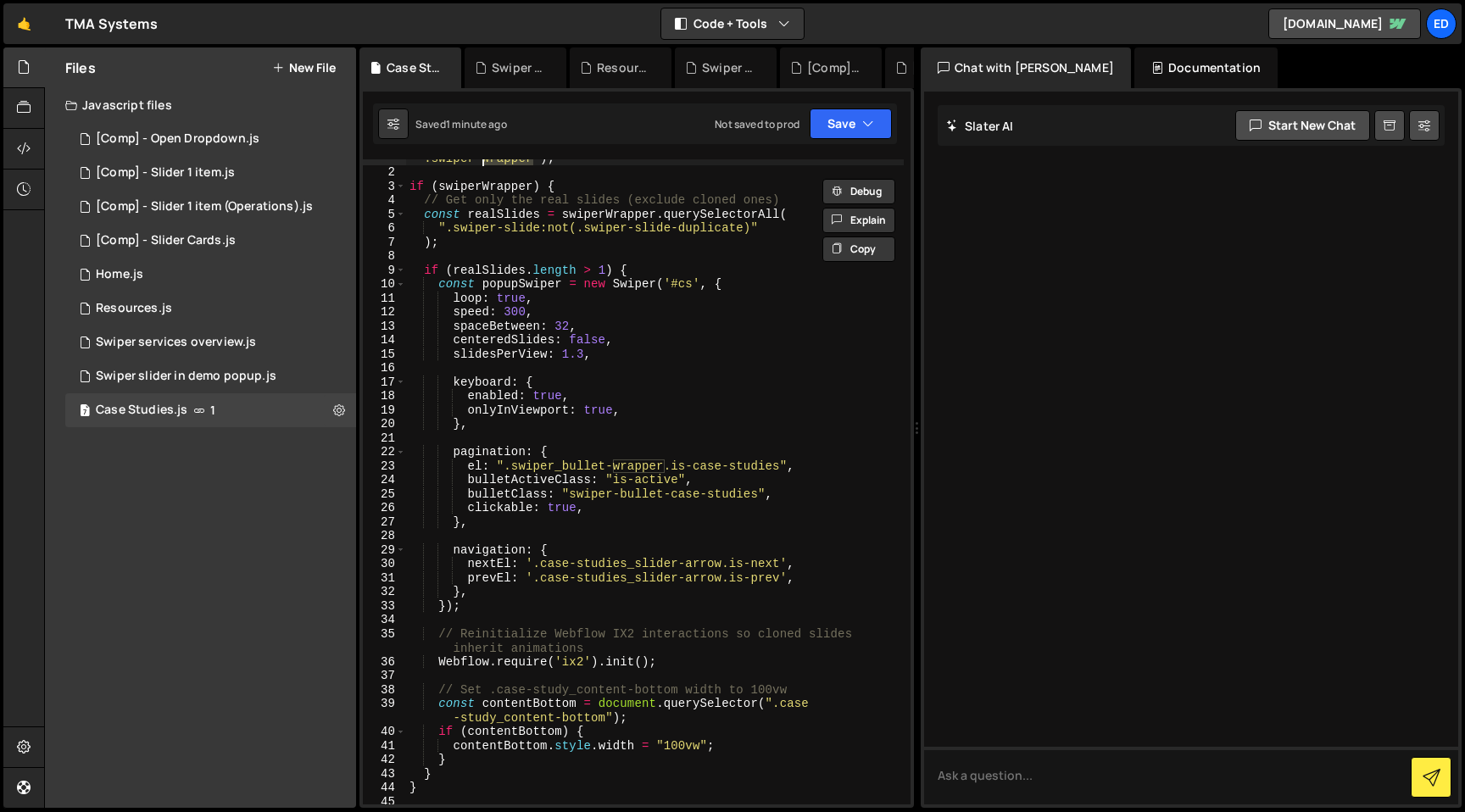
scroll to position [54, 0]
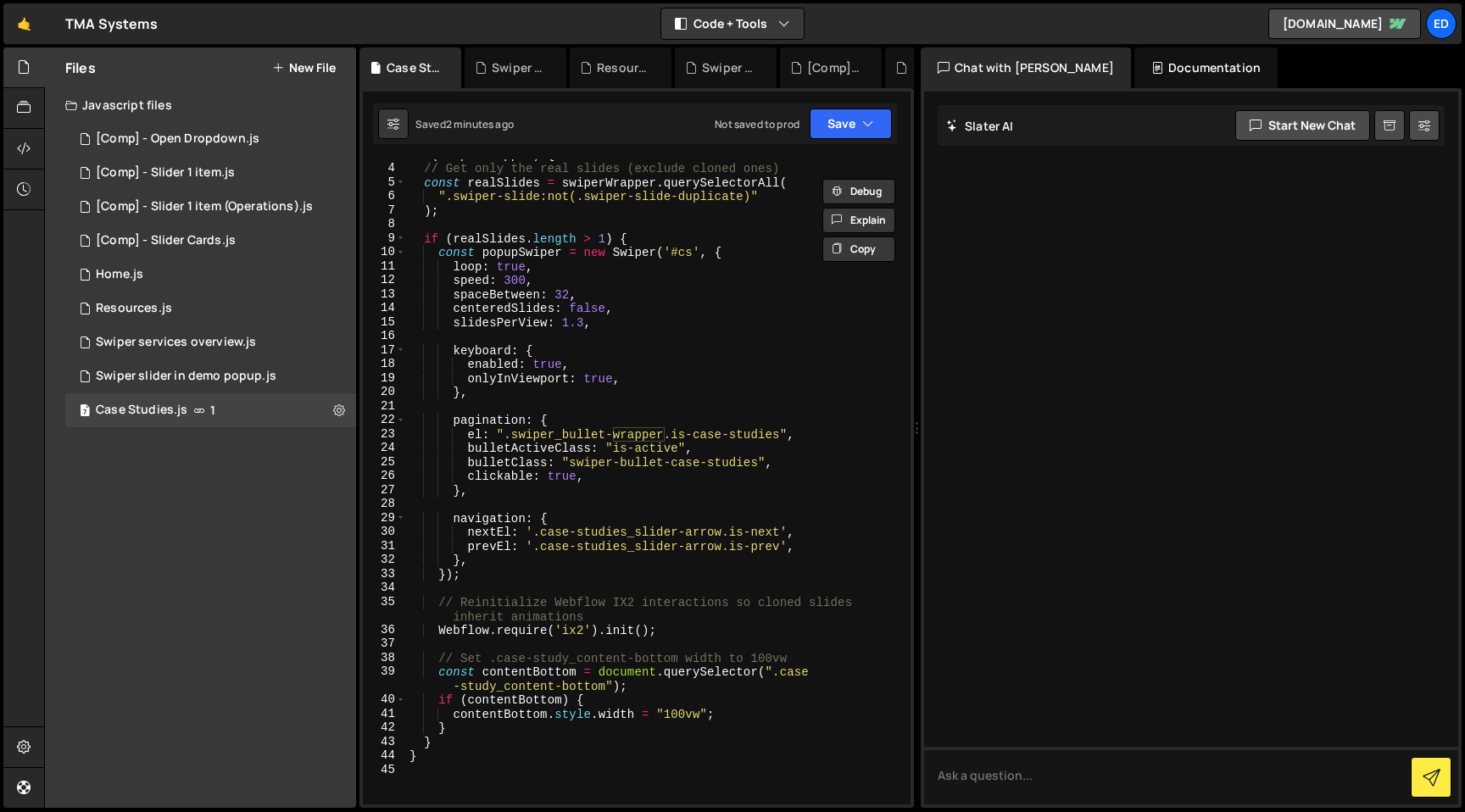
click at [467, 404] on div "if ( swiperWrapper ) { // Get only the real slides (exclude cloned ones) const …" at bounding box center [655, 484] width 497 height 673
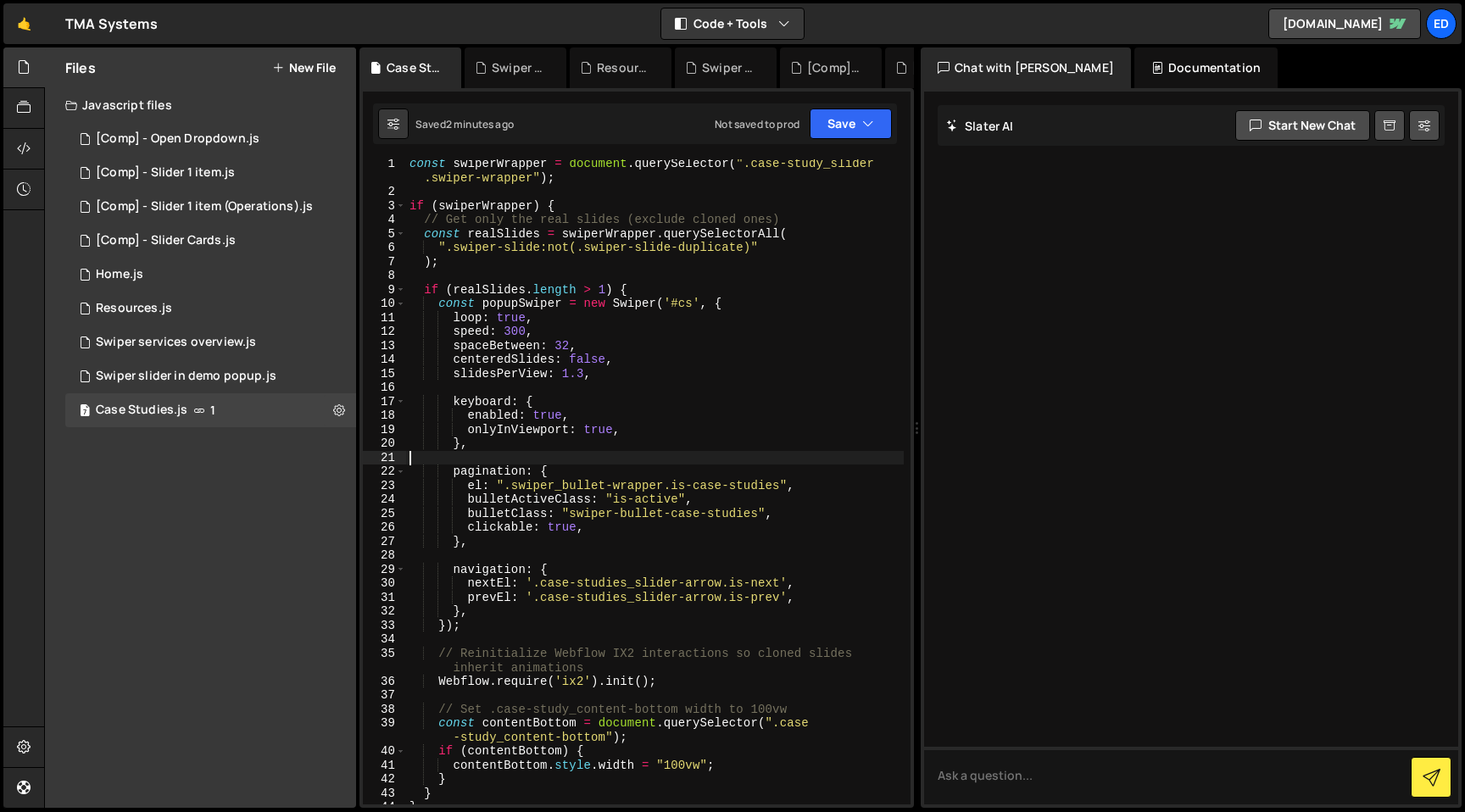
scroll to position [0, 0]
click at [625, 290] on div "const swiperWrapper = document . querySelector ( ".case-study_slider .swiper-wr…" at bounding box center [655, 503] width 497 height 688
type textarea "}"
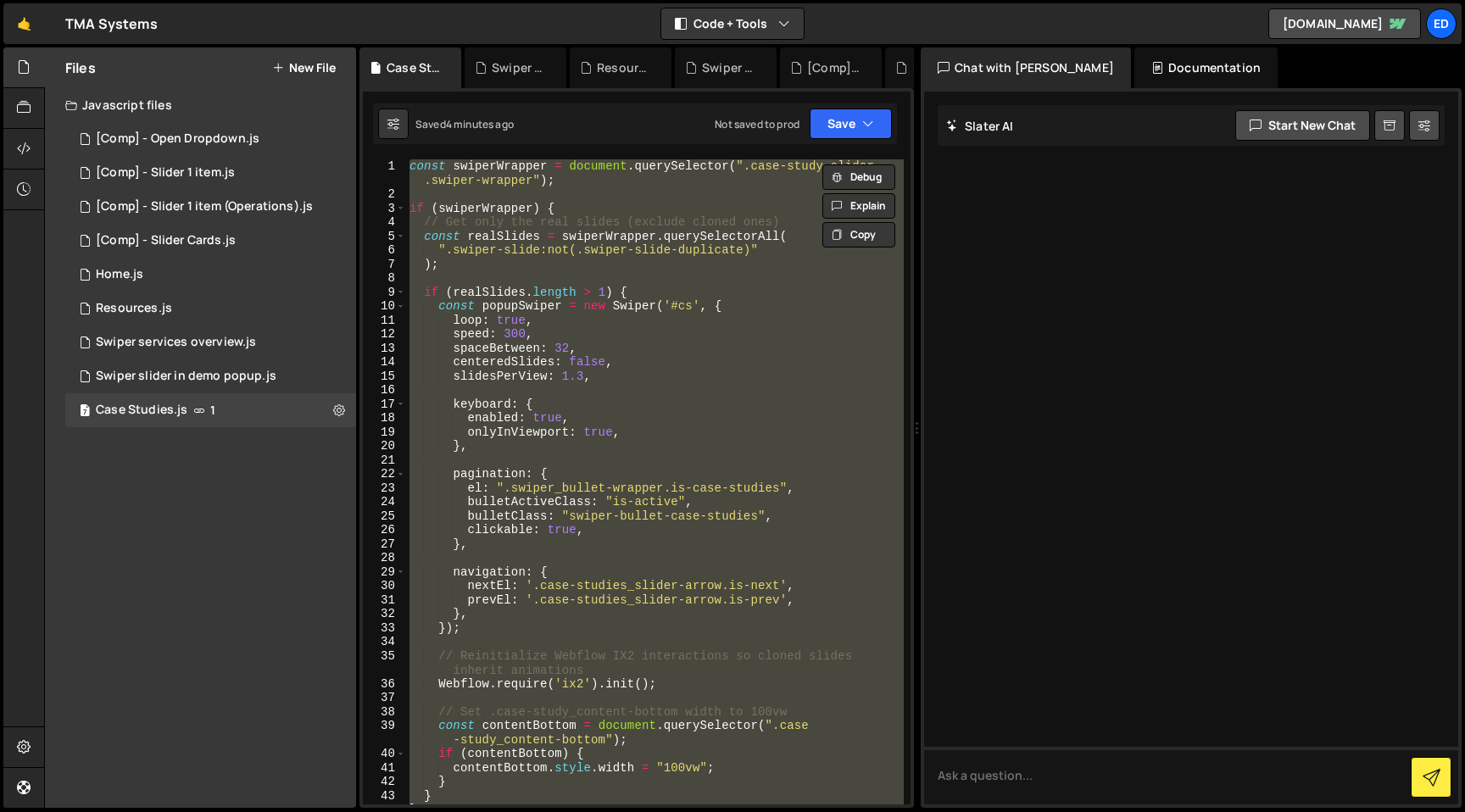
paste textarea
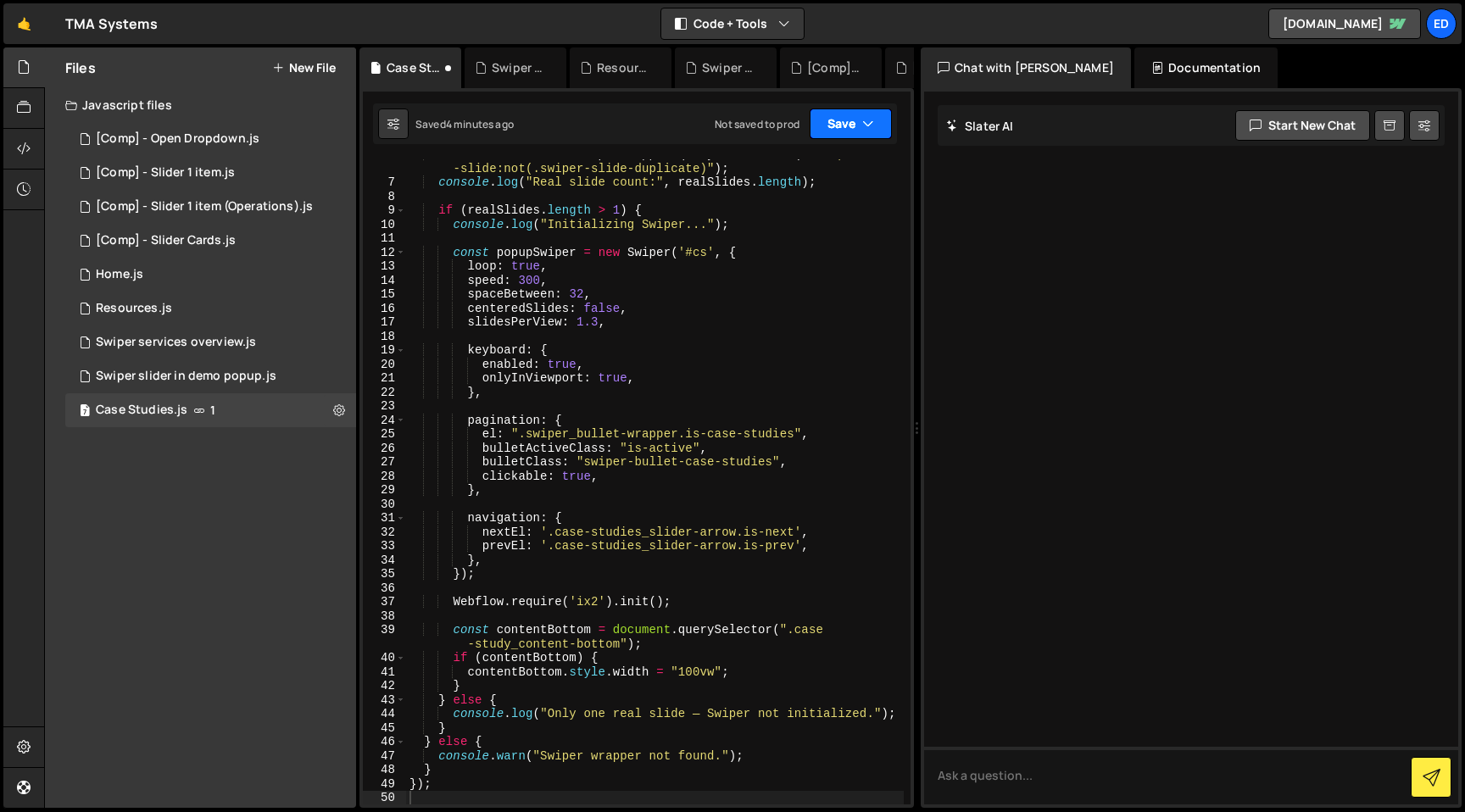
click at [849, 126] on button "Save" at bounding box center [851, 123] width 82 height 30
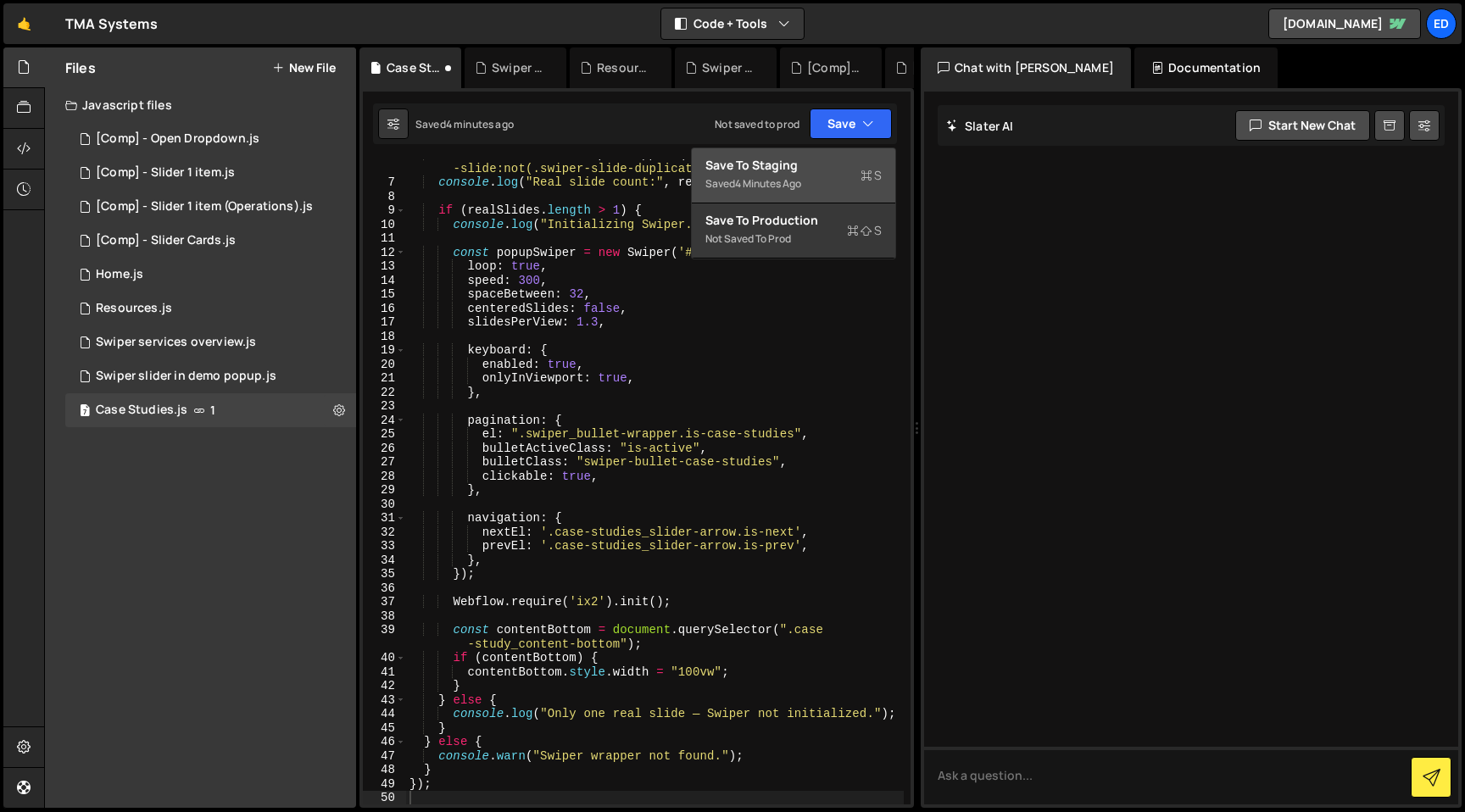
click at [831, 176] on div "Saved 4 minutes ago" at bounding box center [793, 183] width 176 height 21
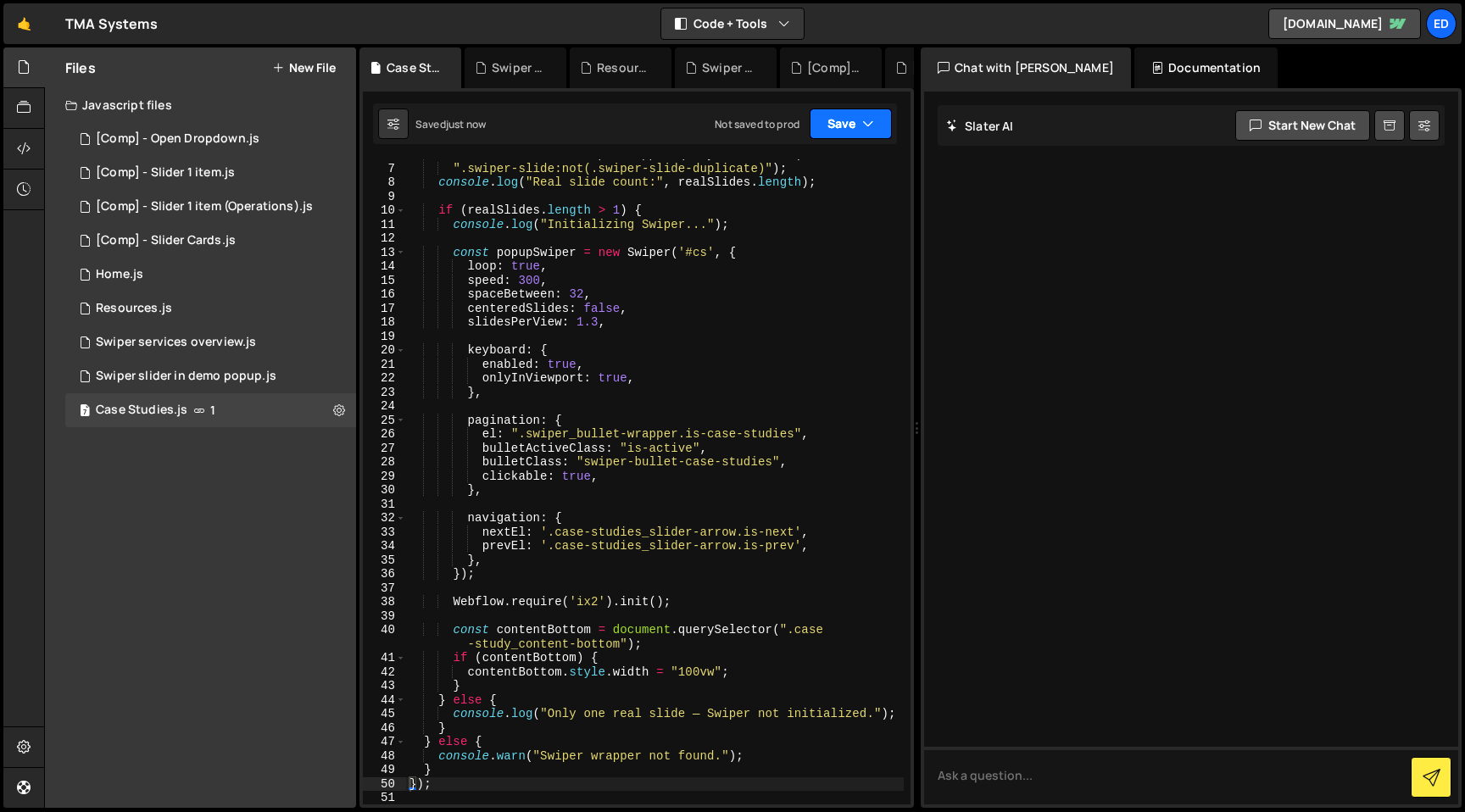
click at [845, 134] on button "Save" at bounding box center [851, 123] width 82 height 30
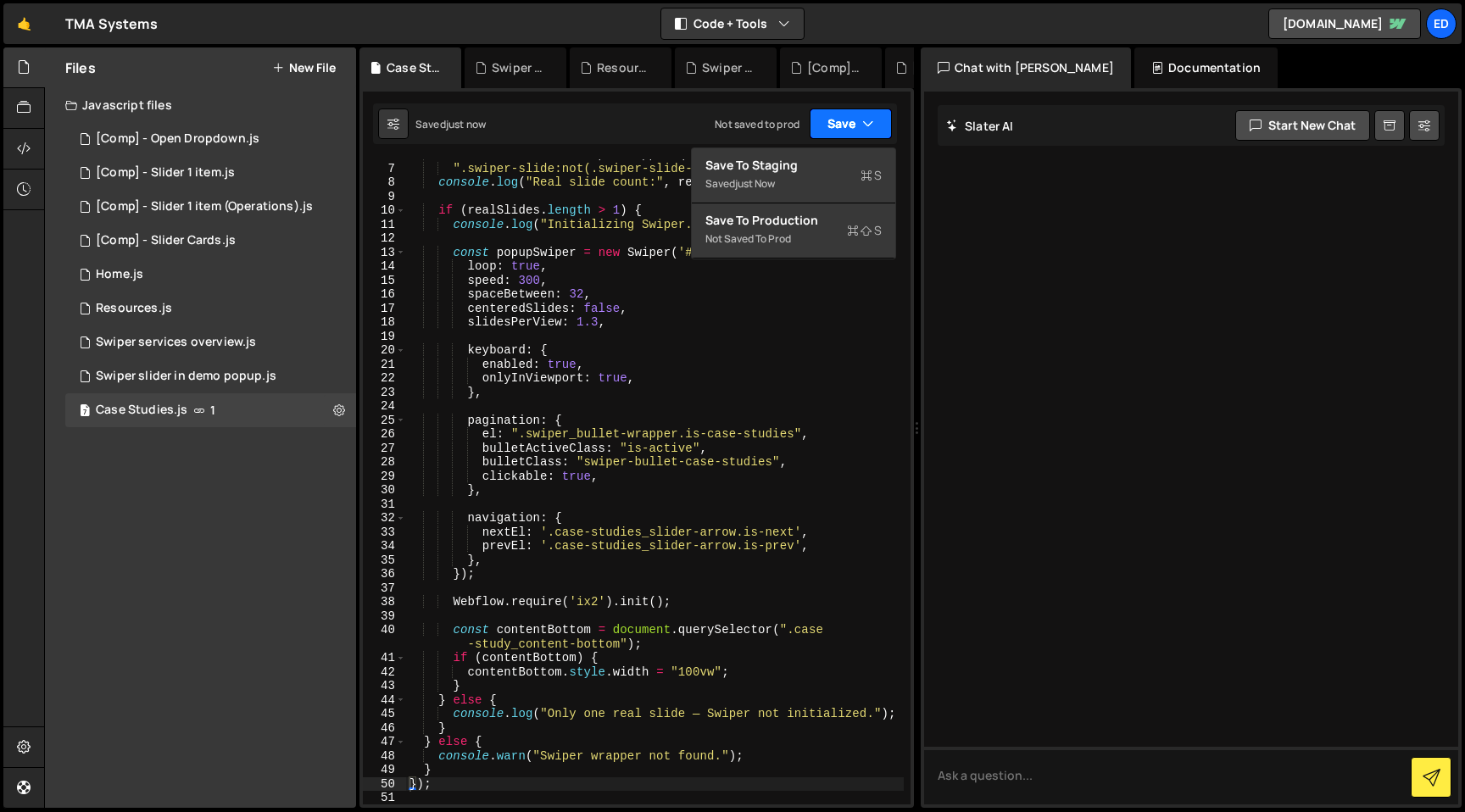
click at [845, 131] on button "Save" at bounding box center [851, 123] width 82 height 30
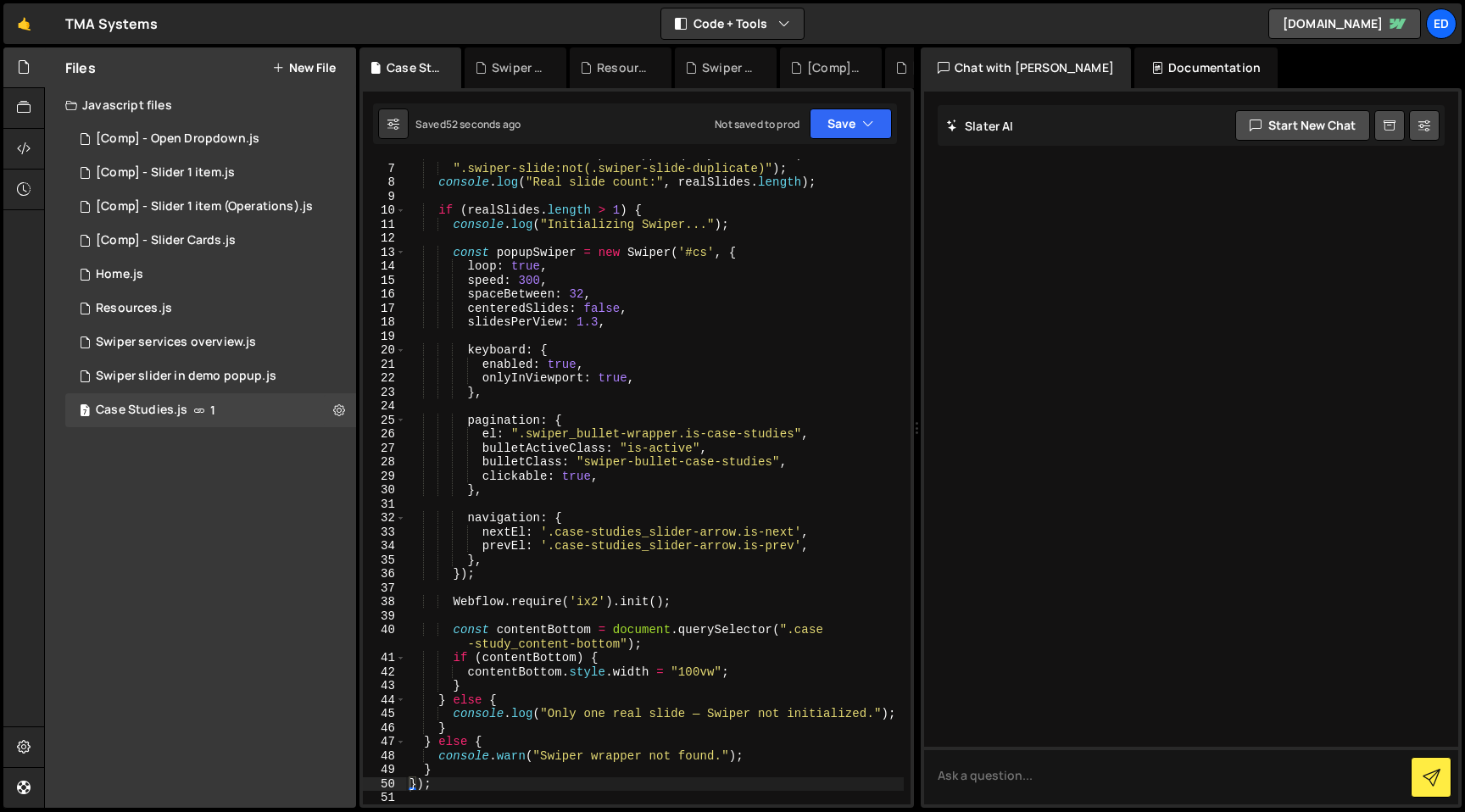
click at [496, 289] on div "const realSlides = swiperWrapper . querySelectorAll ( ".swiper-slide:not(.swipe…" at bounding box center [655, 484] width 497 height 673
type textarea "});"
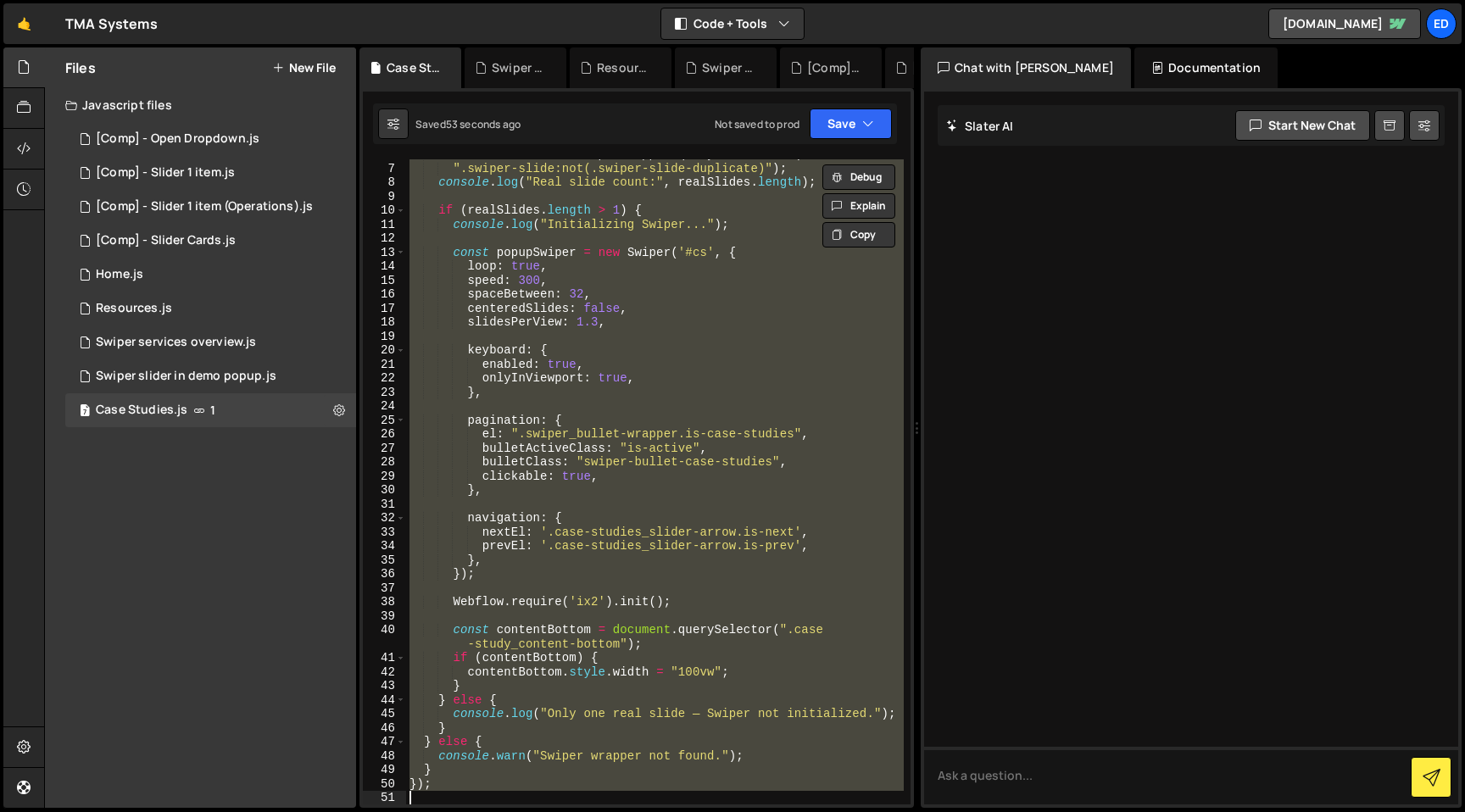
paste textarea
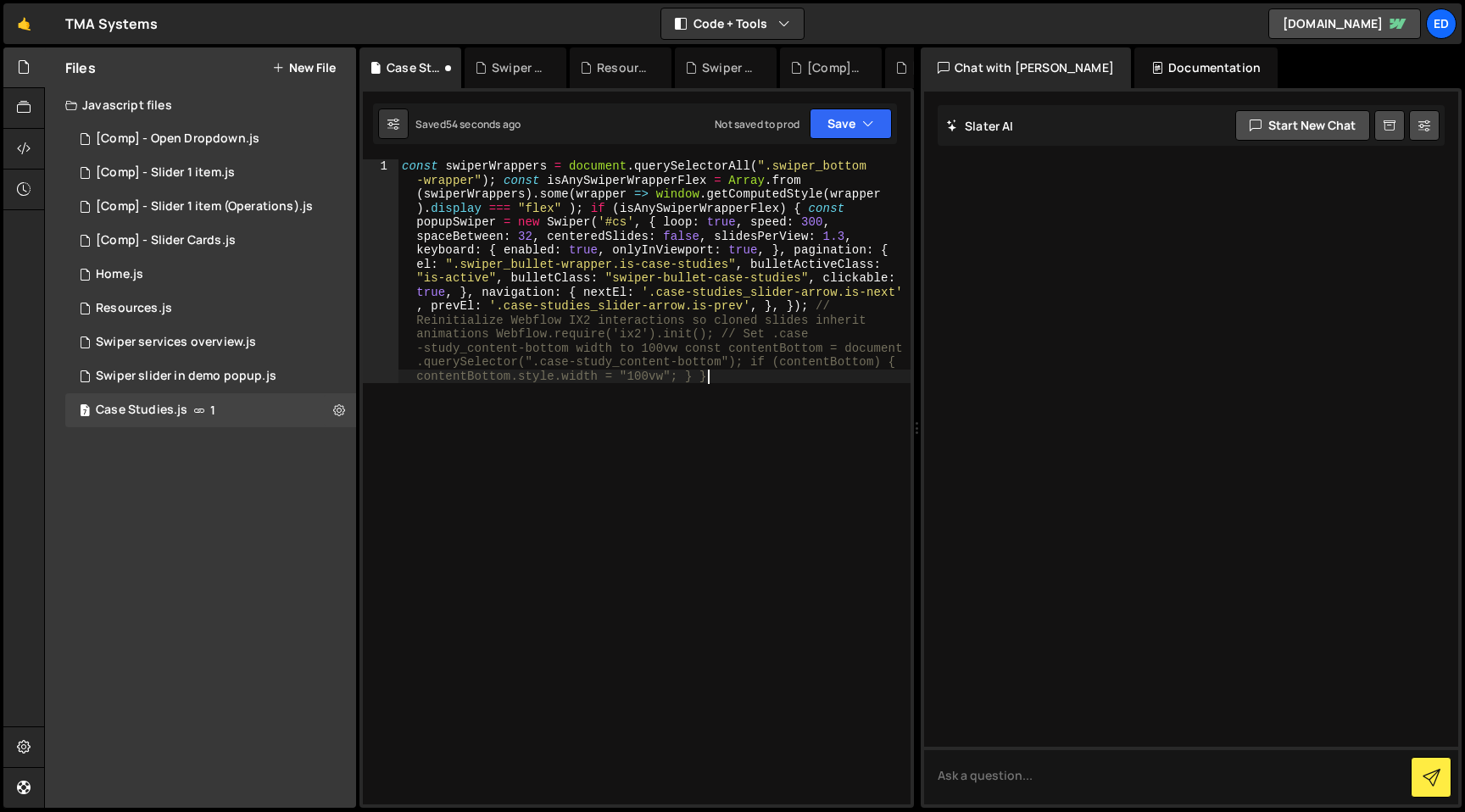
type textarea "});"
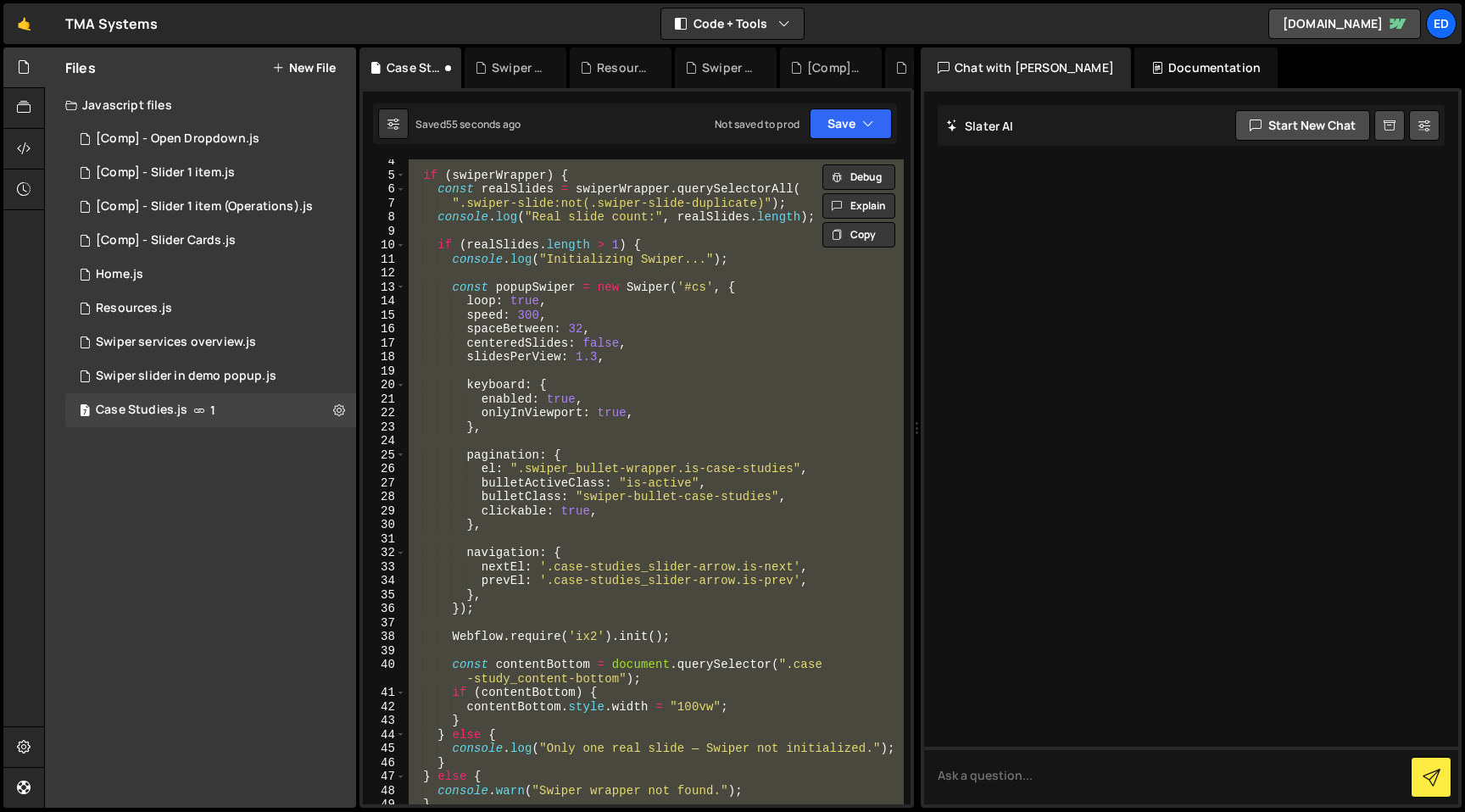
scroll to position [0, 0]
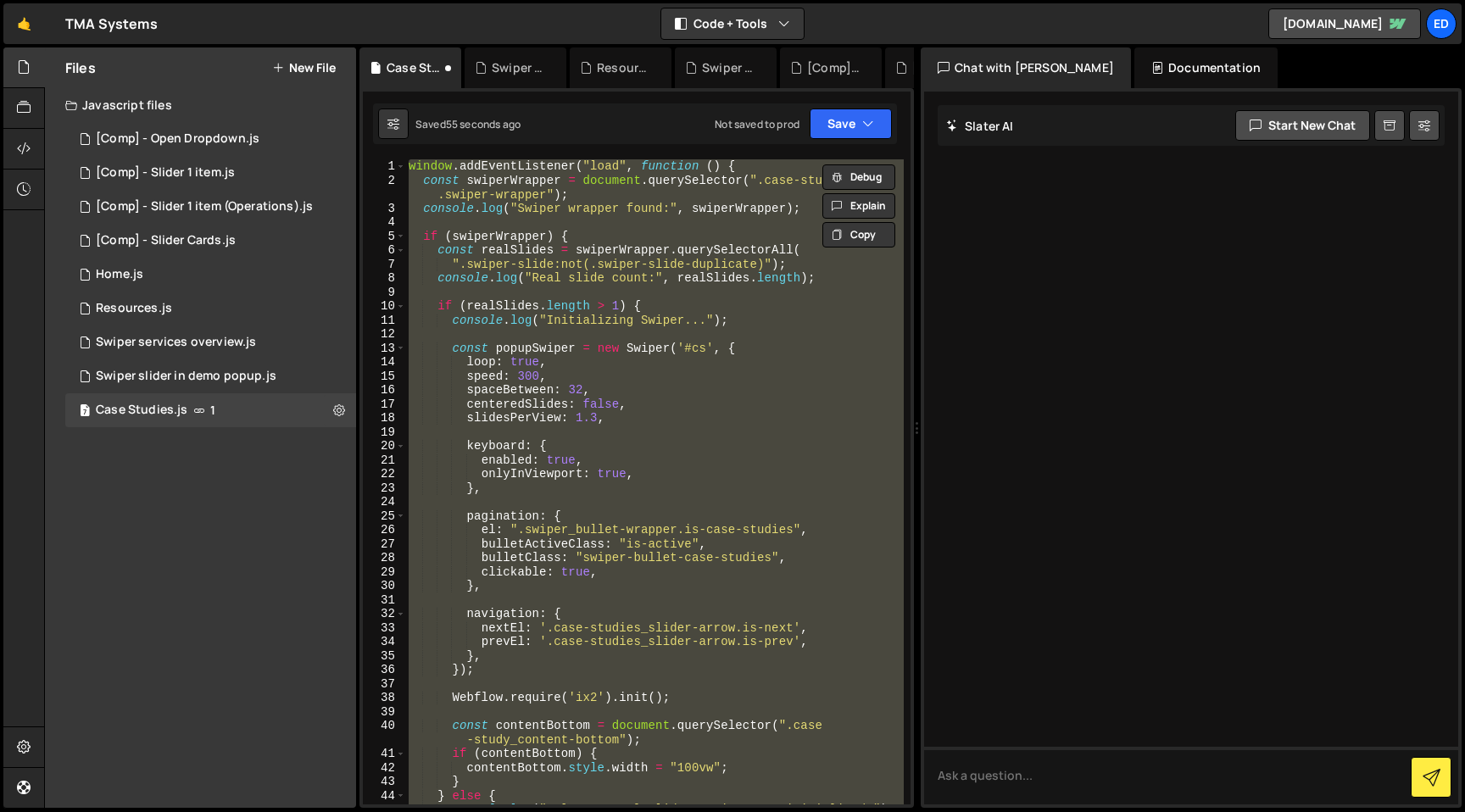
paste textarea
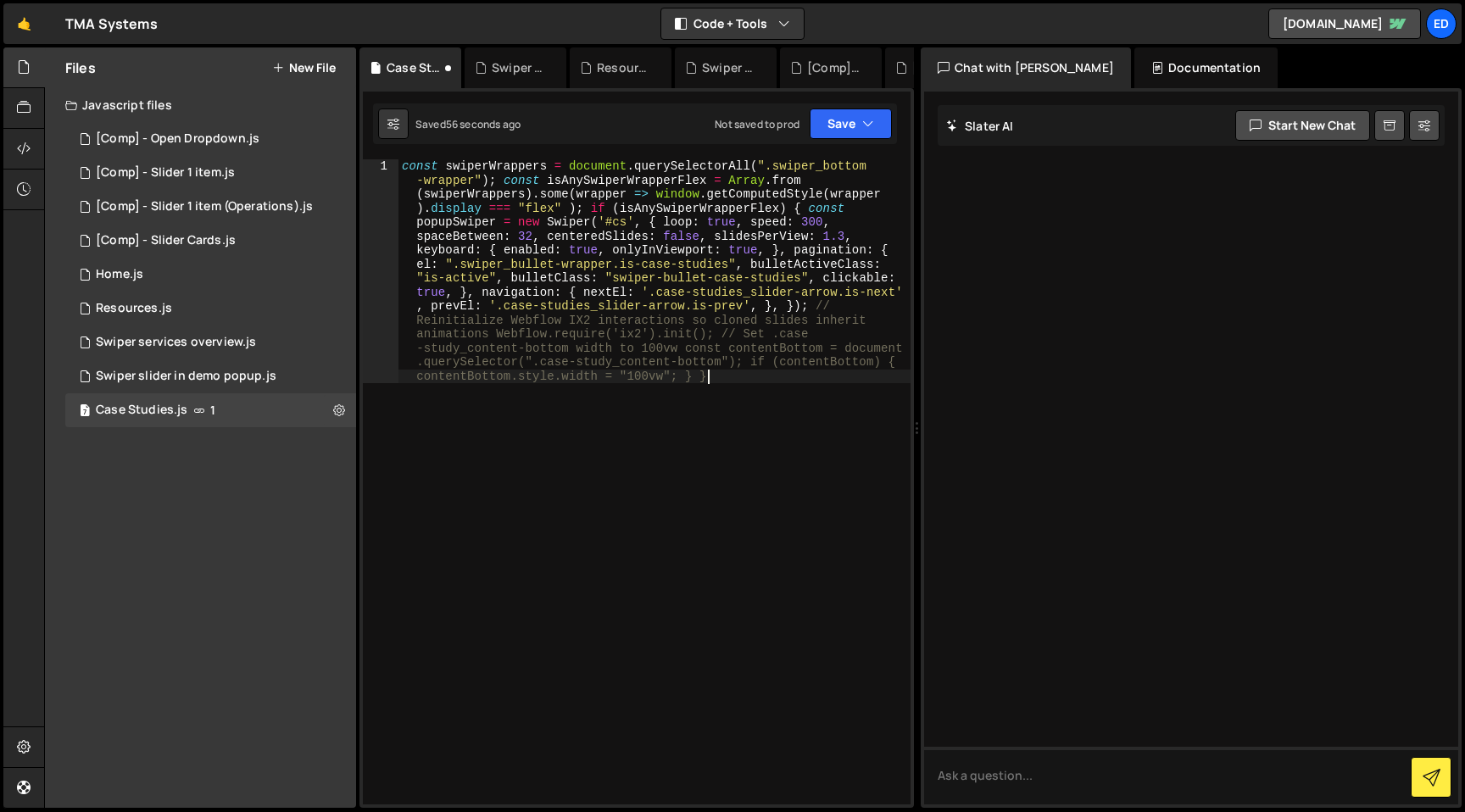
scroll to position [412, 0]
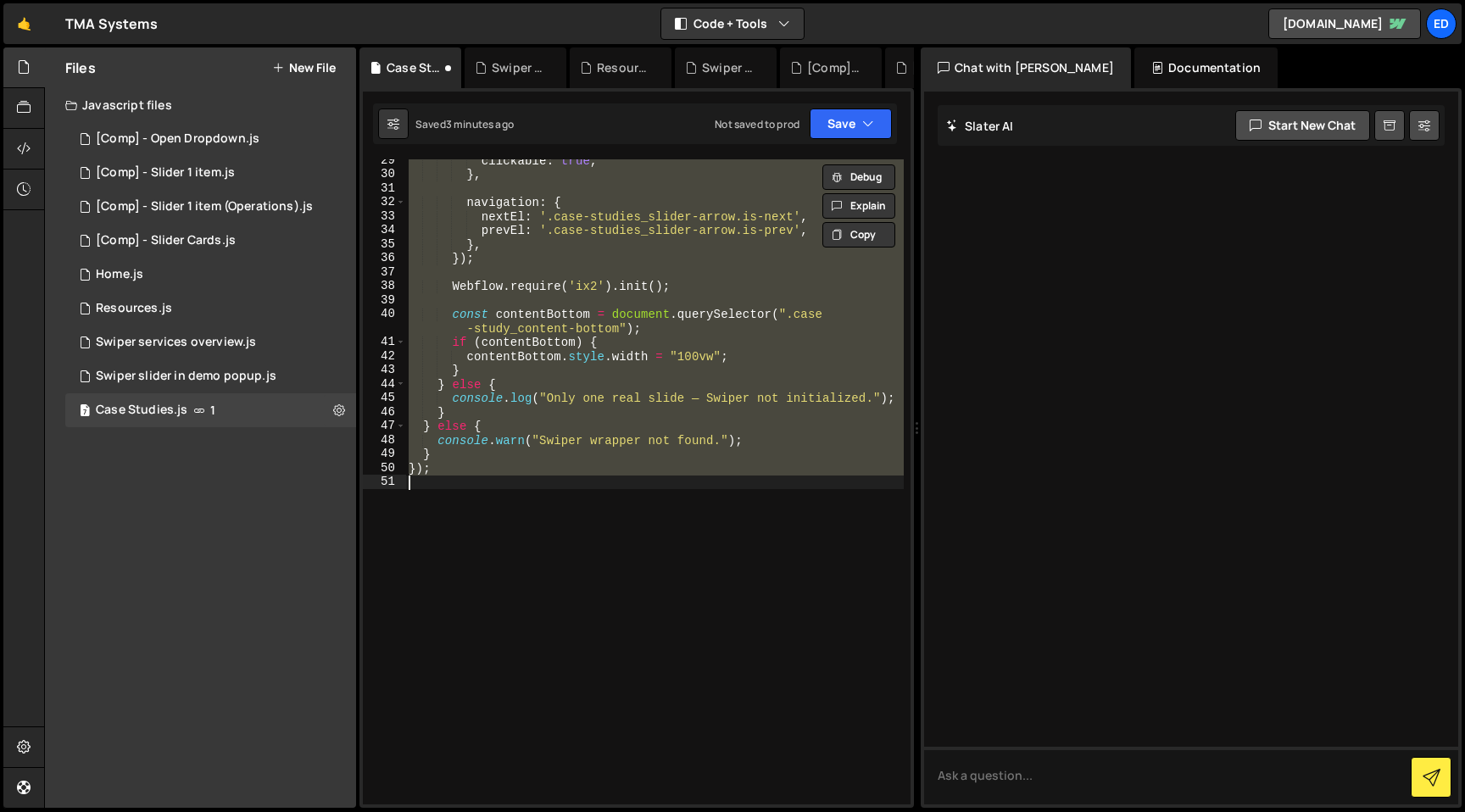
click at [532, 290] on div "clickable : true , } , navigation : { nextEl : '.case-studies_slider-arrow.is-n…" at bounding box center [654, 481] width 498 height 645
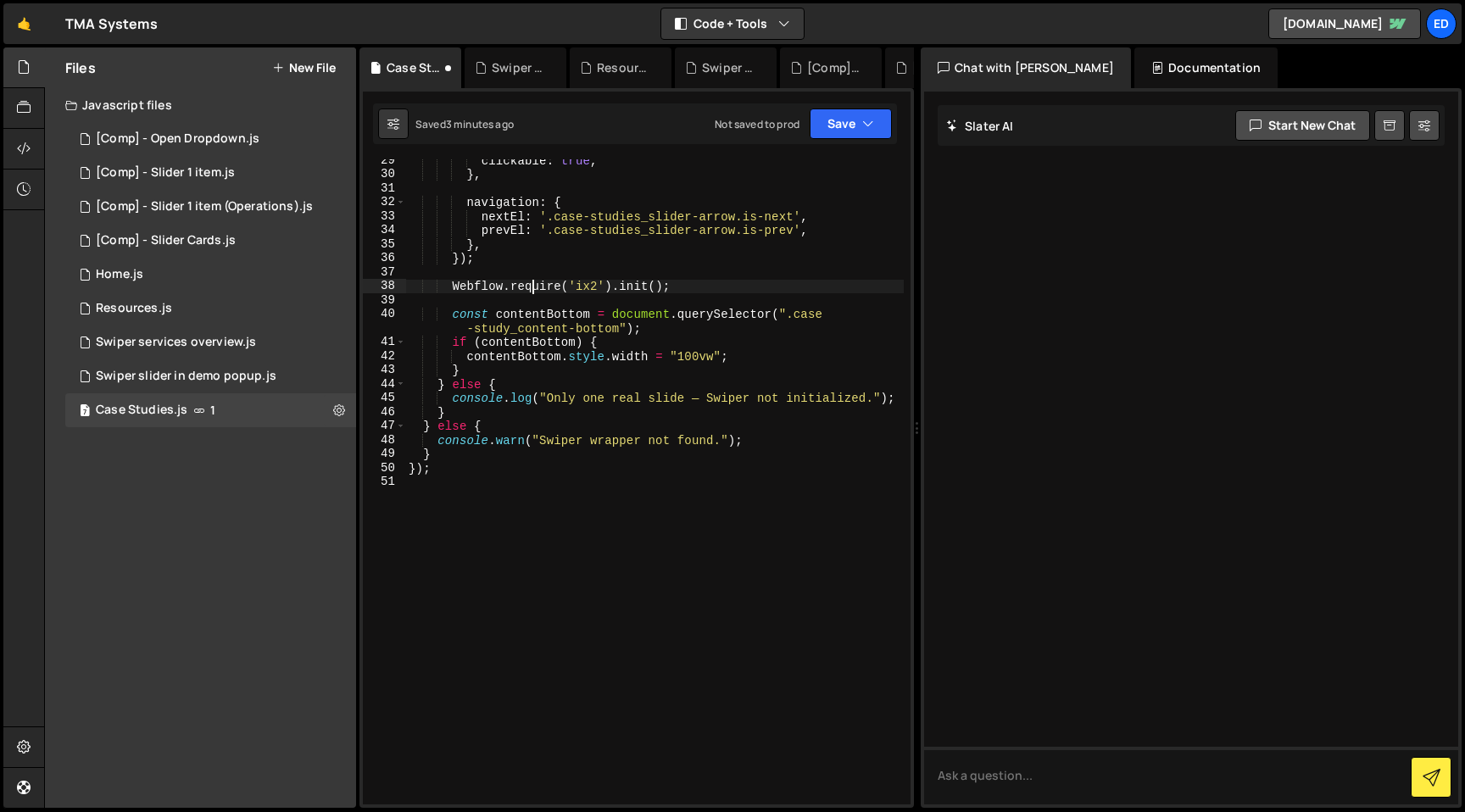
type textarea "});"
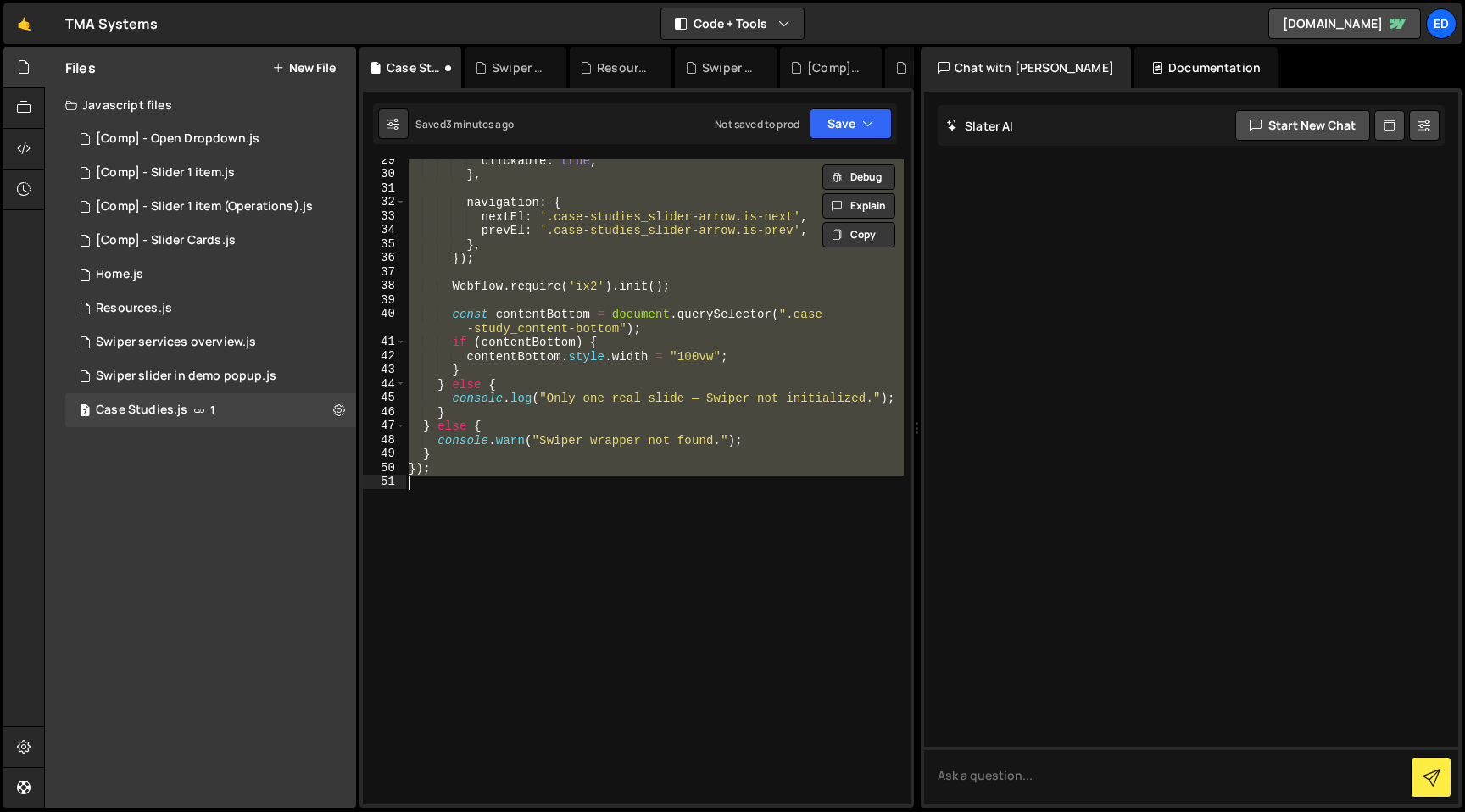
paste textarea
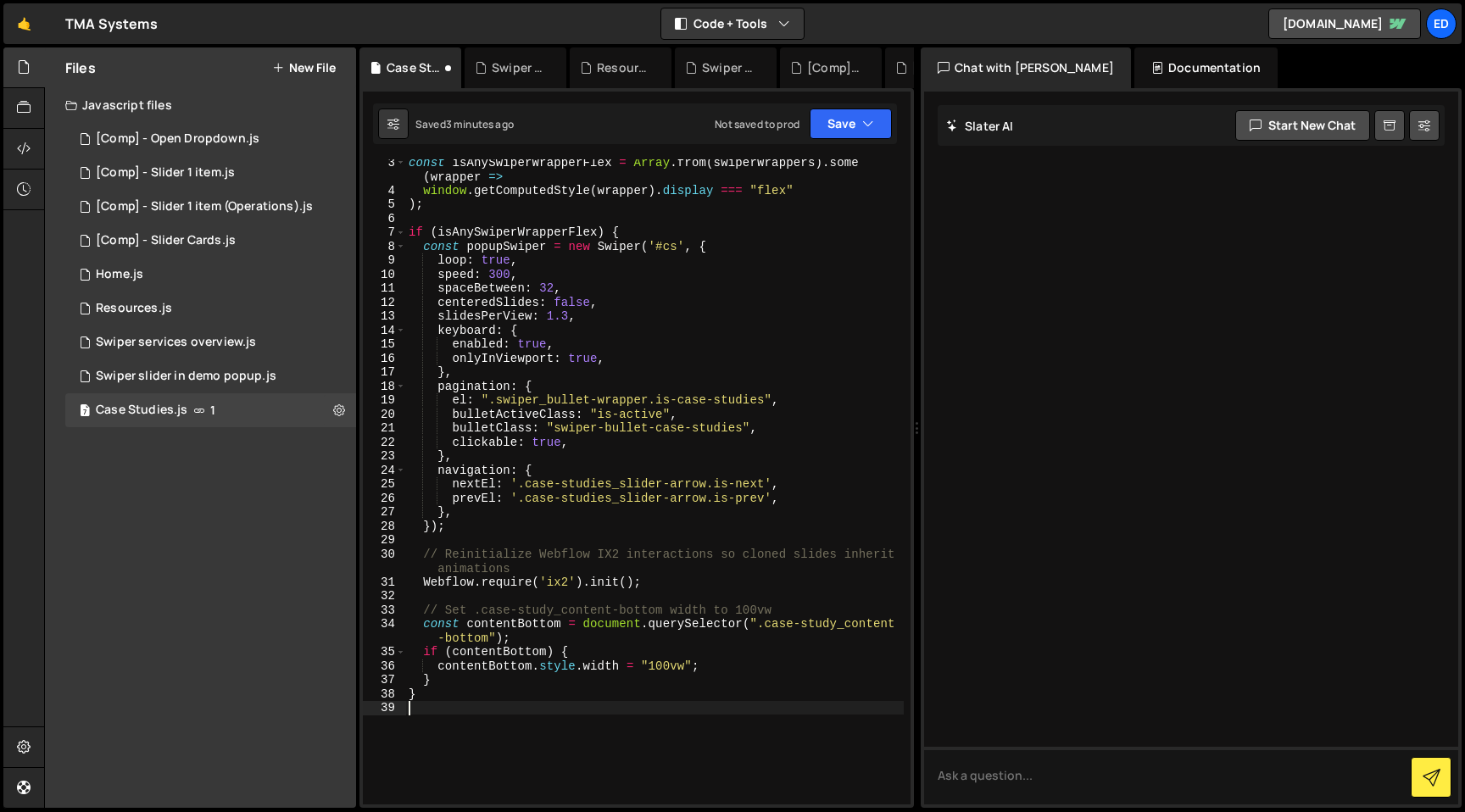
scroll to position [0, 0]
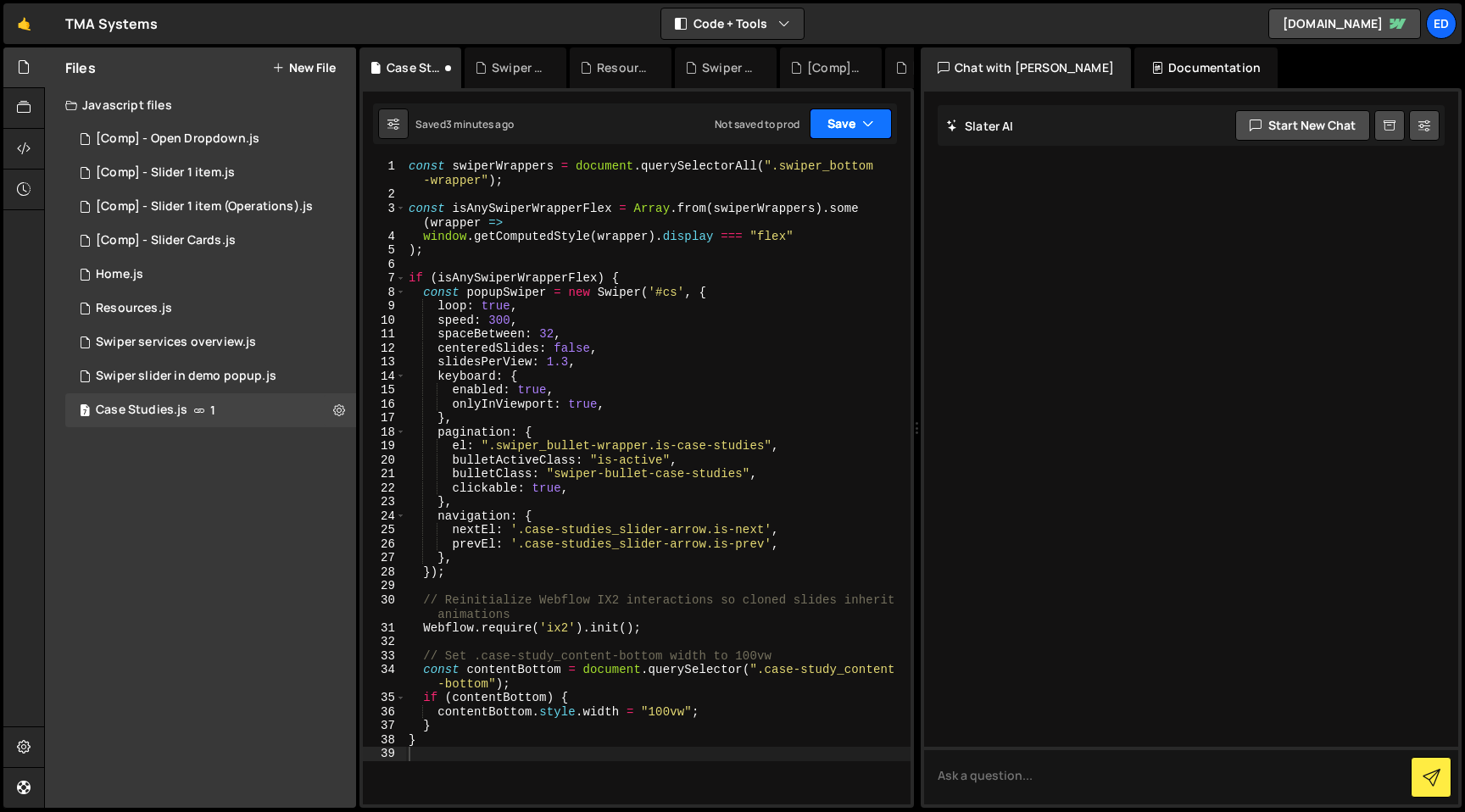
click at [858, 134] on button "Save" at bounding box center [851, 123] width 82 height 30
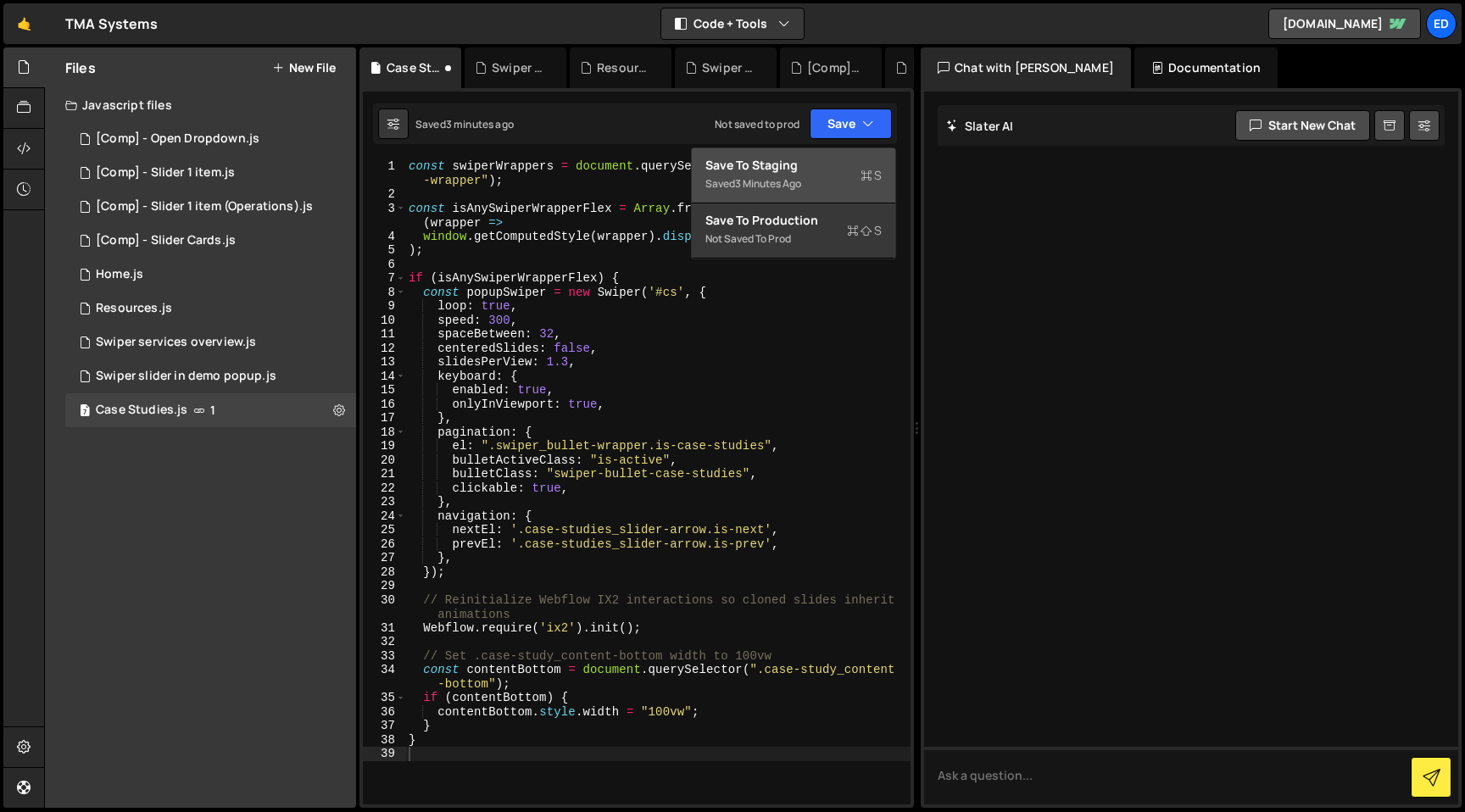
click at [783, 176] on div "3 minutes ago" at bounding box center [768, 183] width 66 height 14
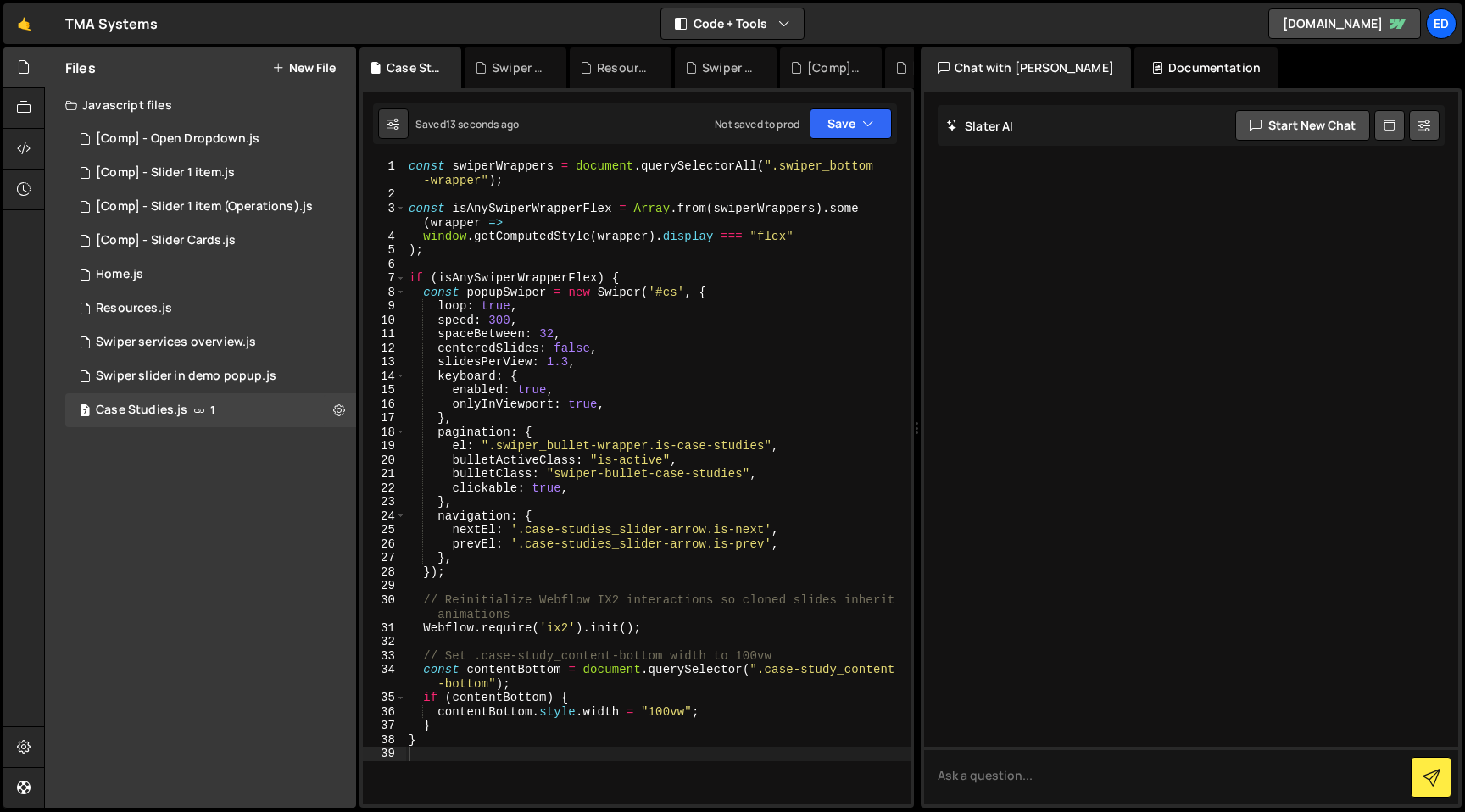
click at [513, 386] on div "const swiperWrappers = document . querySelectorAll ( ".swiper_bottom -wrapper" …" at bounding box center [657, 503] width 505 height 688
click at [507, 210] on div "const swiperWrappers = document . querySelectorAll ( ".swiper_bottom -wrapper" …" at bounding box center [657, 503] width 505 height 688
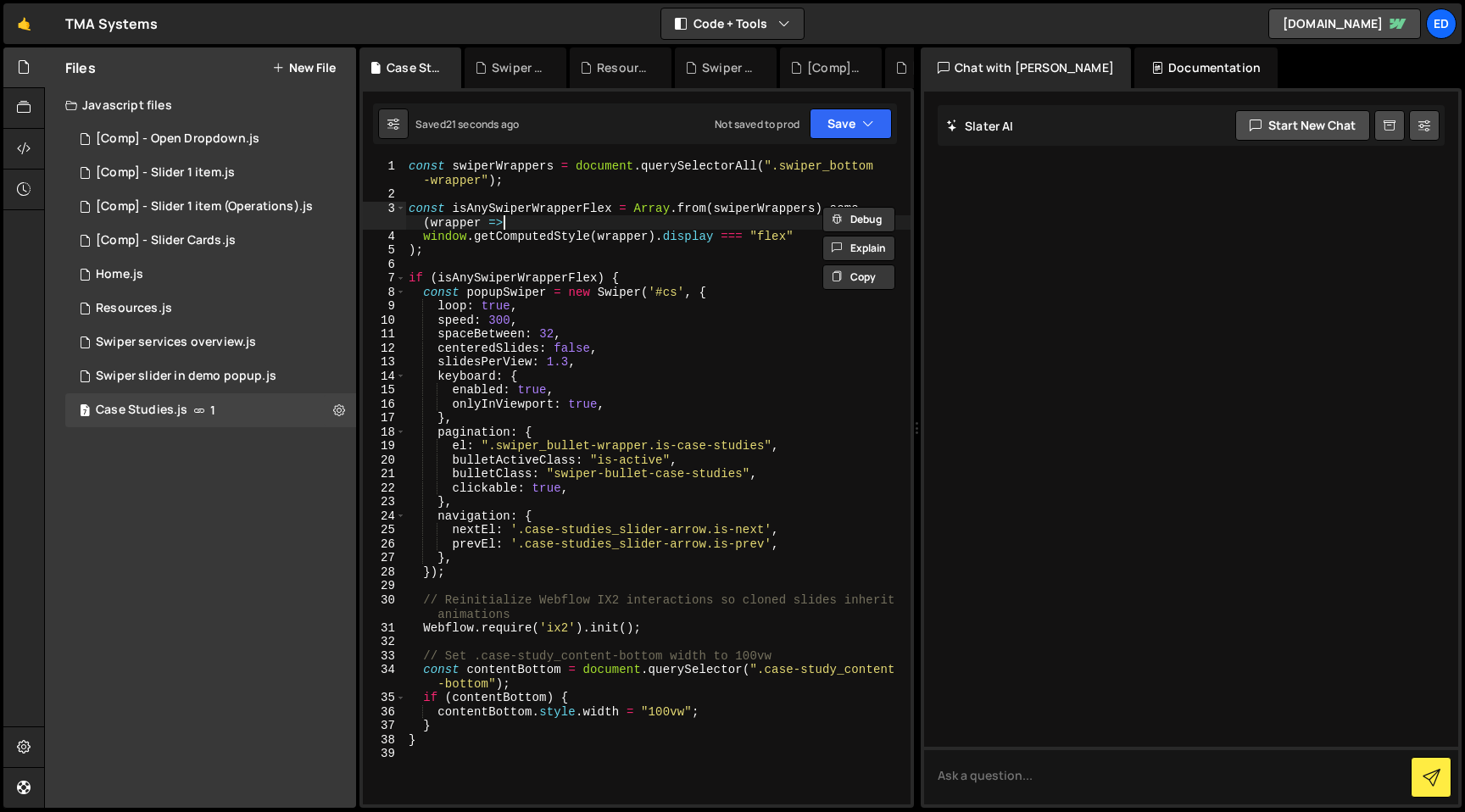
click at [533, 217] on div "const swiperWrappers = document . querySelectorAll ( ".swiper_bottom -wrapper" …" at bounding box center [657, 503] width 505 height 688
click at [746, 217] on div "const swiperWrappers = document . querySelectorAll ( ".swiper_bottom -wrapper" …" at bounding box center [657, 503] width 505 height 688
click at [489, 224] on div "const swiperWrappers = document . querySelectorAll ( ".swiper_bottom -wrapper" …" at bounding box center [657, 481] width 505 height 645
click at [489, 224] on div "const swiperWrappers = document . querySelectorAll ( ".swiper_bottom -wrapper" …" at bounding box center [657, 503] width 505 height 688
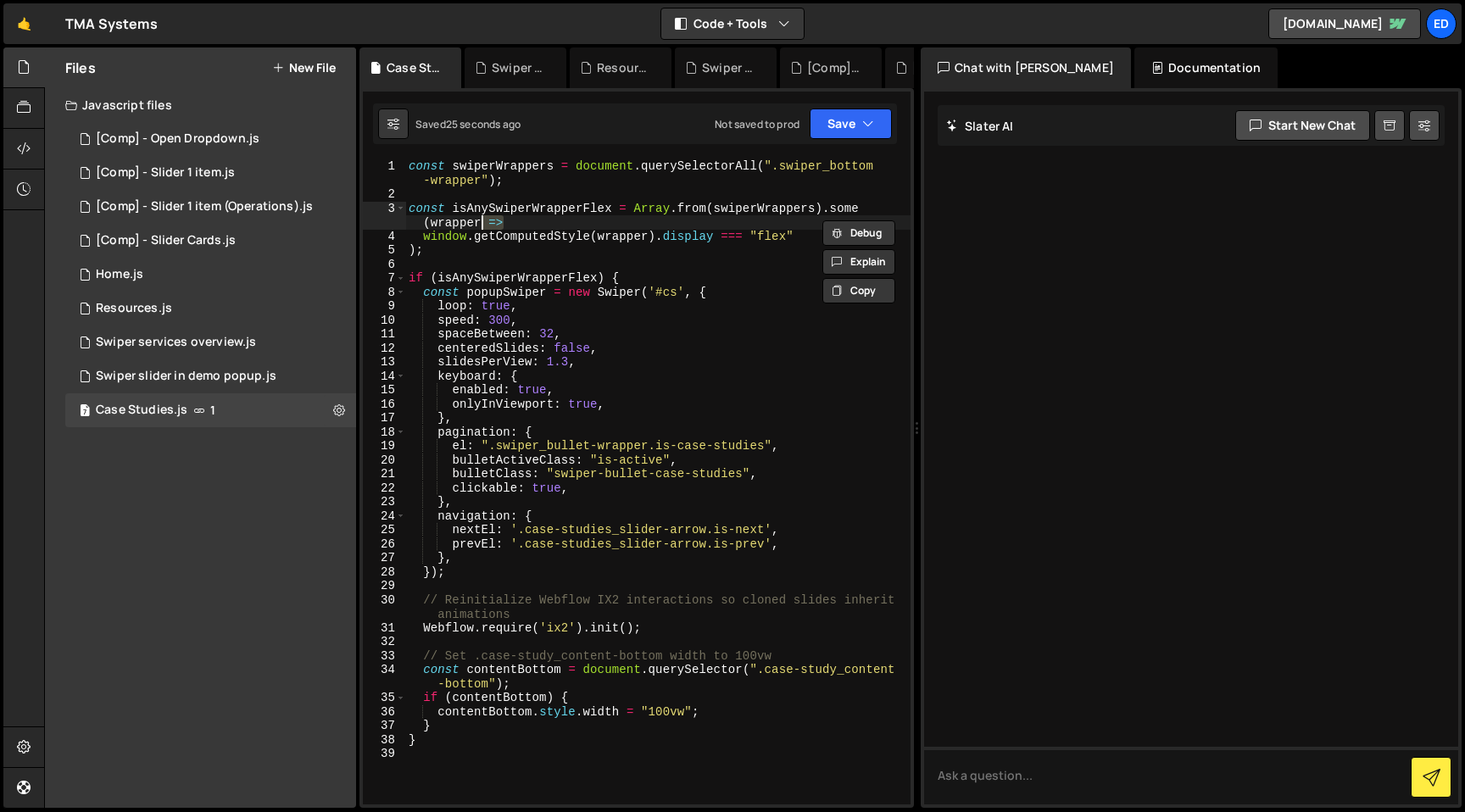
click at [492, 241] on div "const swiperWrappers = document . querySelectorAll ( ".swiper_bottom -wrapper" …" at bounding box center [657, 503] width 505 height 688
type textarea "window.getComputedStyle(wrapper).display === "flex" );"
click at [492, 263] on div "const swiperWrappers = document . querySelectorAll ( ".swiper_bottom -wrapper" …" at bounding box center [657, 503] width 505 height 688
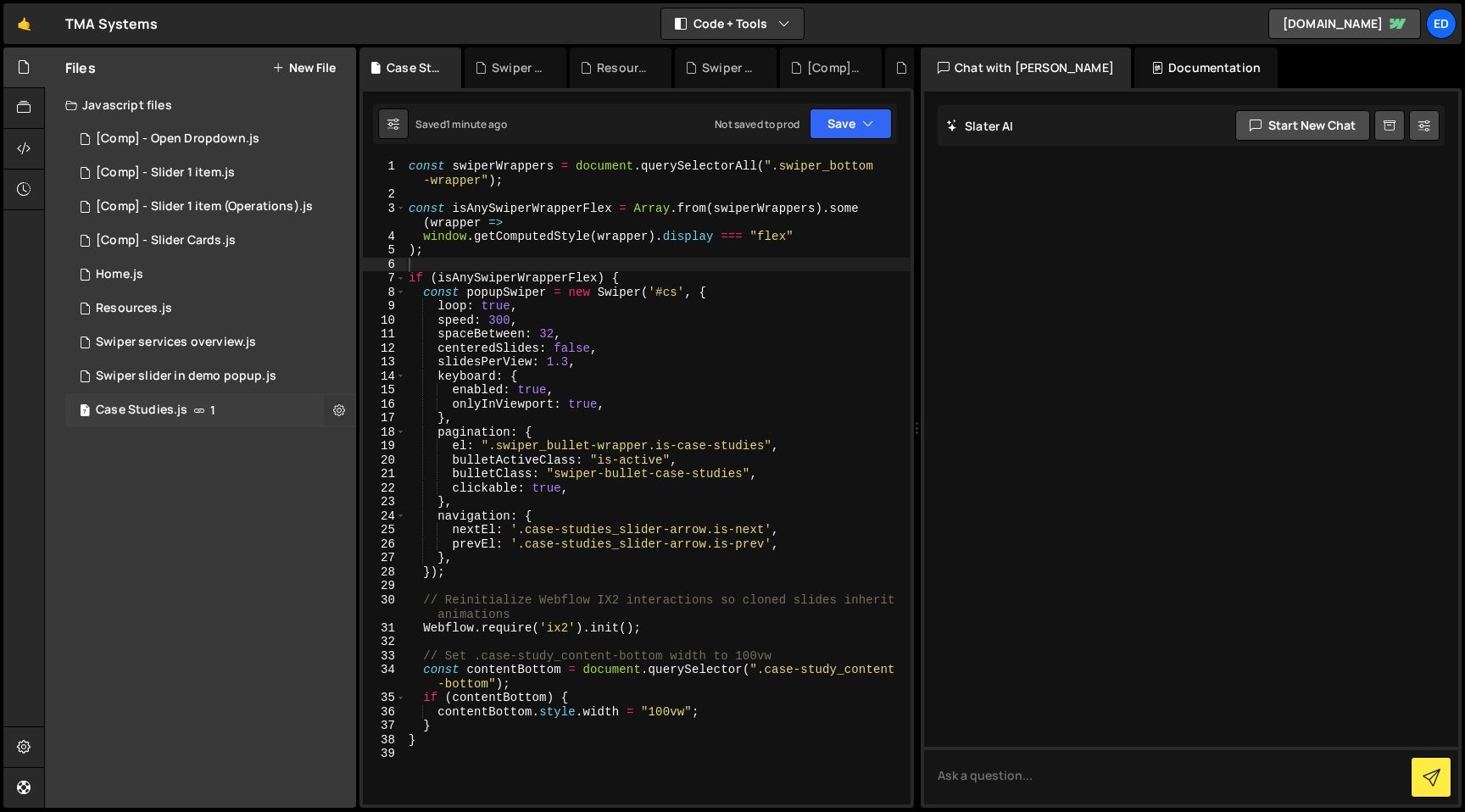
click at [344, 414] on icon at bounding box center [338, 410] width 12 height 16
type input "Case Studies"
radio input "true"
checkbox input "true"
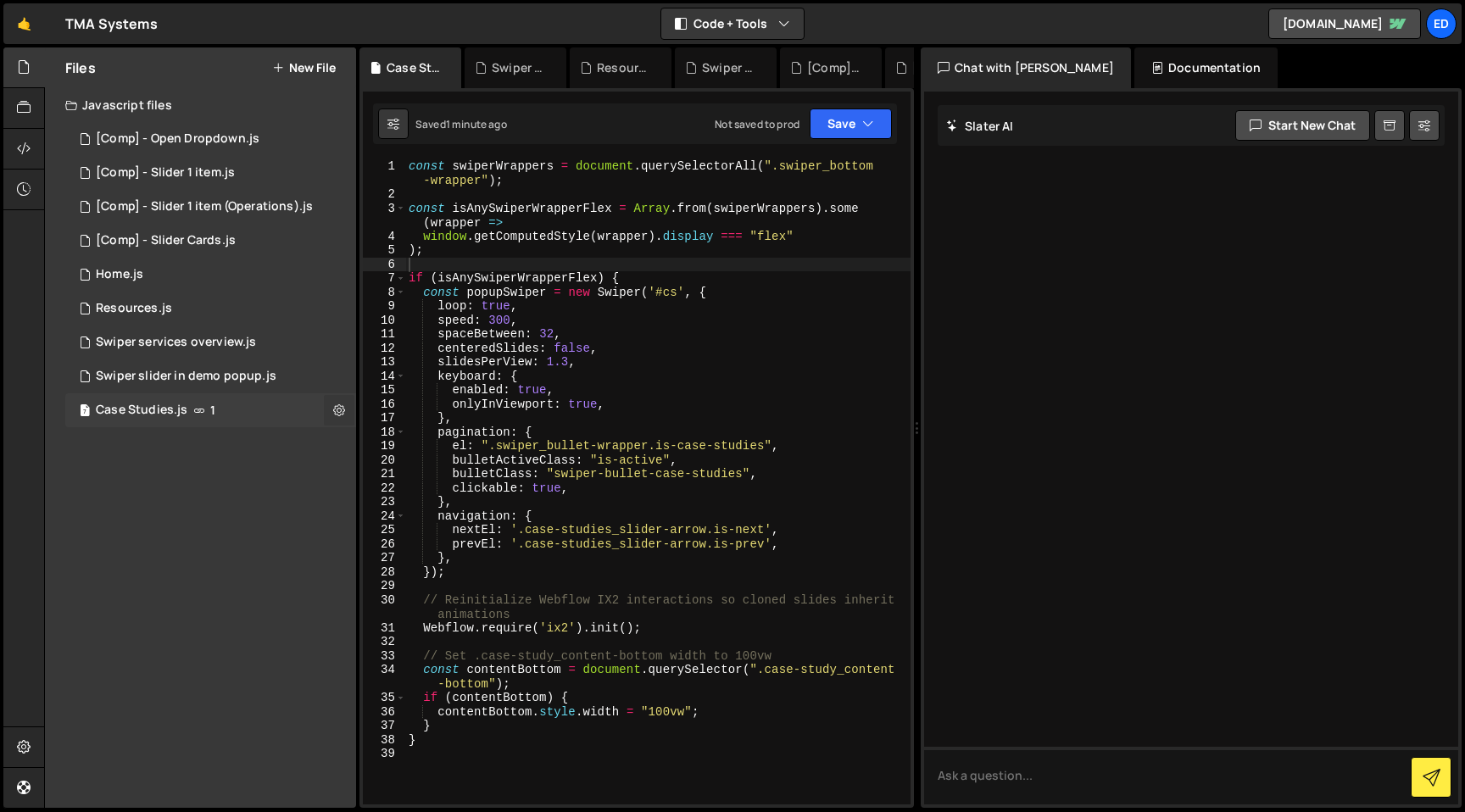
checkbox input "true"
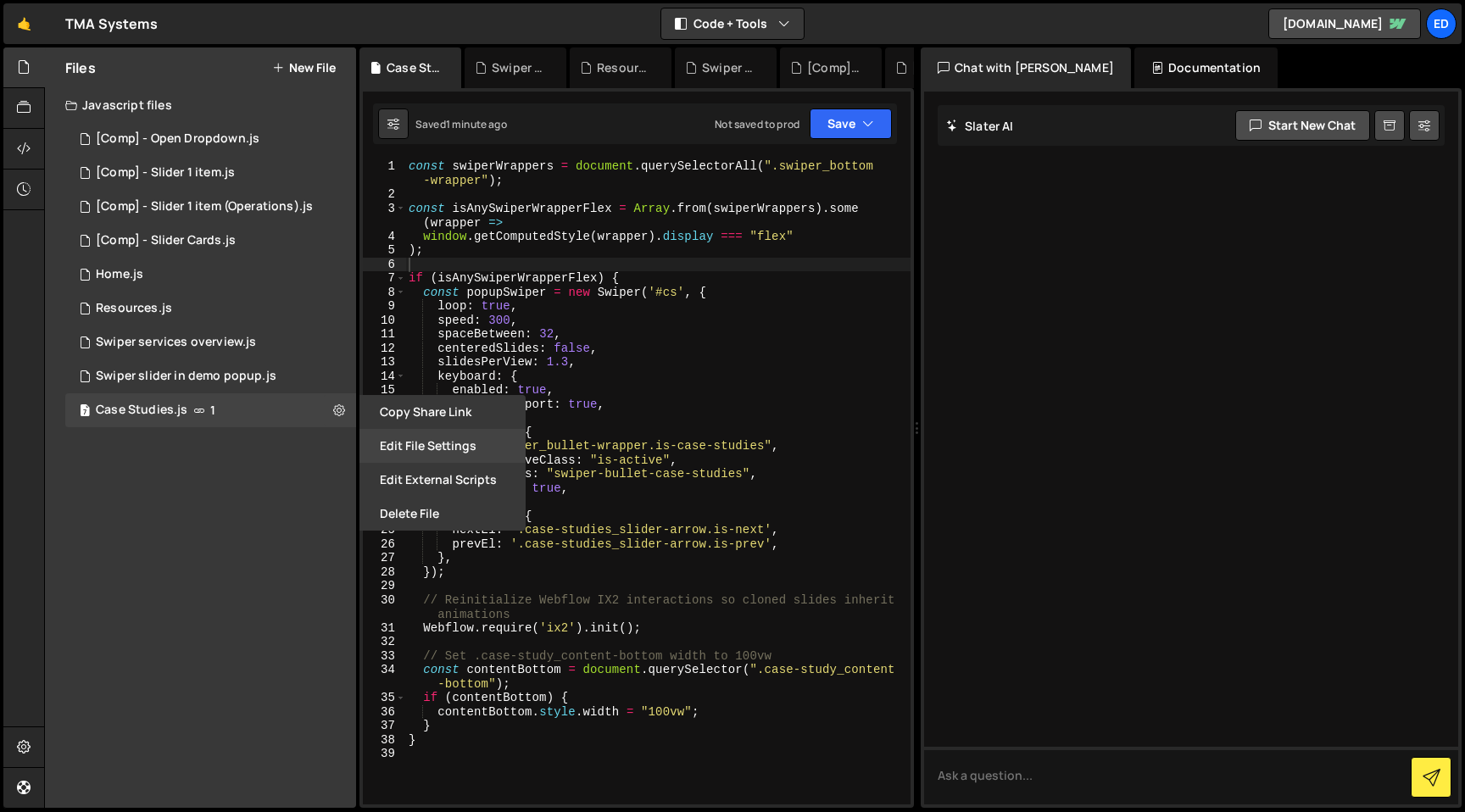
click at [403, 445] on button "Edit File Settings" at bounding box center [443, 446] width 166 height 34
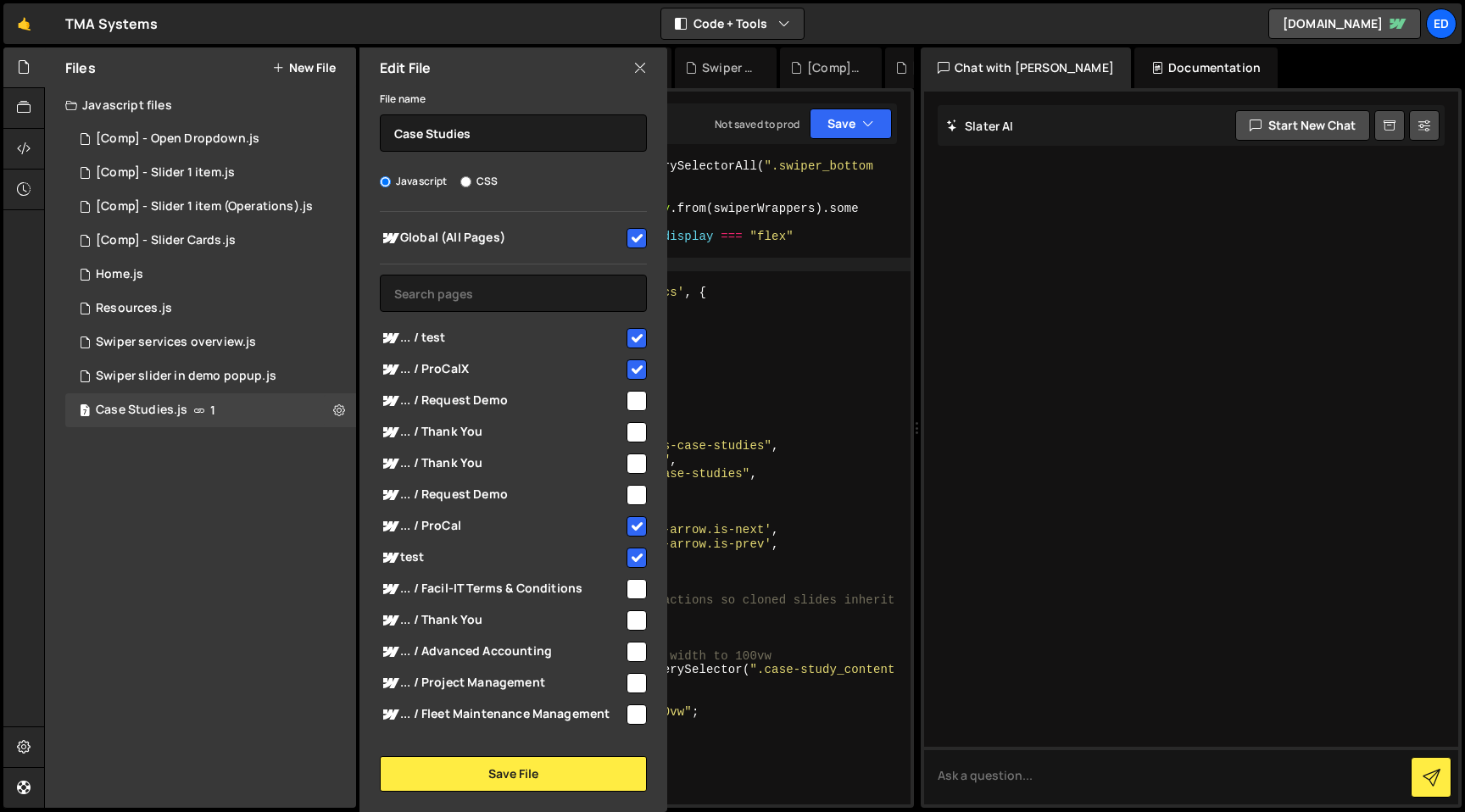
click at [631, 343] on input "checkbox" at bounding box center [636, 338] width 21 height 21
checkbox input "false"
click at [631, 357] on div at bounding box center [636, 368] width 23 height 23
click at [627, 375] on input "checkbox" at bounding box center [636, 369] width 21 height 21
checkbox input "false"
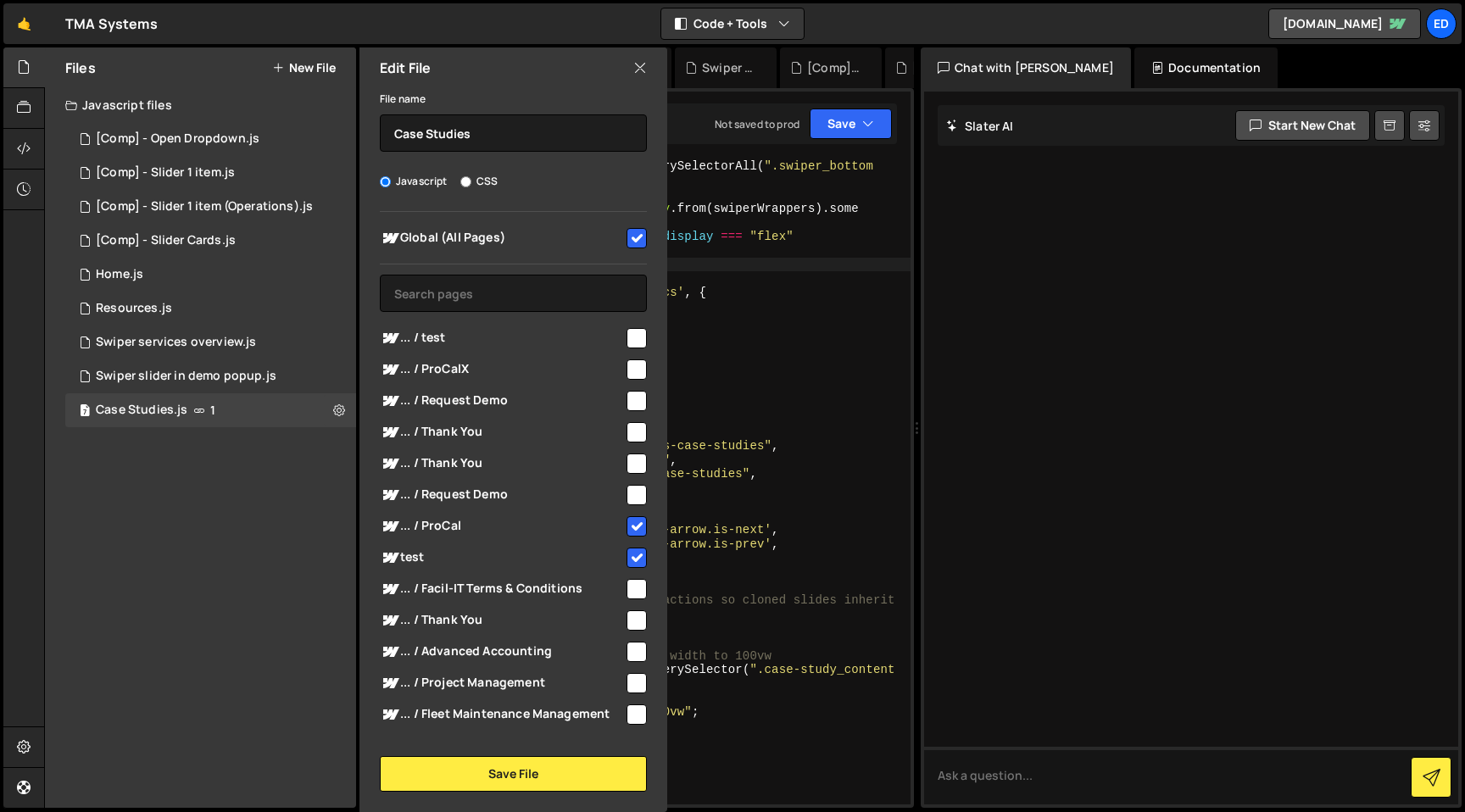
click at [629, 529] on input "checkbox" at bounding box center [636, 526] width 21 height 21
checkbox input "false"
click at [629, 543] on div "test" at bounding box center [513, 557] width 267 height 31
click at [629, 558] on input "checkbox" at bounding box center [636, 557] width 21 height 21
checkbox input "false"
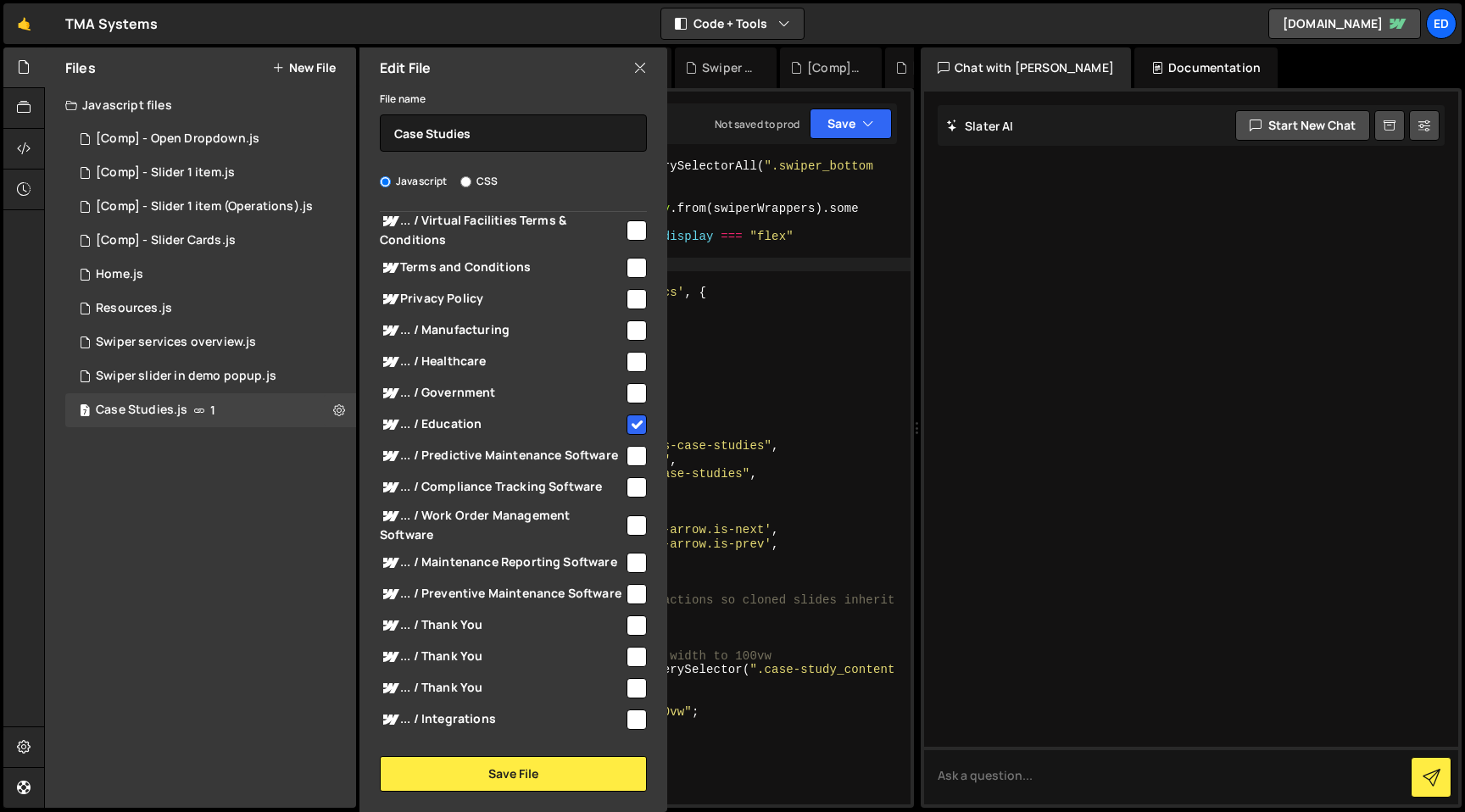
scroll to position [2403, 0]
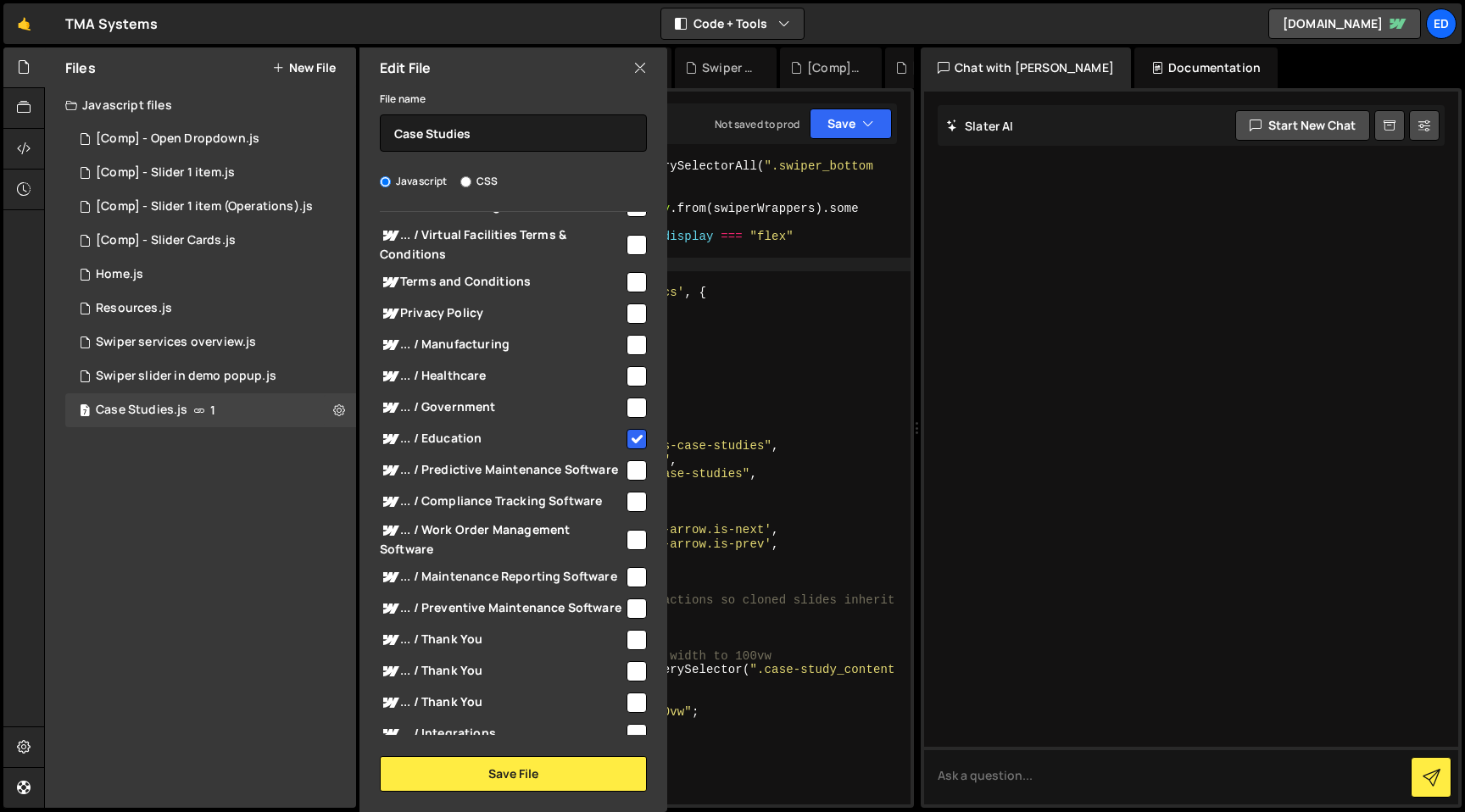
click at [631, 437] on input "checkbox" at bounding box center [636, 439] width 21 height 21
checkbox input "false"
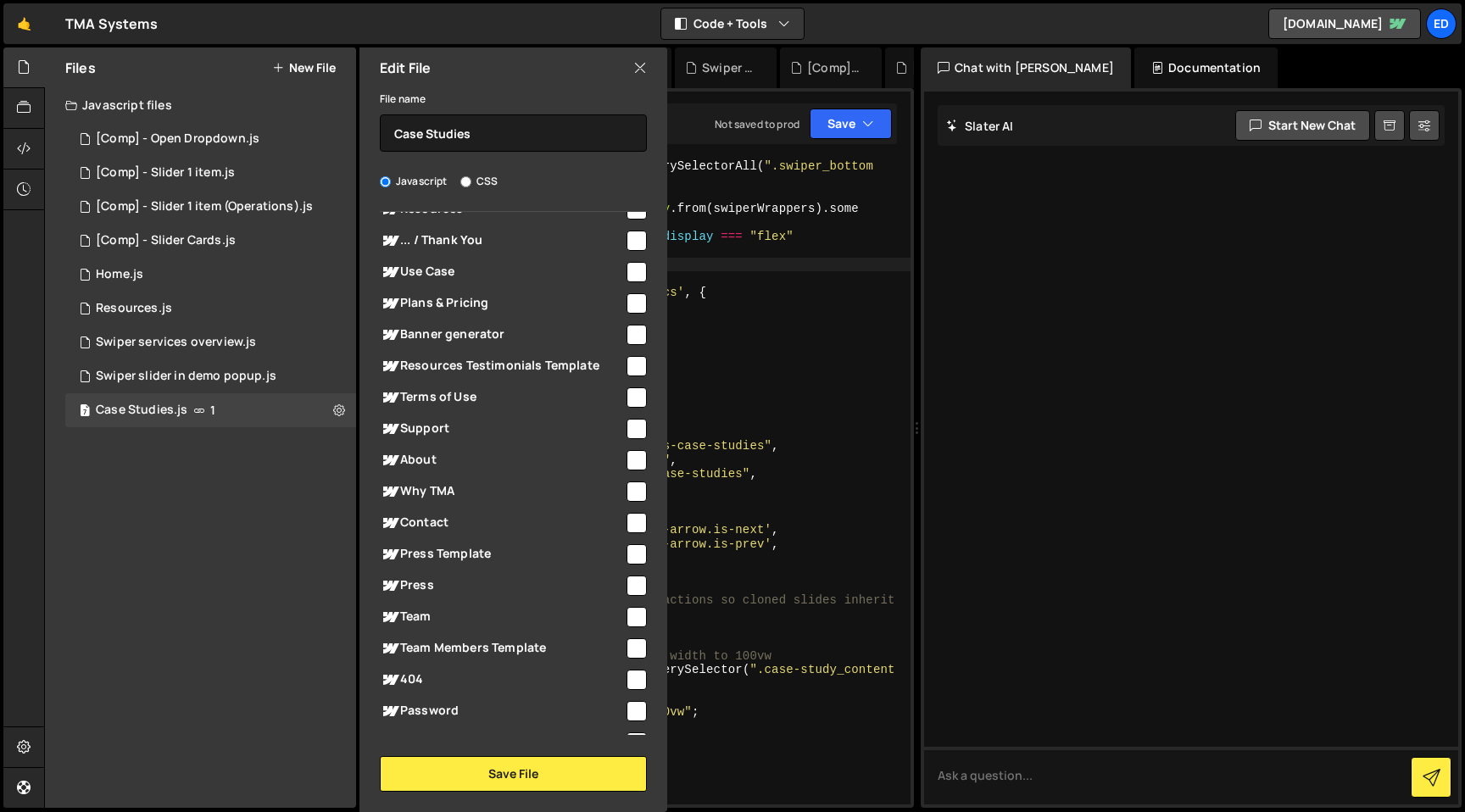
scroll to position [3421, 0]
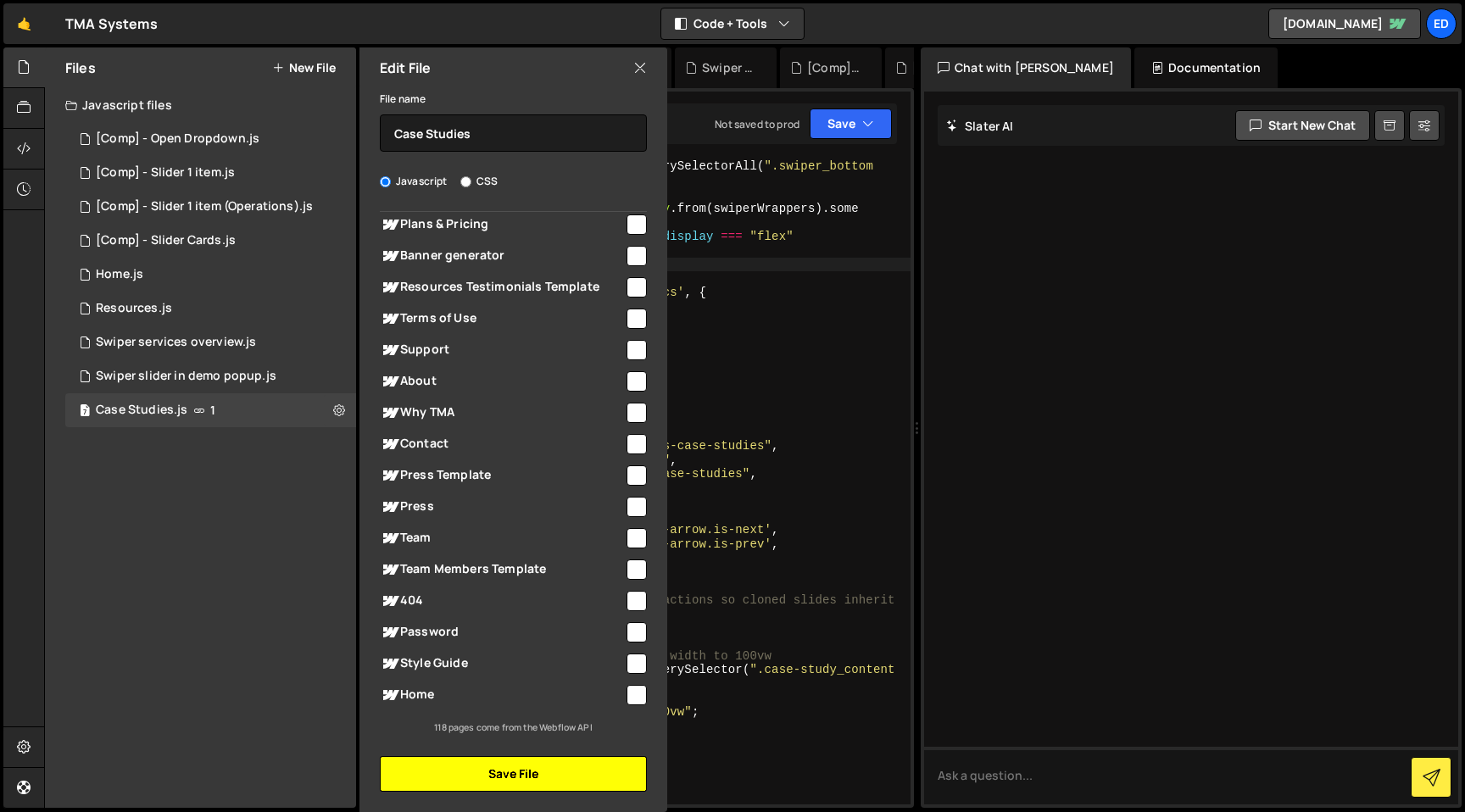
click at [517, 772] on button "Save File" at bounding box center [513, 774] width 267 height 36
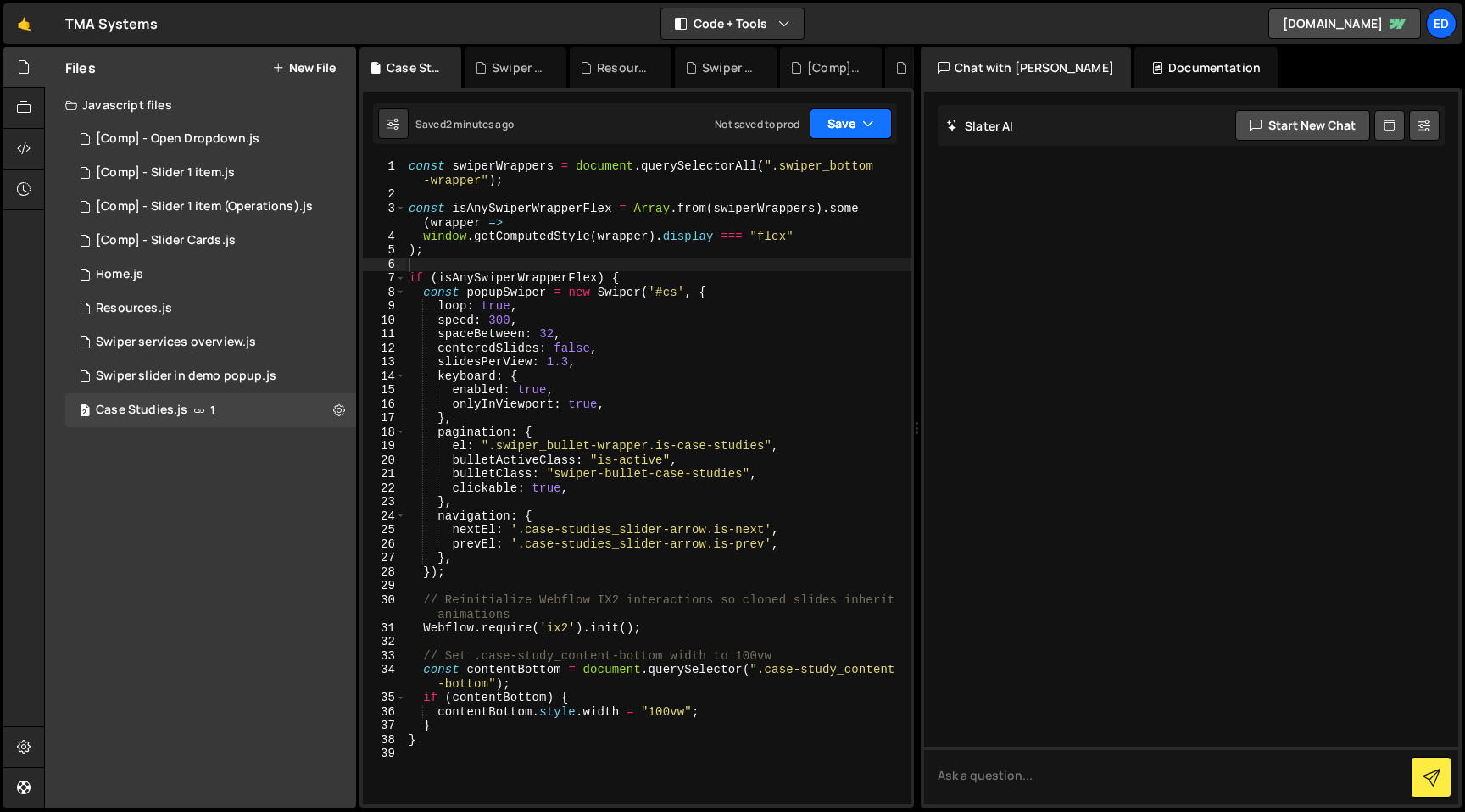
click at [839, 126] on button "Save" at bounding box center [851, 123] width 82 height 30
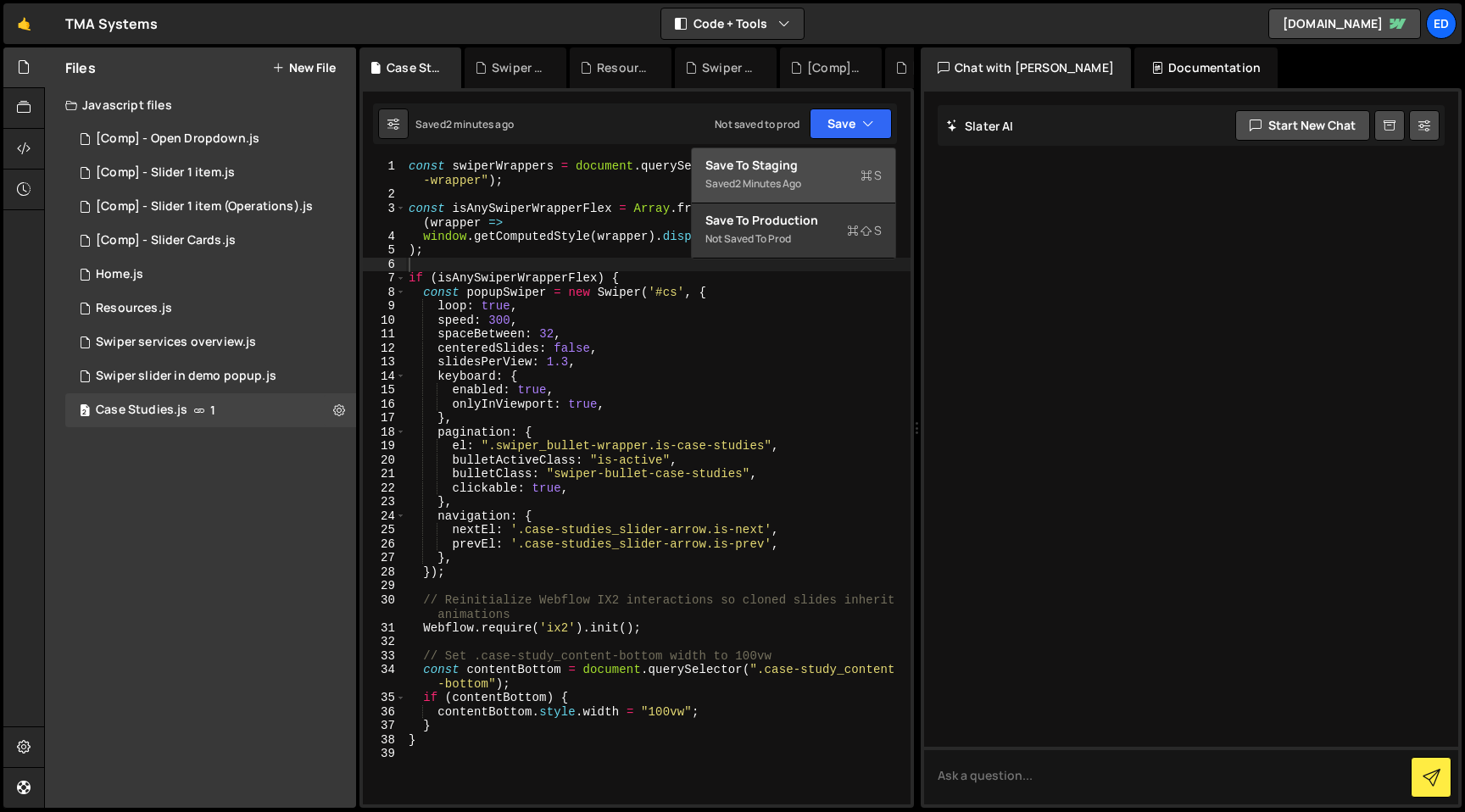
click at [794, 177] on div "2 minutes ago" at bounding box center [768, 183] width 66 height 14
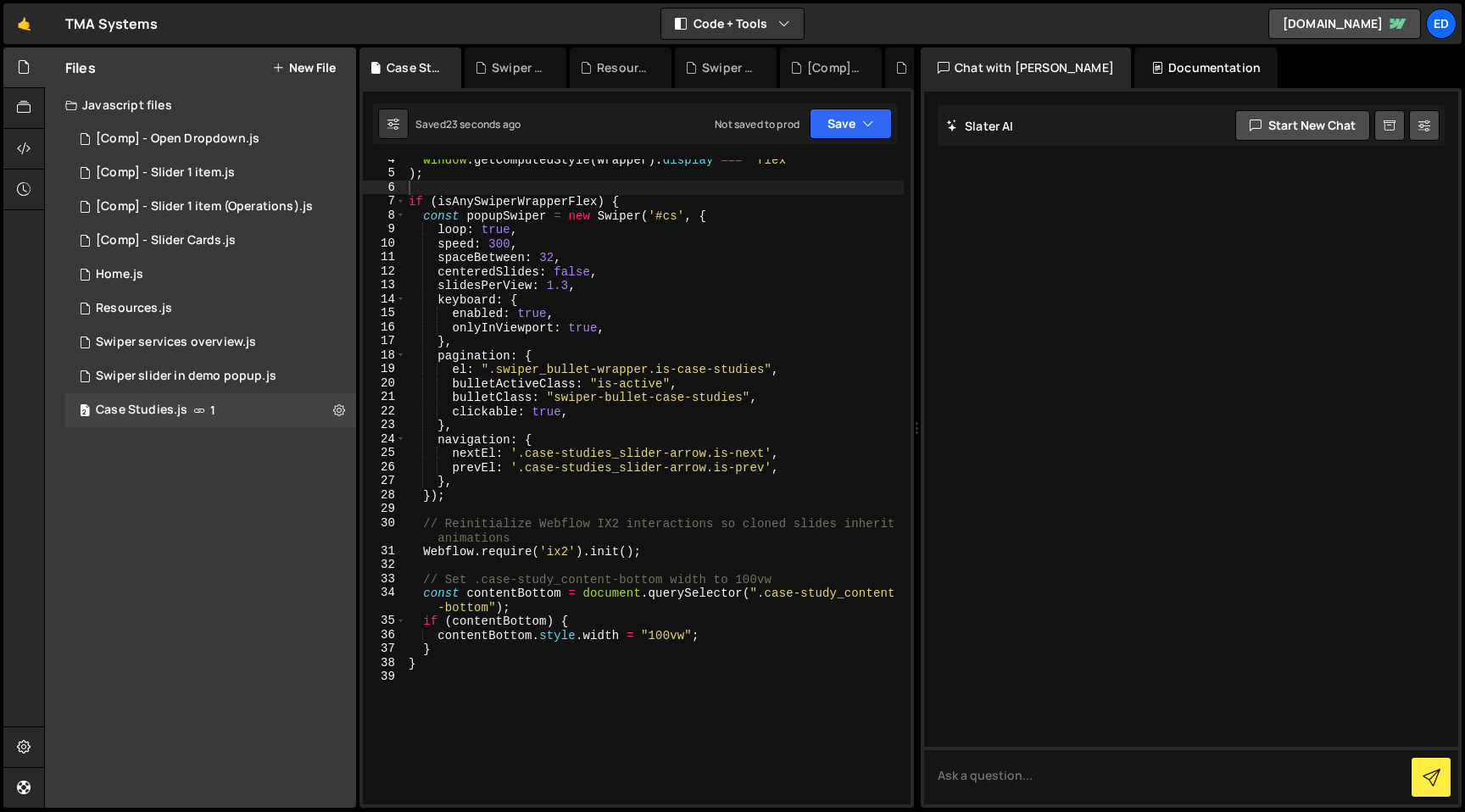
scroll to position [78, 0]
click at [422, 574] on div "window . getComputedStyle ( wrapper ) . display === "flex" ) ; if ( isAnySwiper…" at bounding box center [654, 488] width 498 height 673
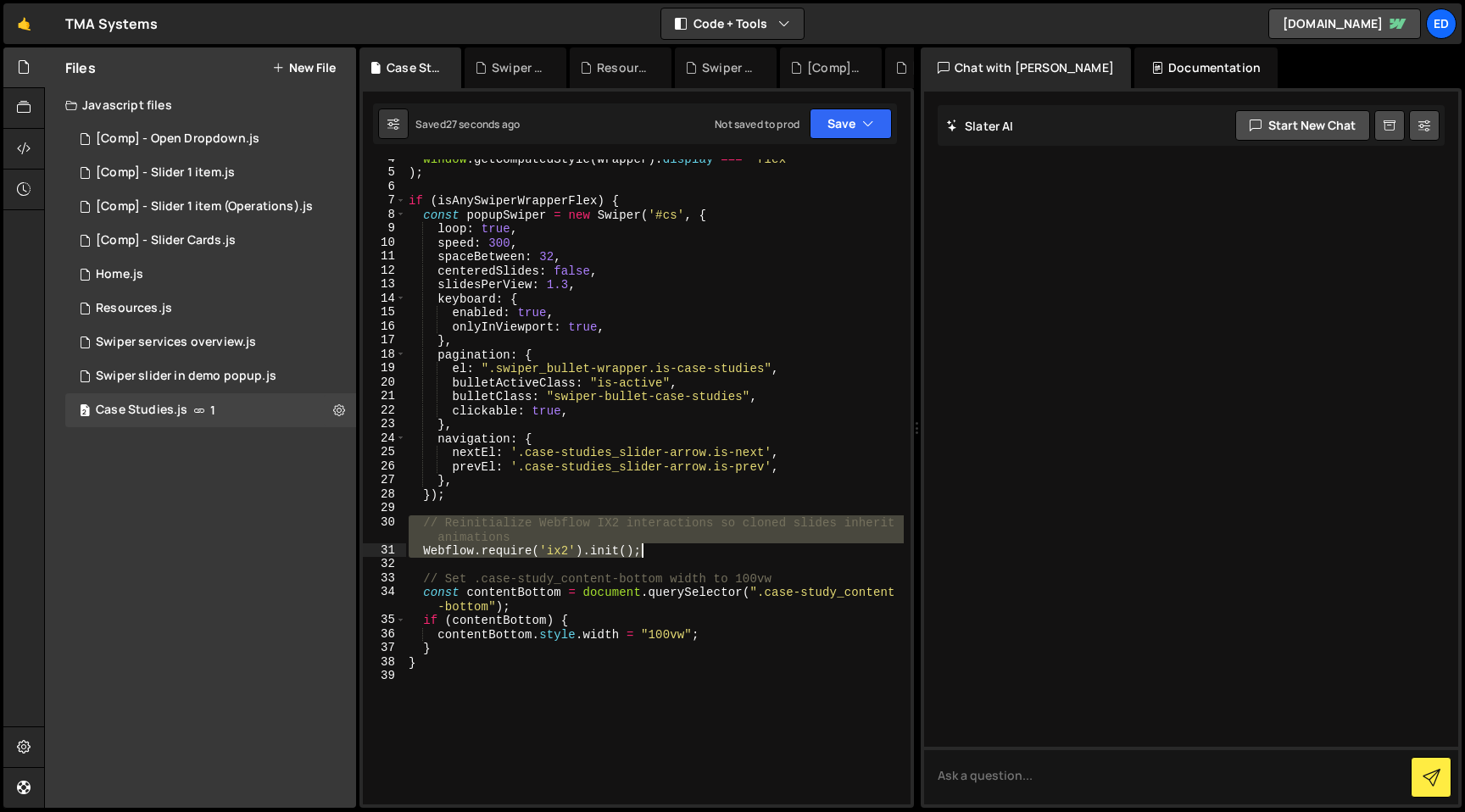
drag, startPoint x: 411, startPoint y: 525, endPoint x: 691, endPoint y: 549, distance: 281.0
click at [691, 549] on div "window . getComputedStyle ( wrapper ) . display === "flex" ) ; if ( isAnySwiper…" at bounding box center [654, 488] width 498 height 673
type textarea "// Reinitialize Webflow IX2 interactions so cloned slides inherit animations We…"
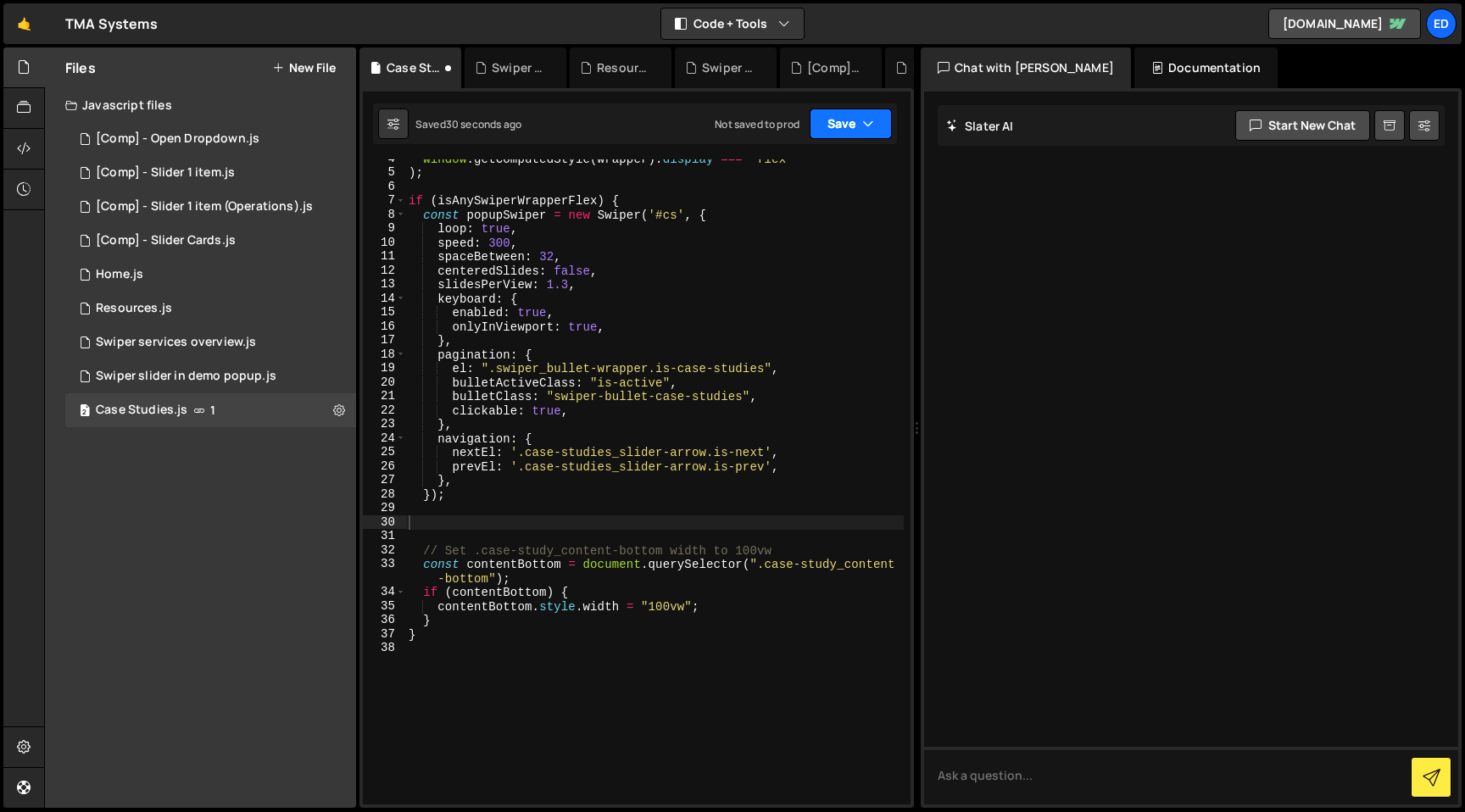
click at [868, 124] on icon "button" at bounding box center [868, 123] width 12 height 17
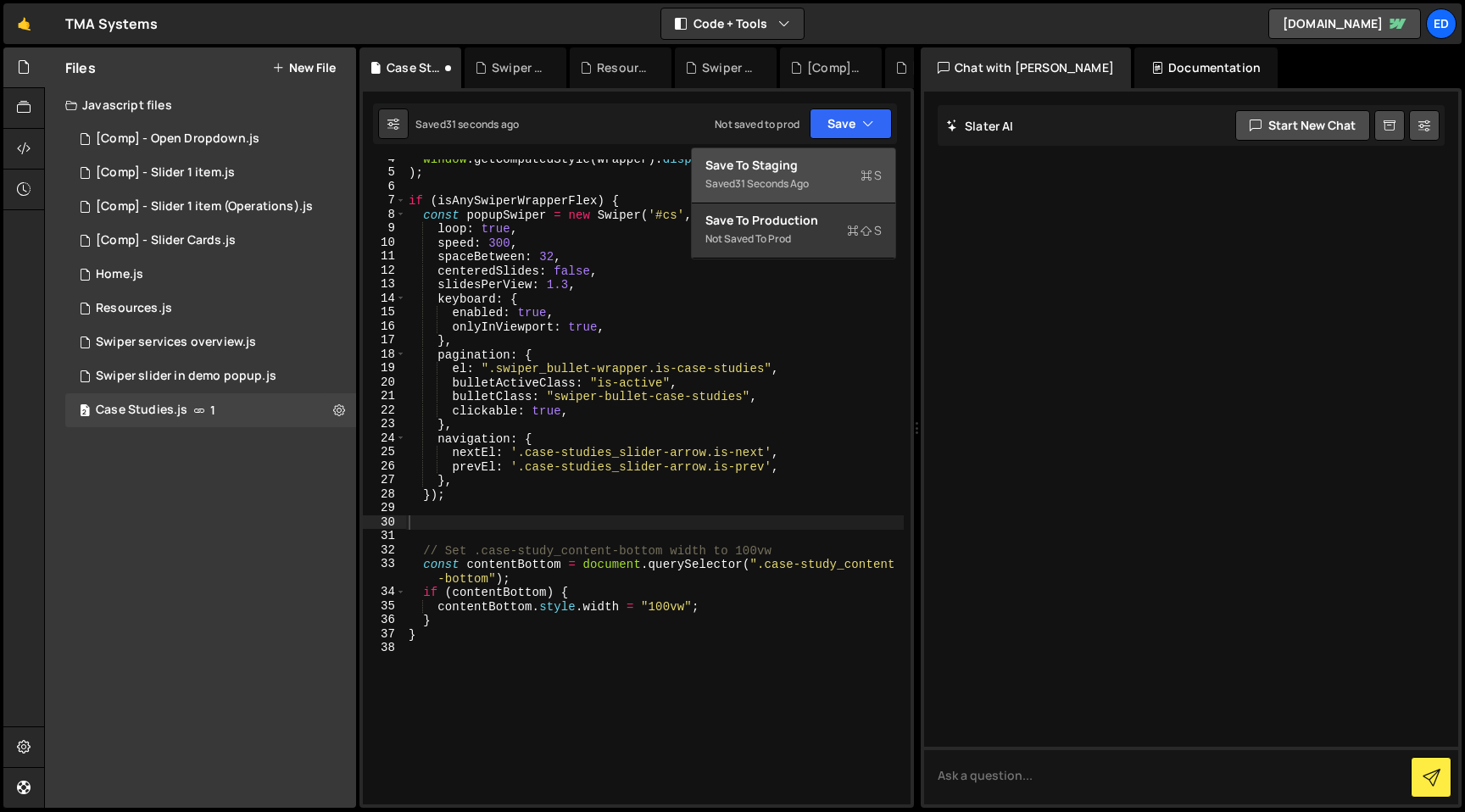
click at [822, 182] on div "Saved 31 seconds ago" at bounding box center [793, 183] width 176 height 21
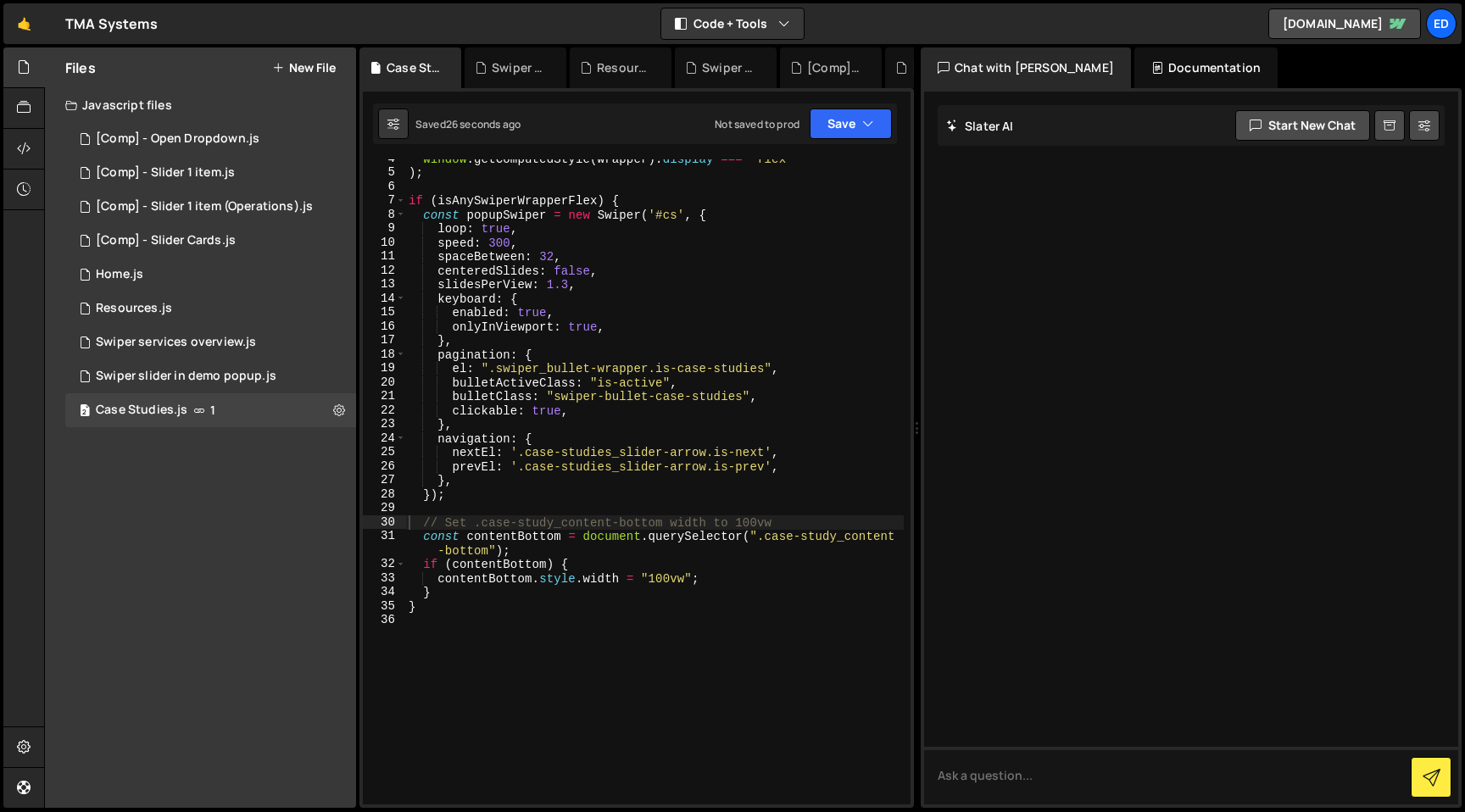
click at [665, 487] on div "window . getComputedStyle ( wrapper ) . display === "flex" ) ; if ( isAnySwiper…" at bounding box center [654, 488] width 498 height 673
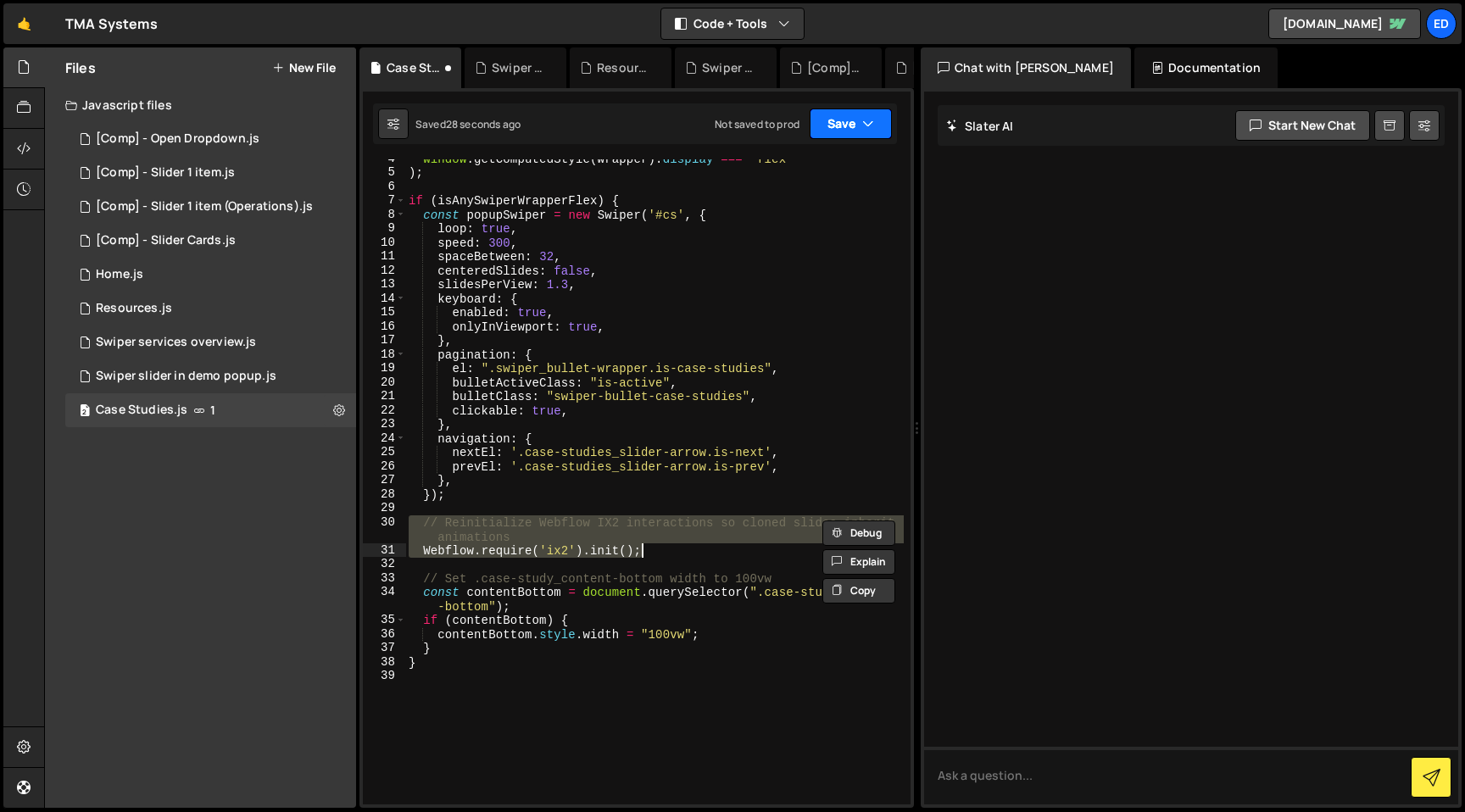
click at [866, 130] on icon "button" at bounding box center [868, 123] width 12 height 17
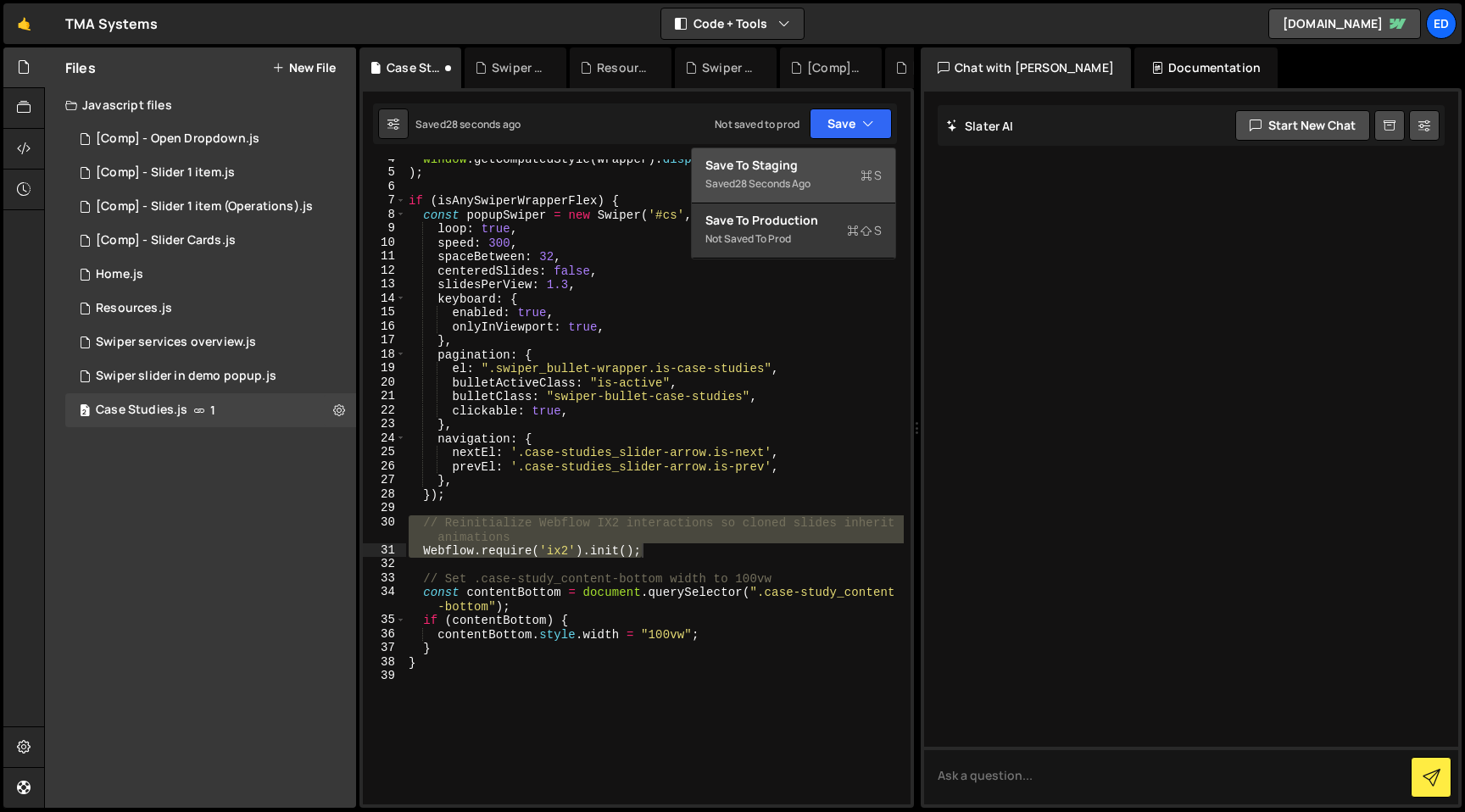
click at [834, 173] on div "Saved 28 seconds ago" at bounding box center [793, 183] width 176 height 21
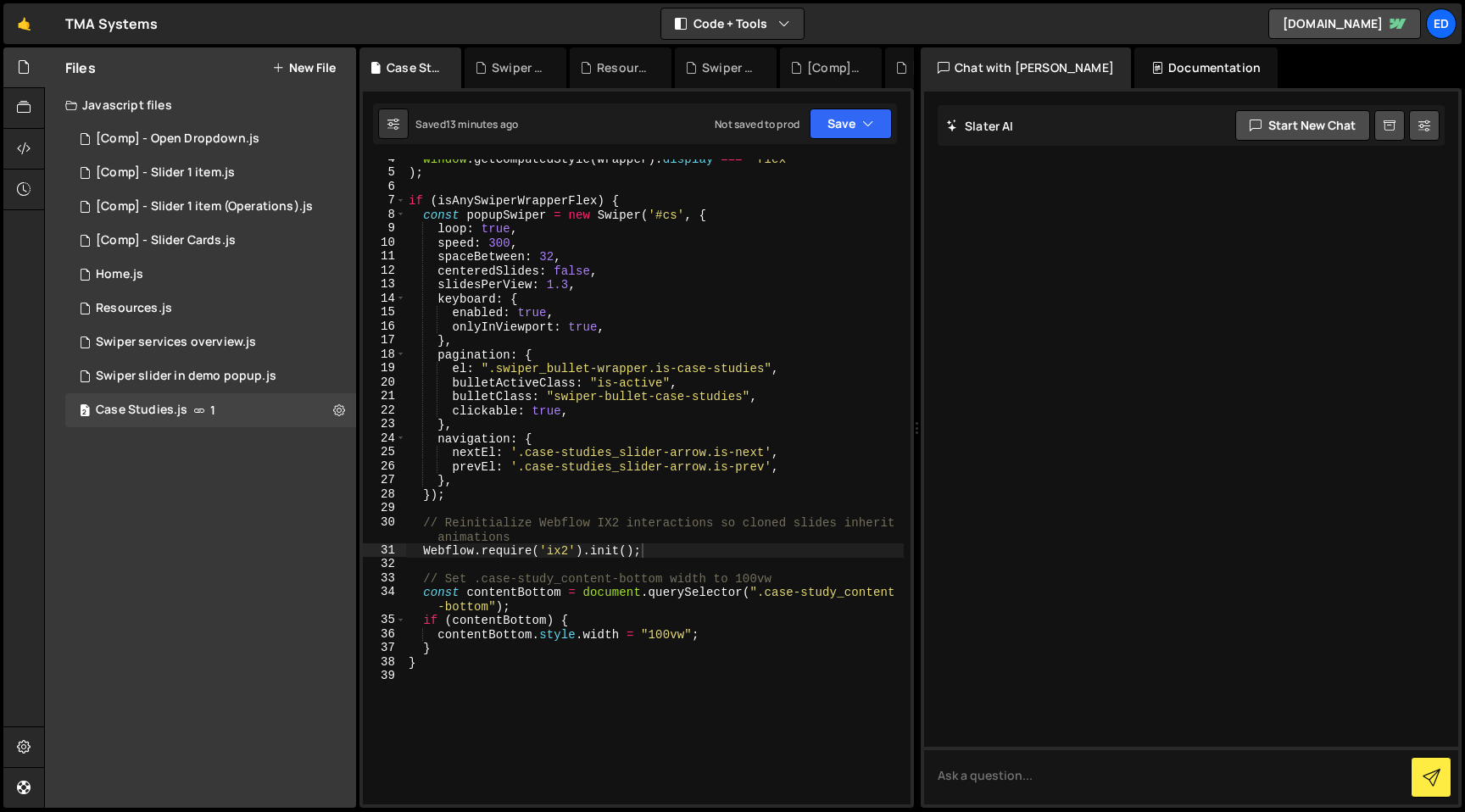
click at [724, 434] on div "window . getComputedStyle ( wrapper ) . display === "flex" ) ; if ( isAnySwiper…" at bounding box center [654, 488] width 498 height 673
type textarea "}"
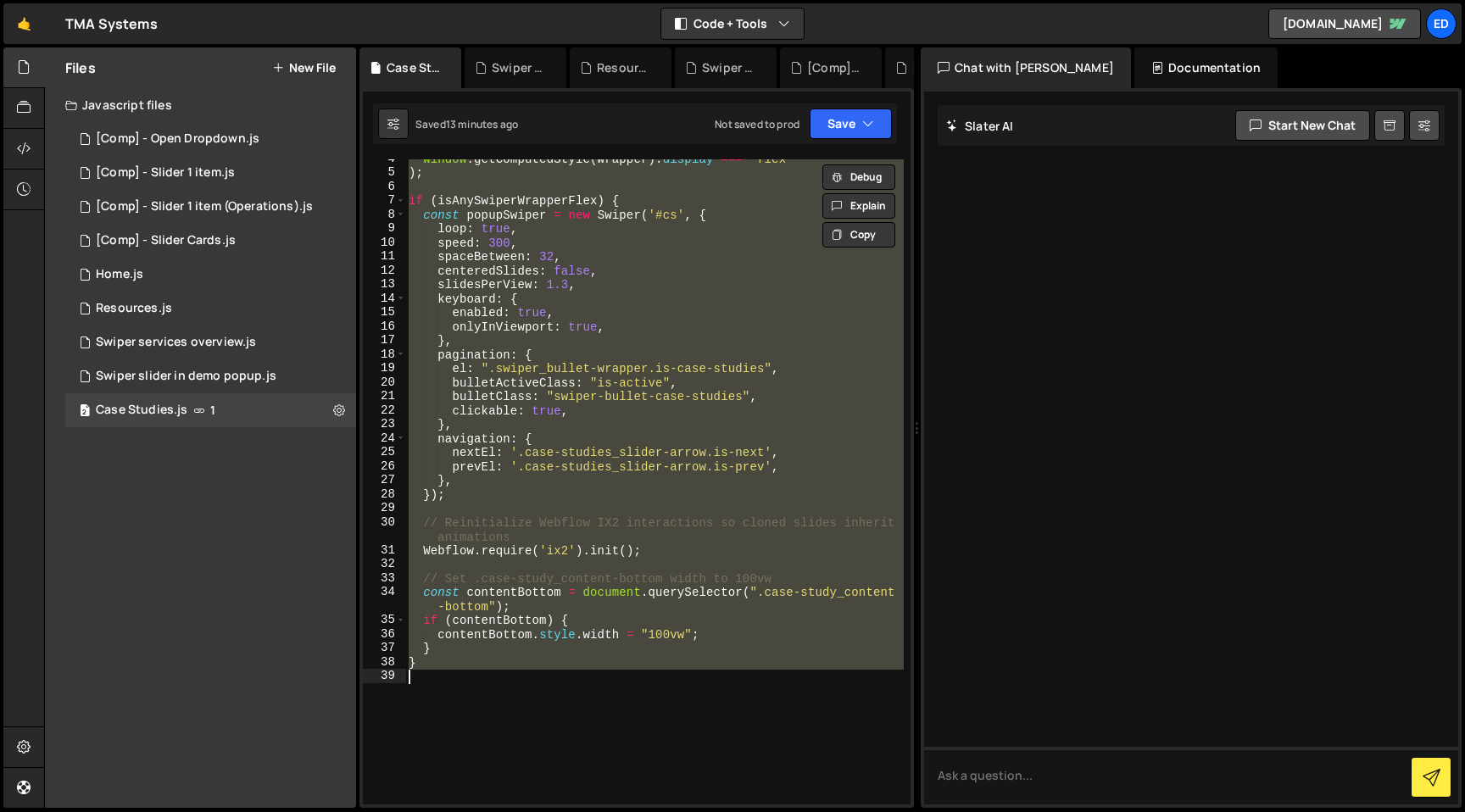
paste textarea
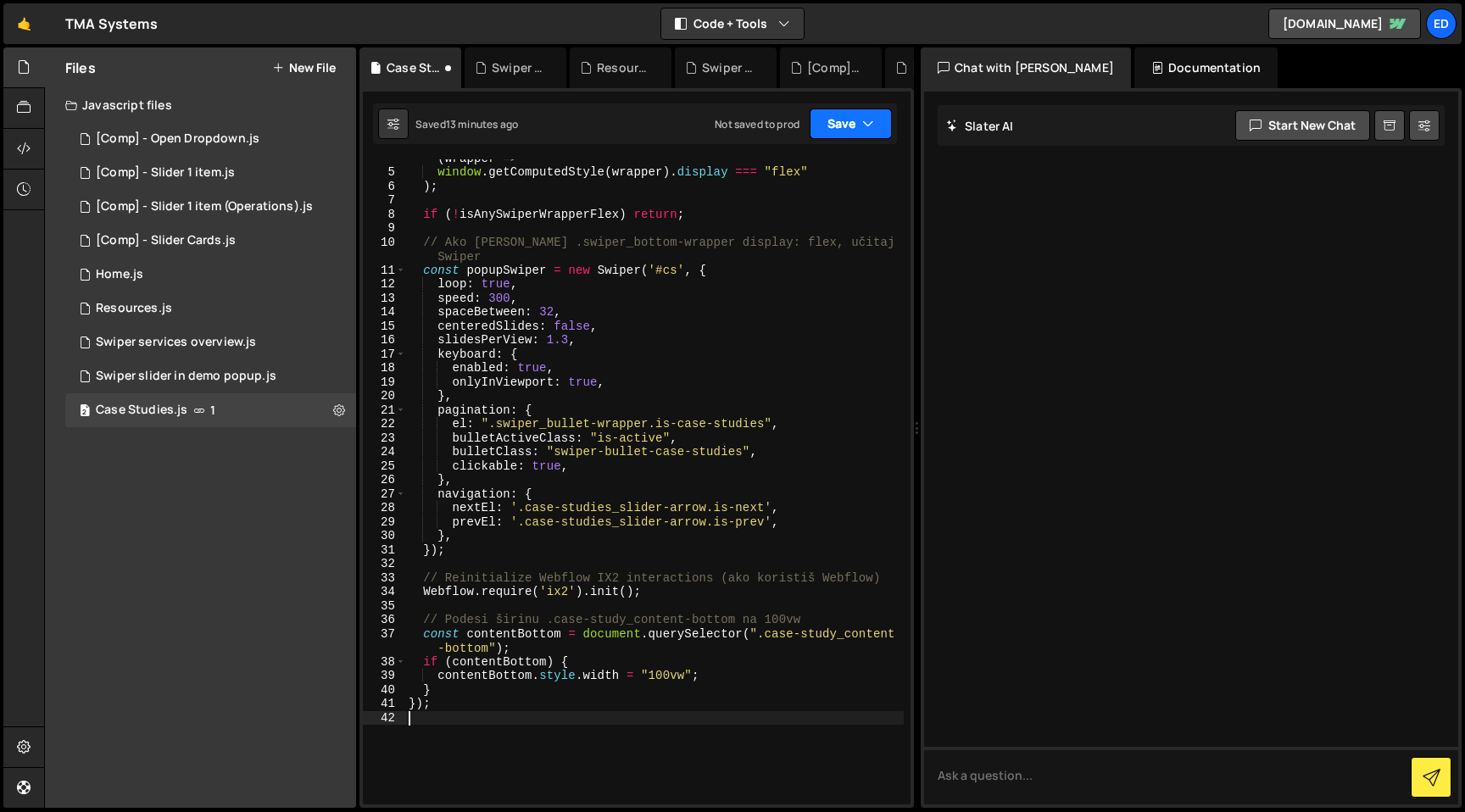
click at [853, 123] on button "Save" at bounding box center [851, 123] width 82 height 30
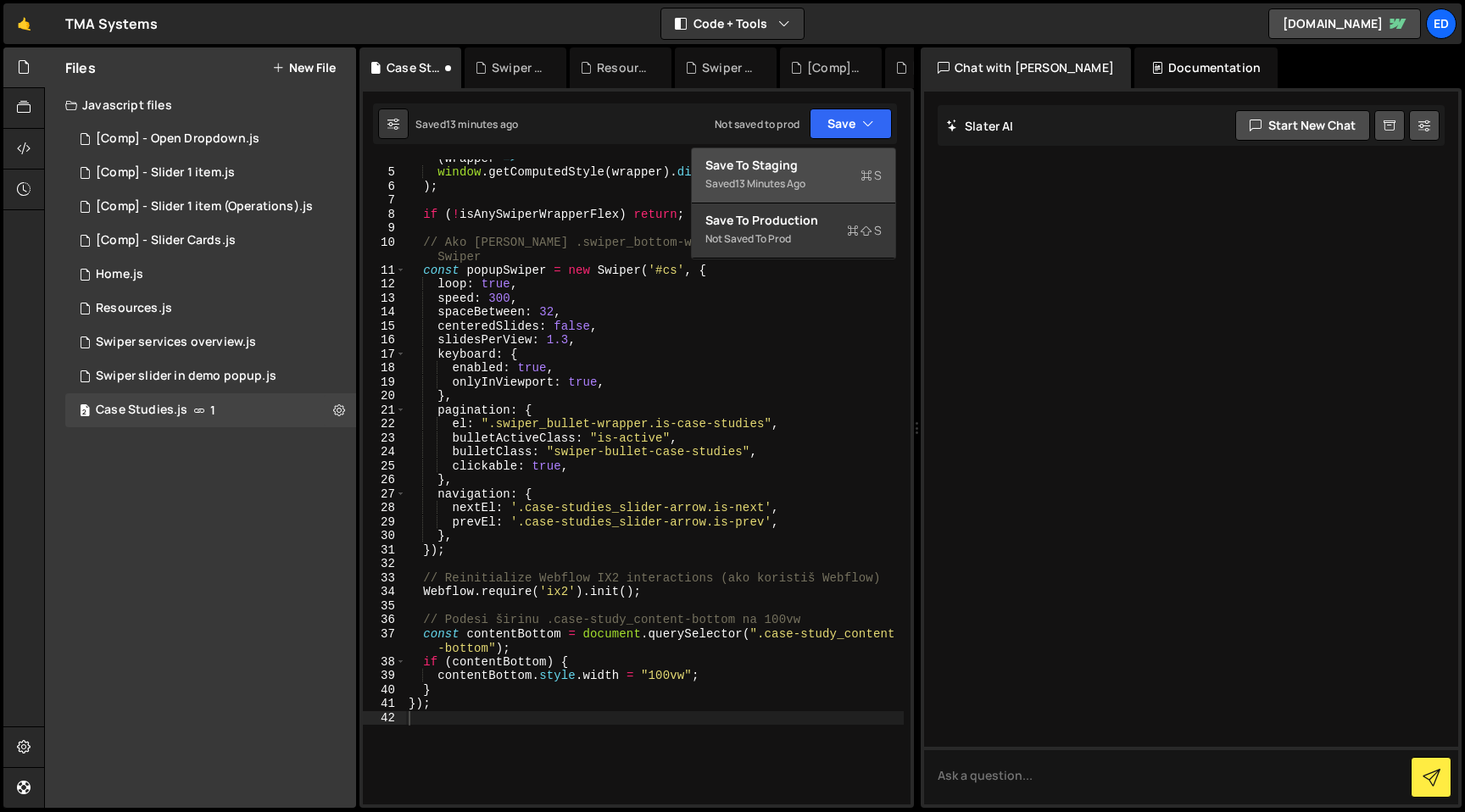
click at [835, 165] on div "Save to Staging S" at bounding box center [793, 165] width 176 height 17
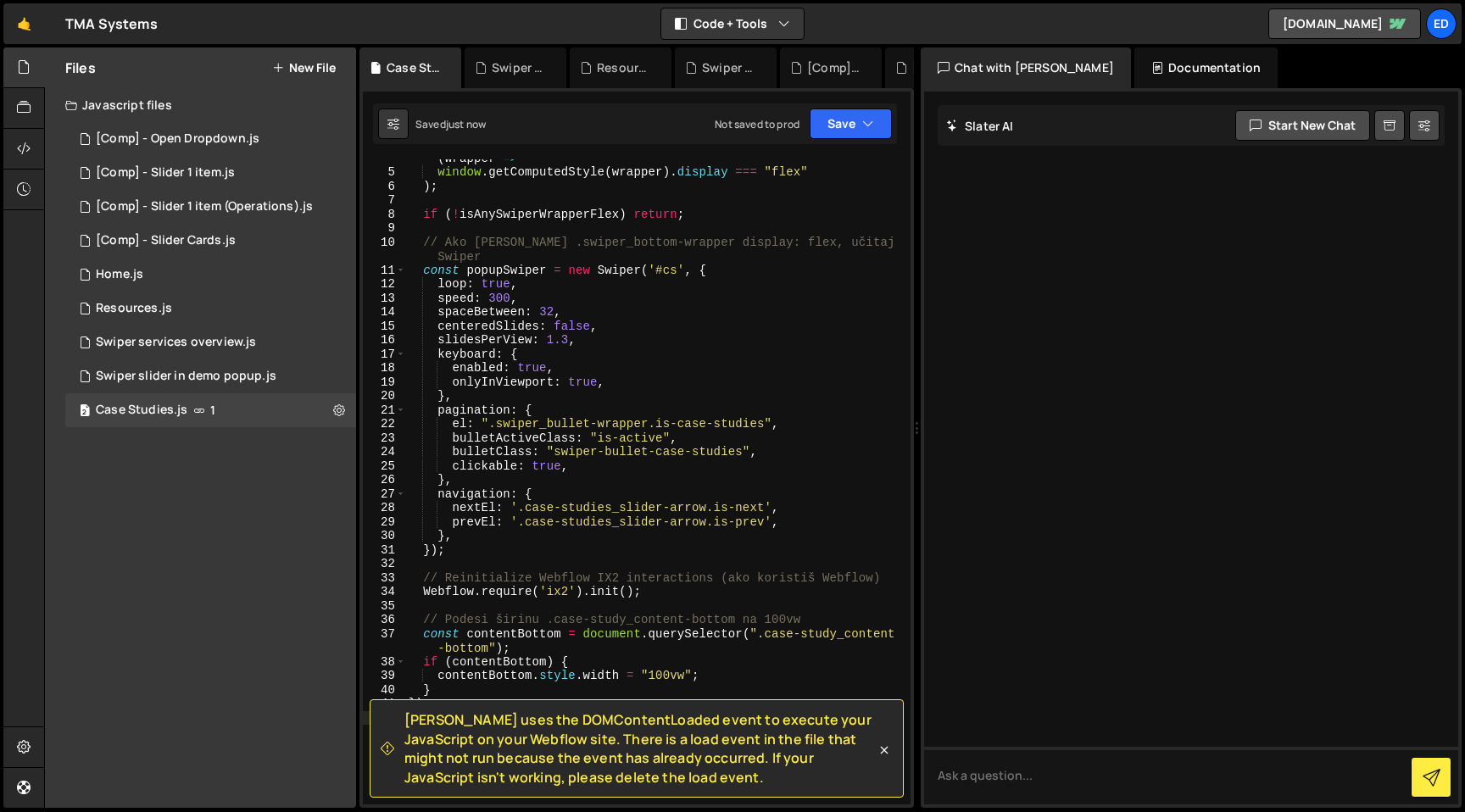
scroll to position [0, 0]
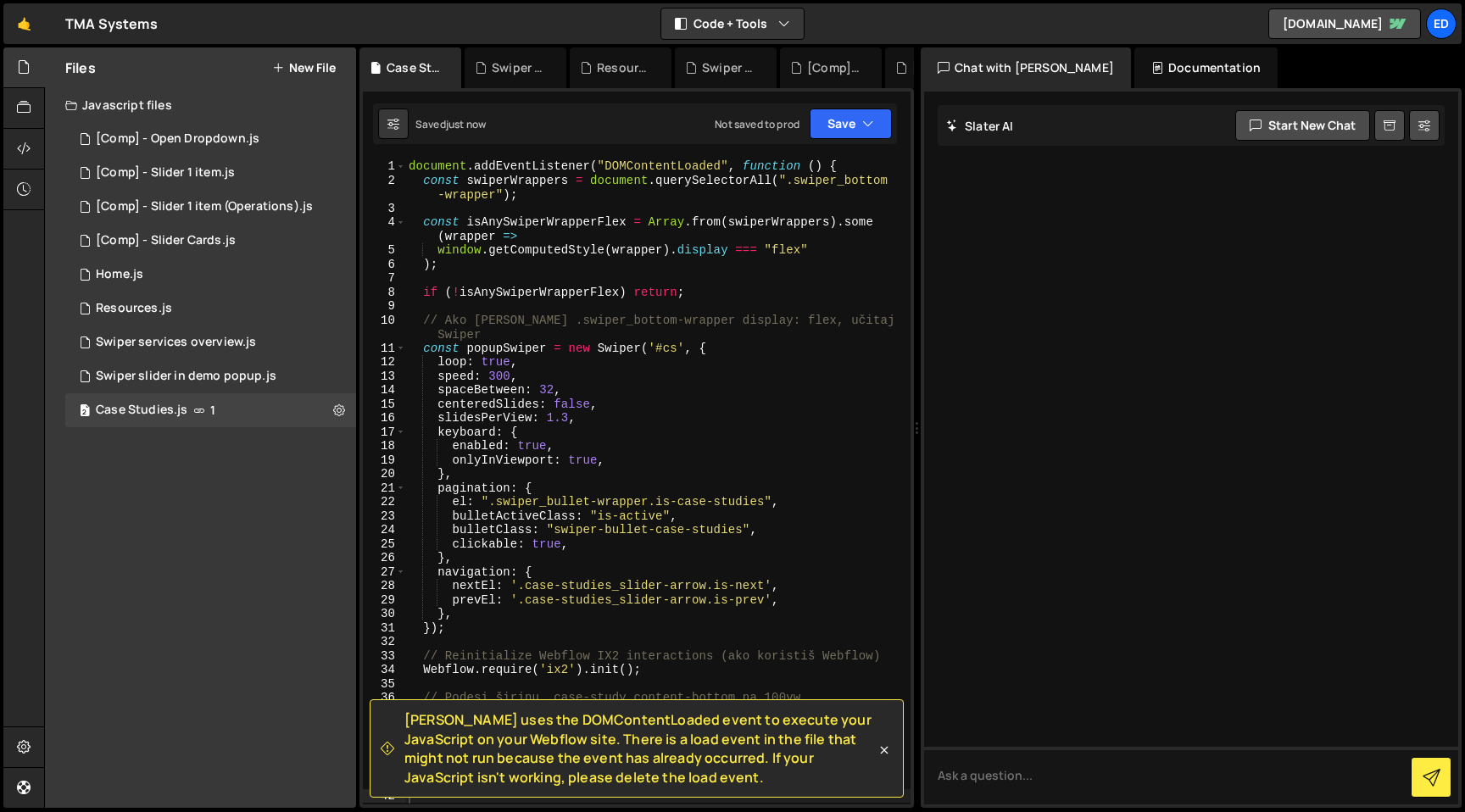
click at [603, 302] on div "document . addEventListener ( "DOMContentLoaded" , function ( ) { const swiperW…" at bounding box center [657, 495] width 505 height 673
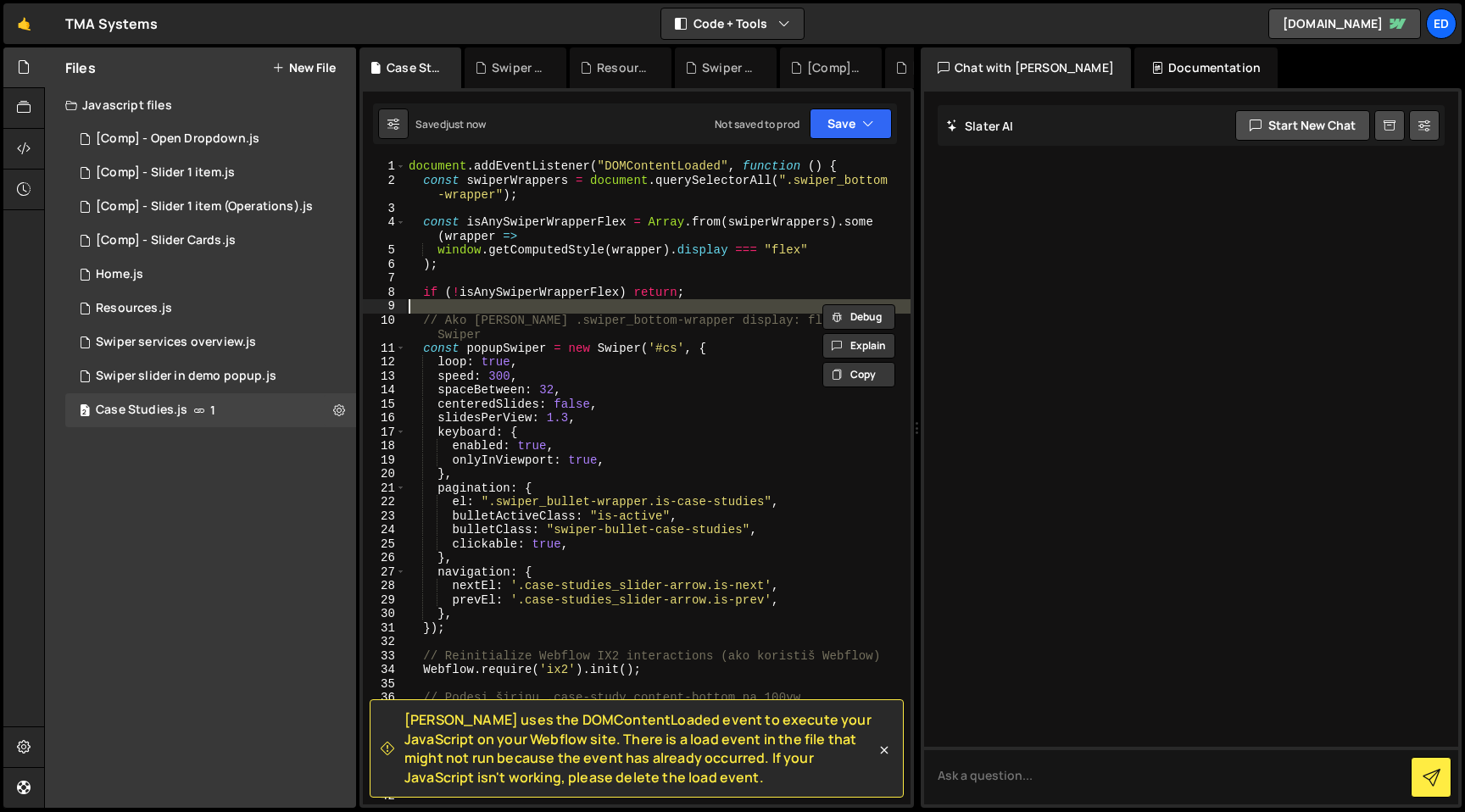
click at [590, 407] on div "document . addEventListener ( "DOMContentLoaded" , function ( ) { const swiperW…" at bounding box center [657, 495] width 505 height 673
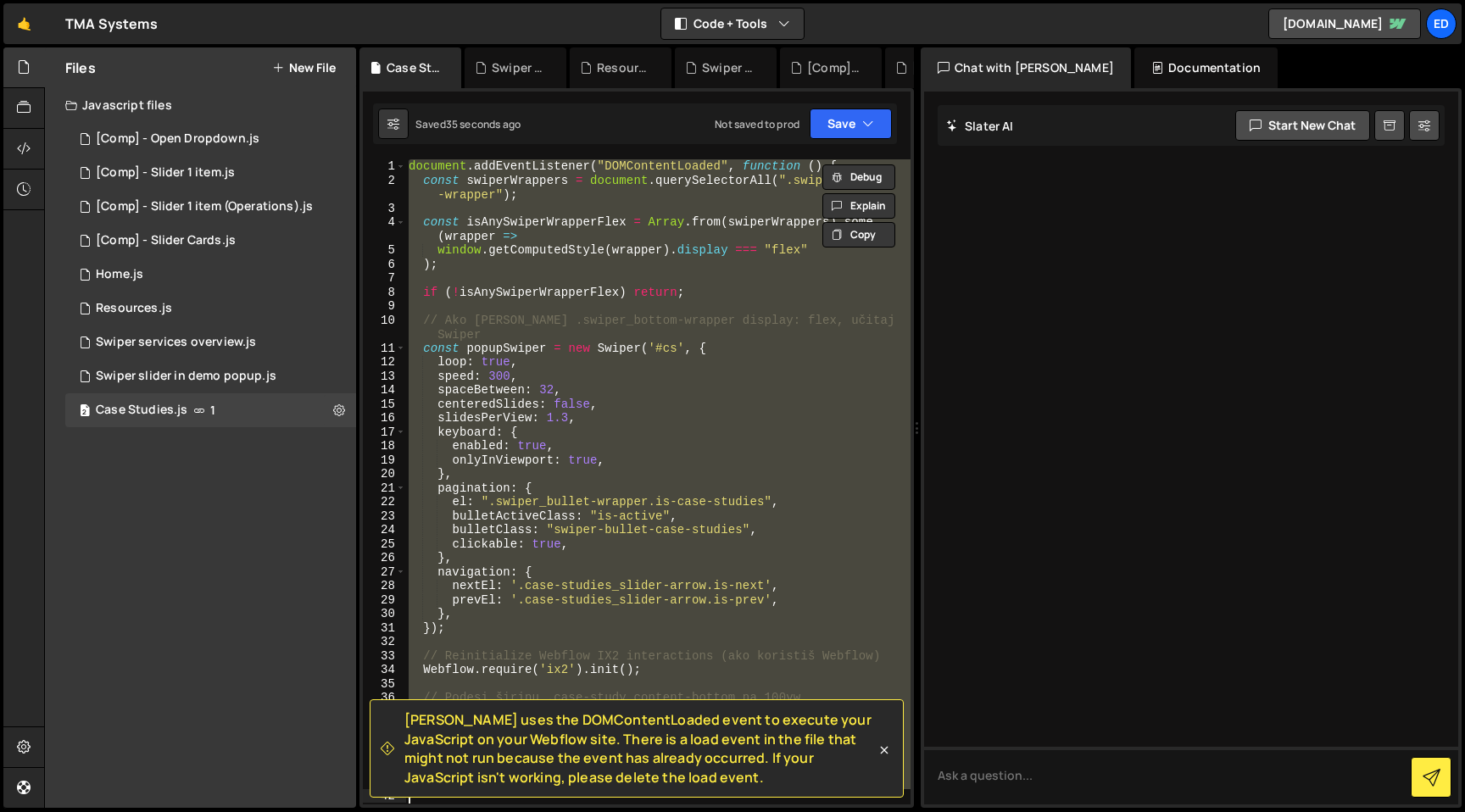
click at [580, 409] on div "document . addEventListener ( "DOMContentLoaded" , function ( ) { const swiperW…" at bounding box center [657, 481] width 505 height 645
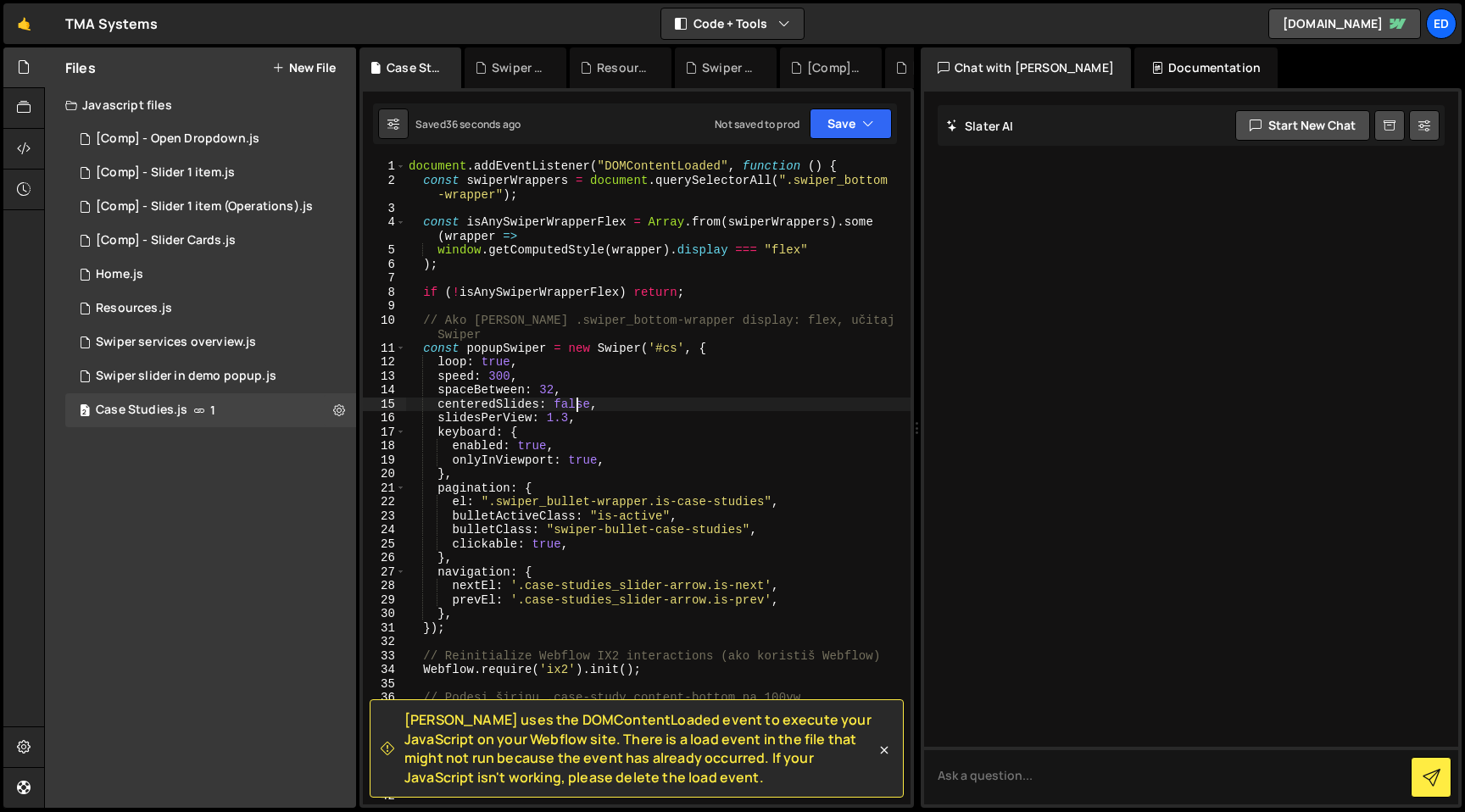
type textarea "});"
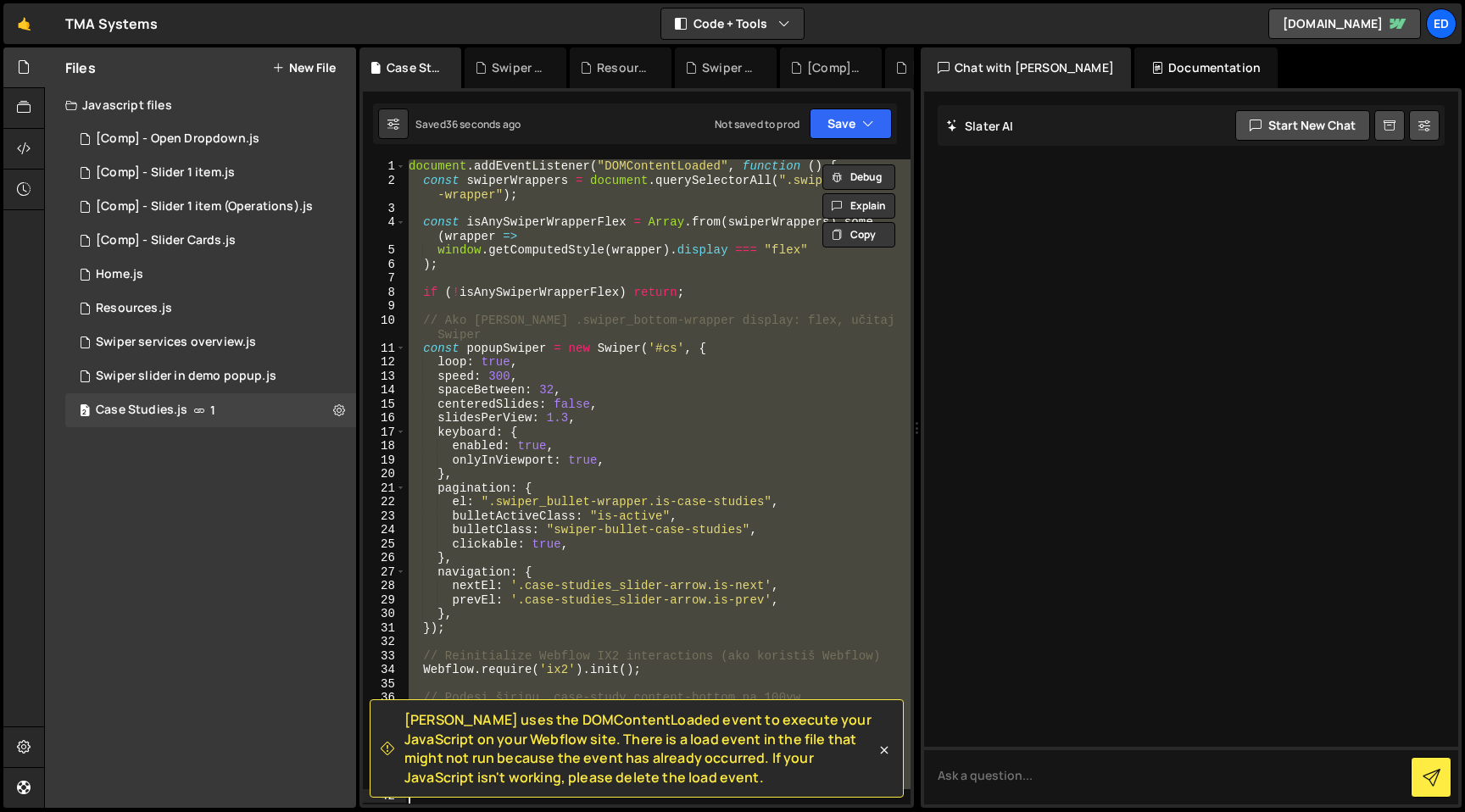
paste textarea
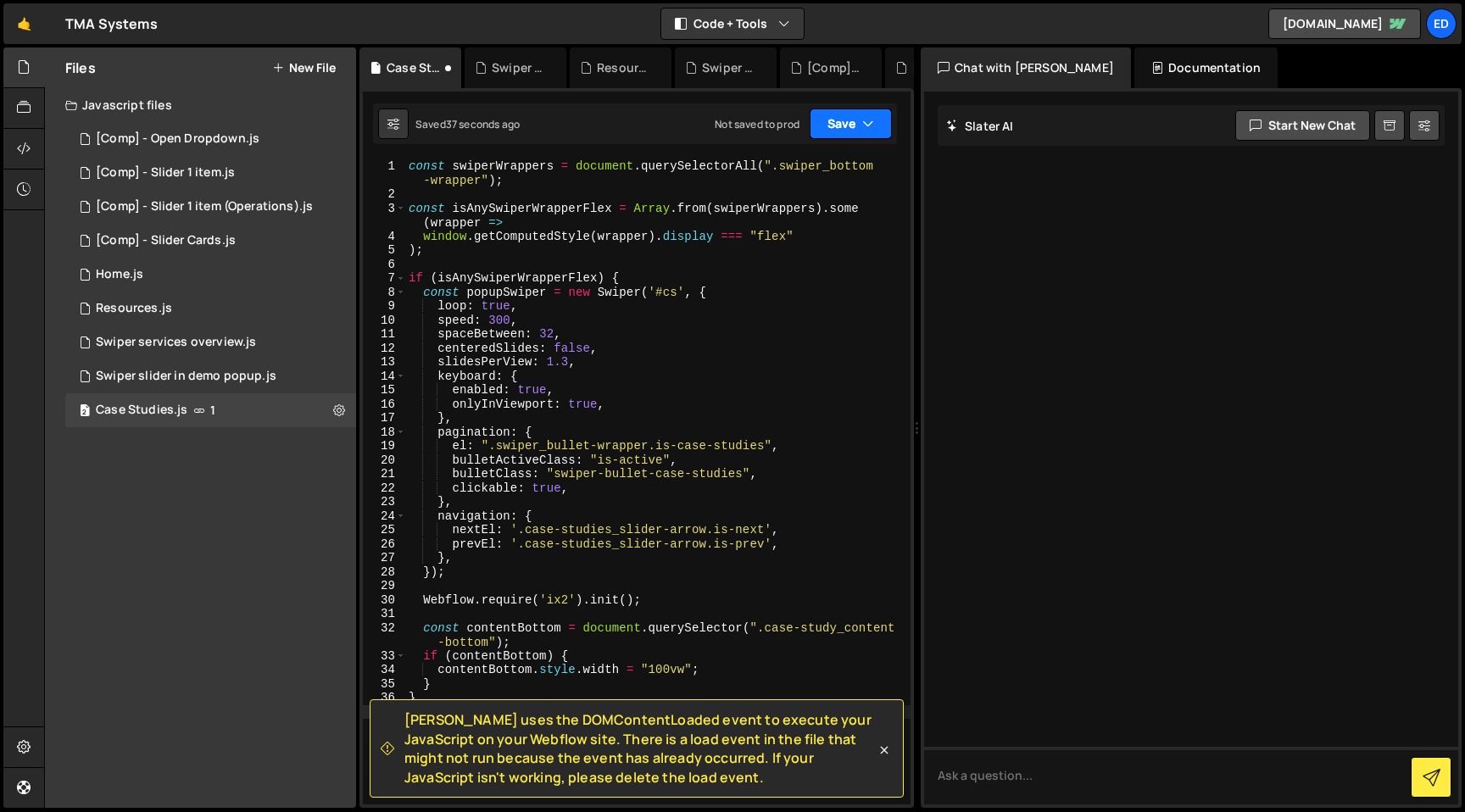
click at [837, 137] on button "Save" at bounding box center [851, 123] width 82 height 30
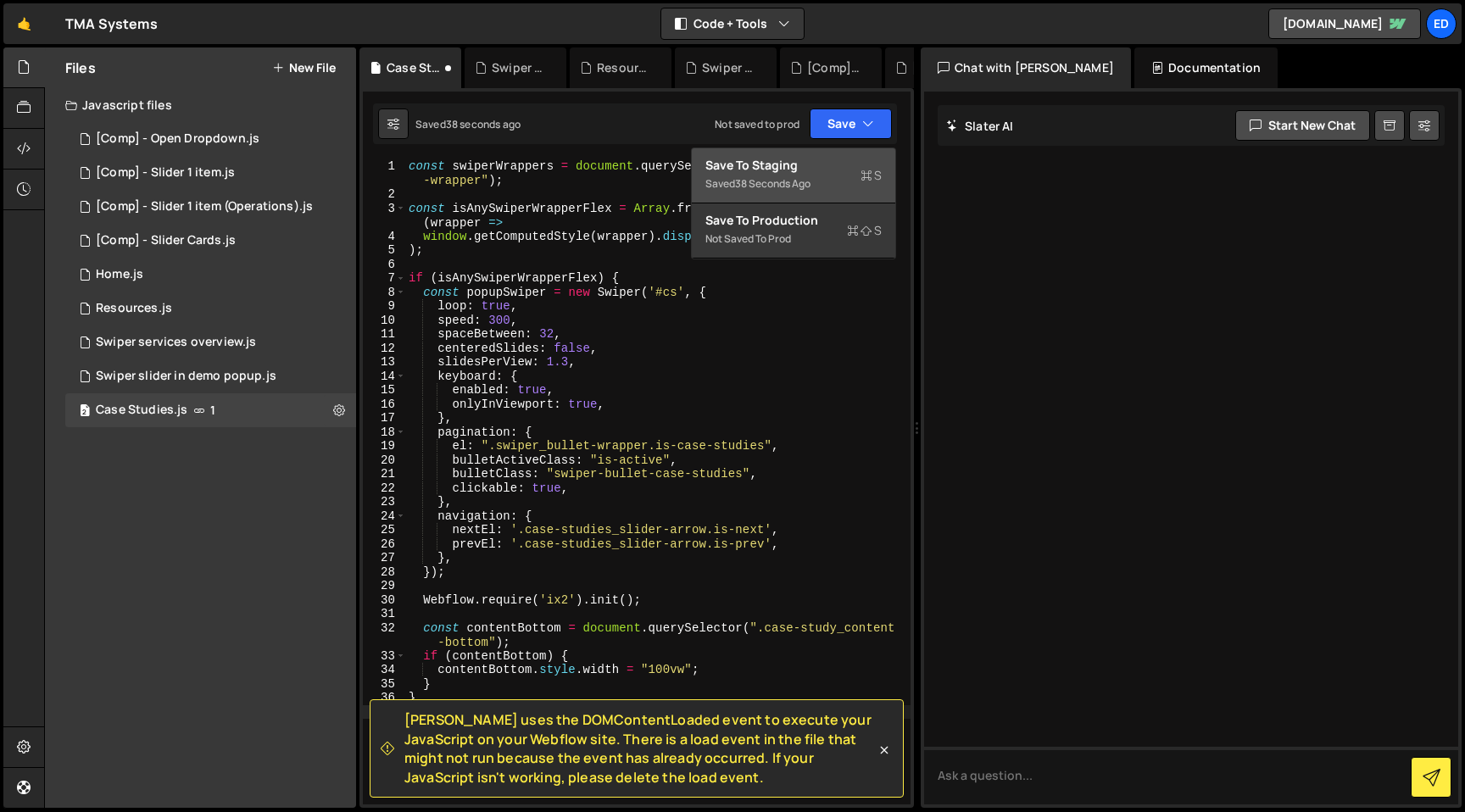
click at [810, 182] on div "38 seconds ago" at bounding box center [773, 183] width 75 height 14
